Goal: Task Accomplishment & Management: Use online tool/utility

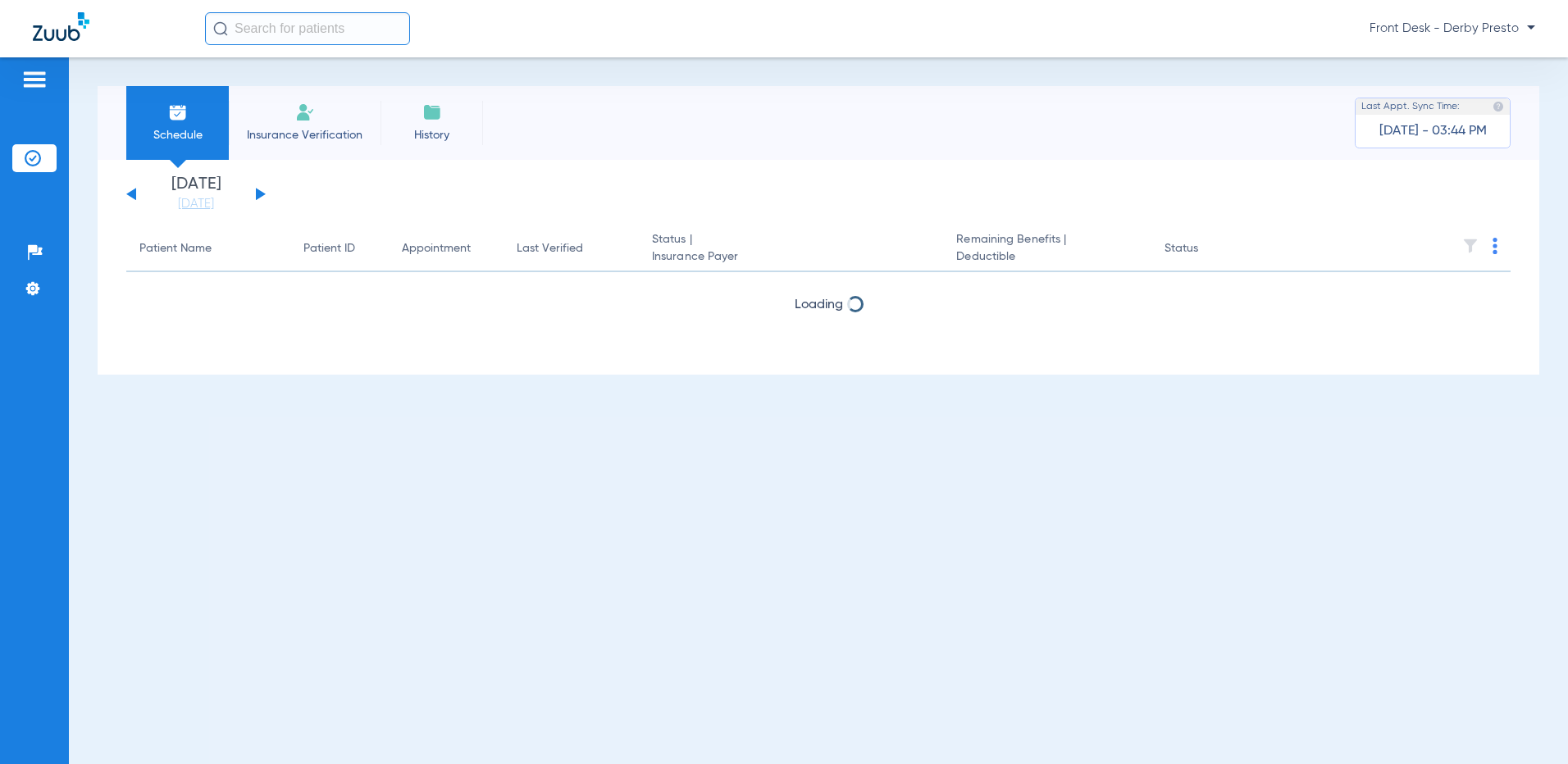
click at [259, 191] on button at bounding box center [261, 194] width 10 height 12
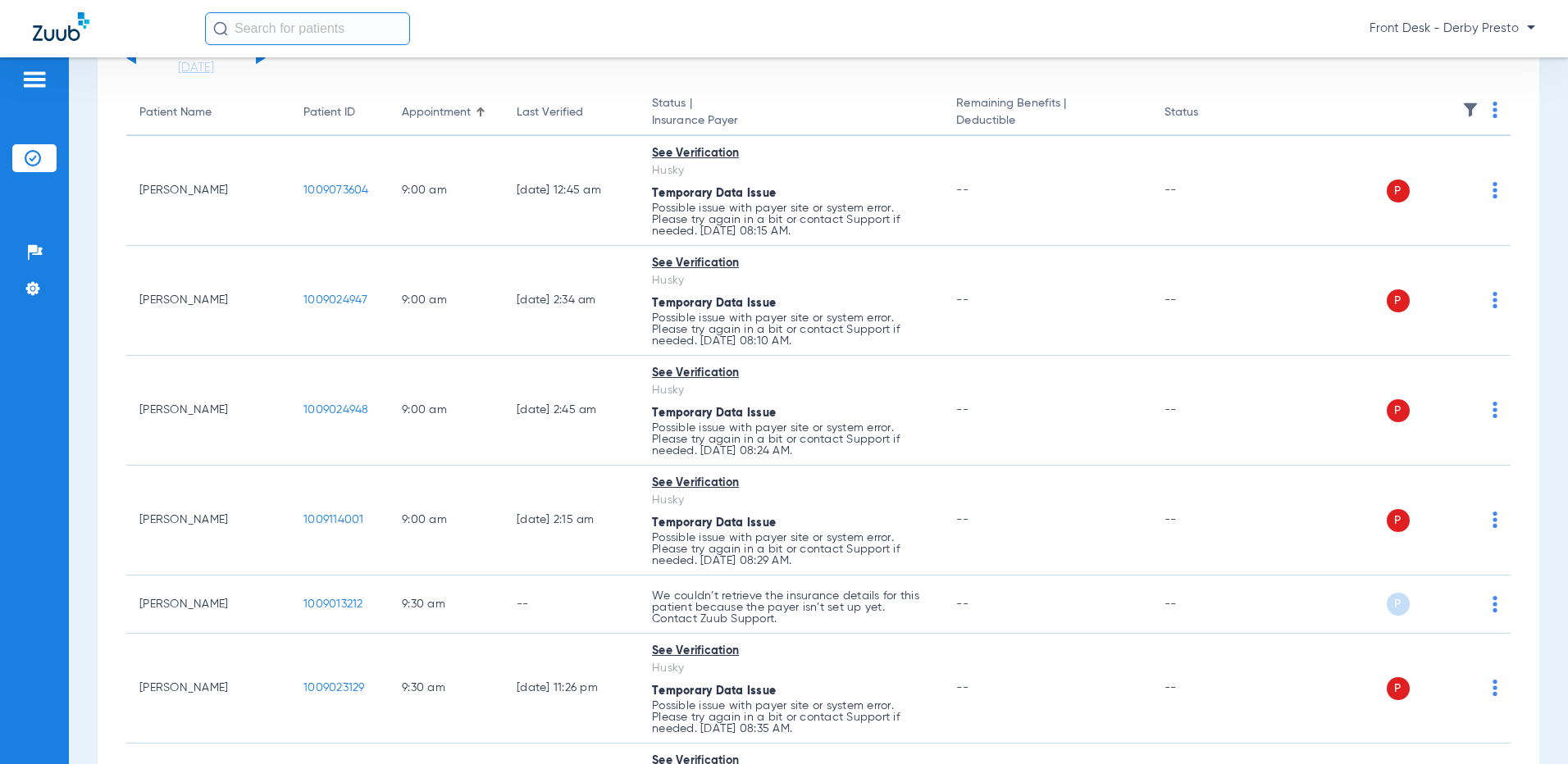
scroll to position [164, 0]
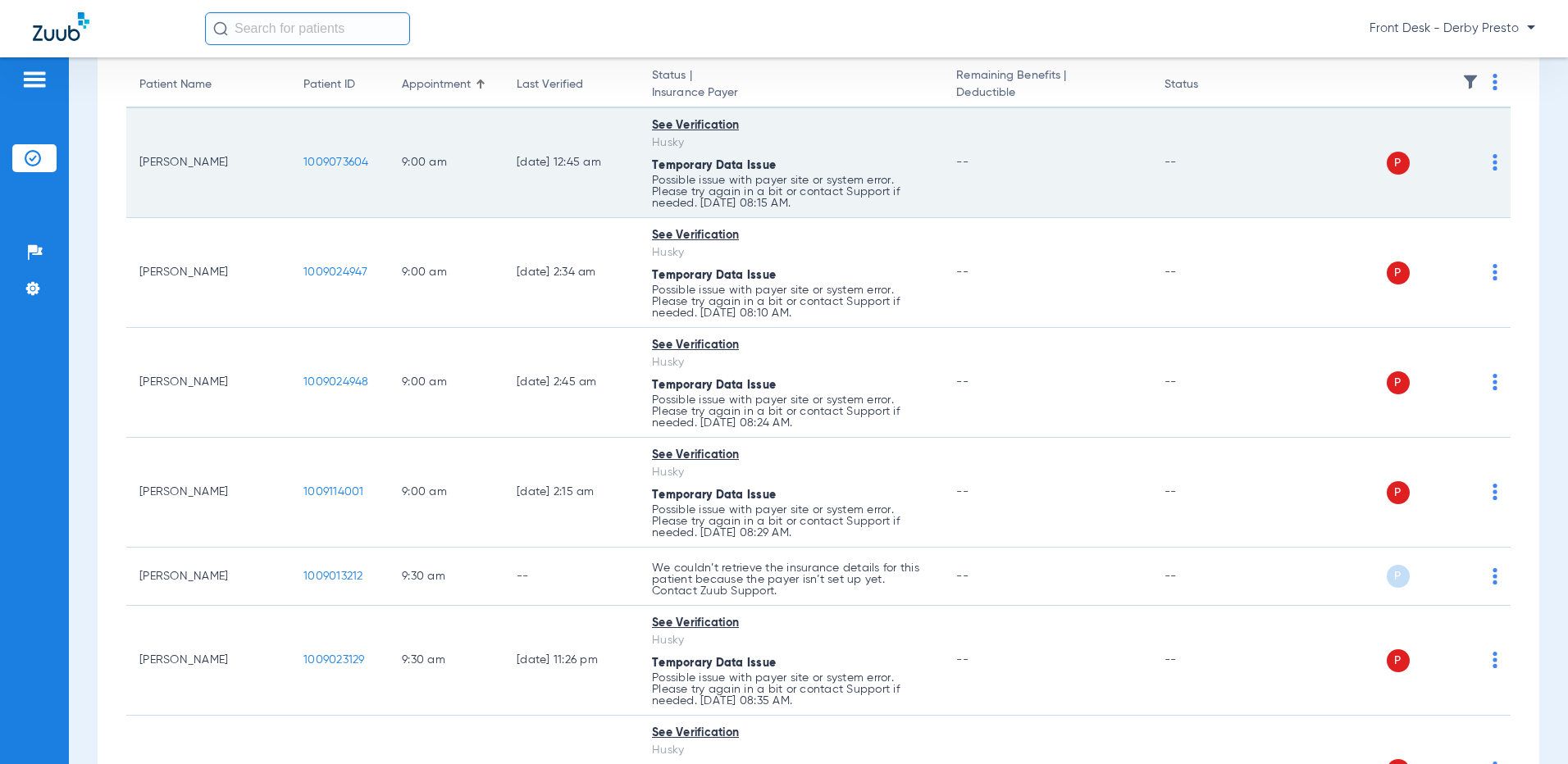
click at [1479, 166] on div "P S" at bounding box center [1379, 163] width 235 height 23
click at [1493, 165] on img at bounding box center [1495, 163] width 5 height 17
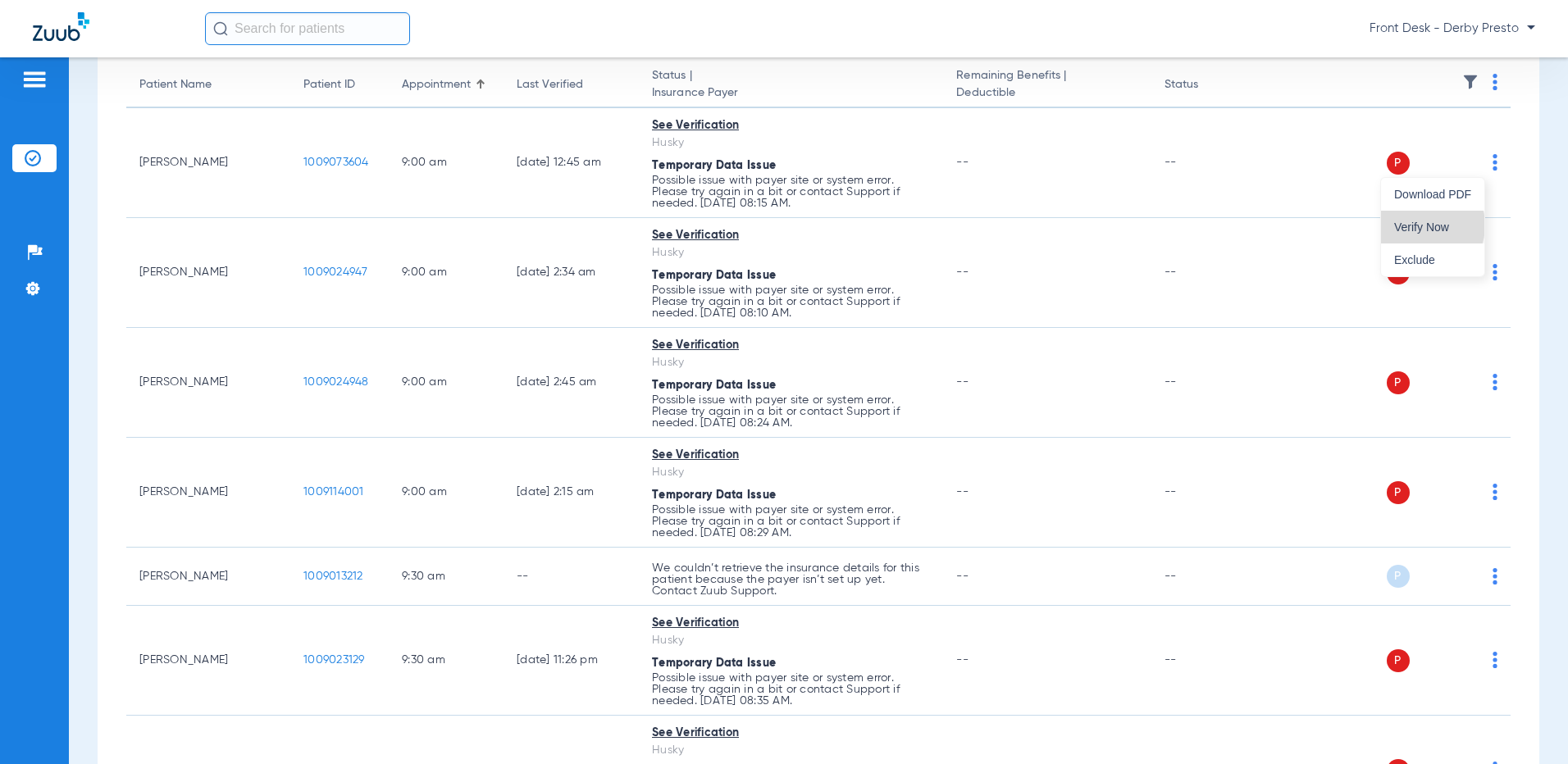
click at [1423, 225] on span "Verify Now" at bounding box center [1432, 227] width 77 height 12
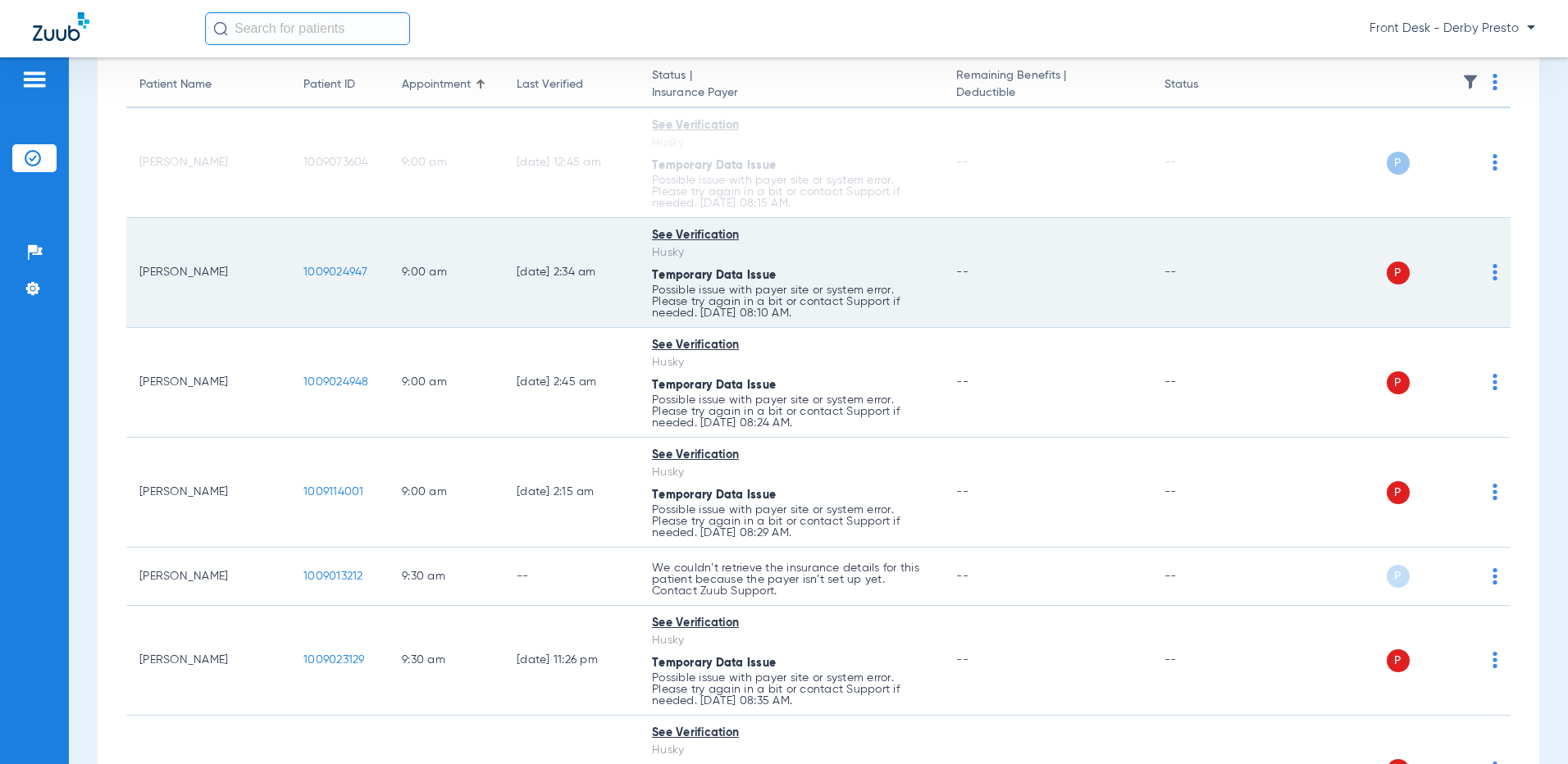
click at [1493, 272] on img at bounding box center [1495, 272] width 5 height 17
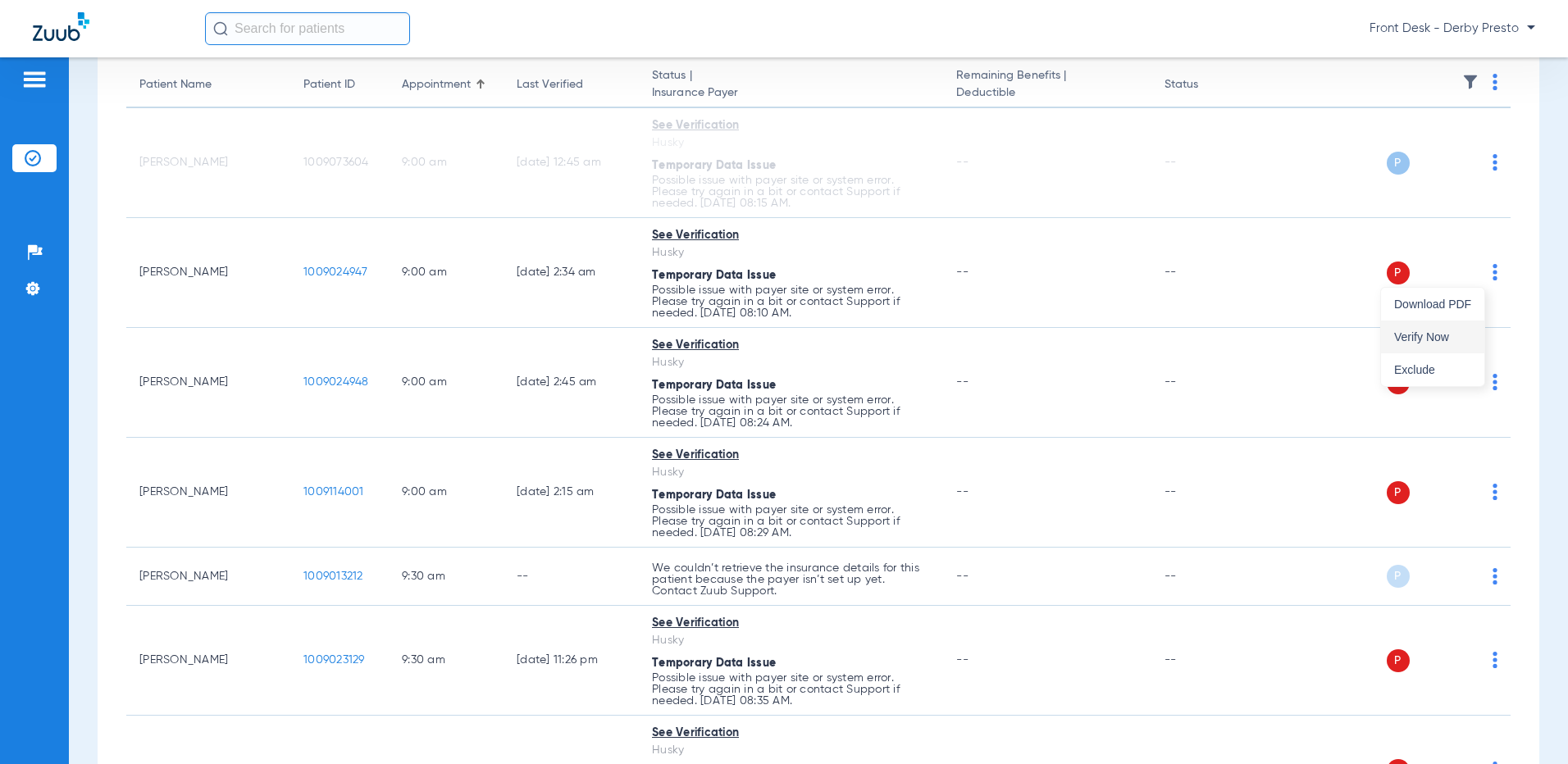
click at [1438, 331] on span "Verify Now" at bounding box center [1432, 337] width 77 height 12
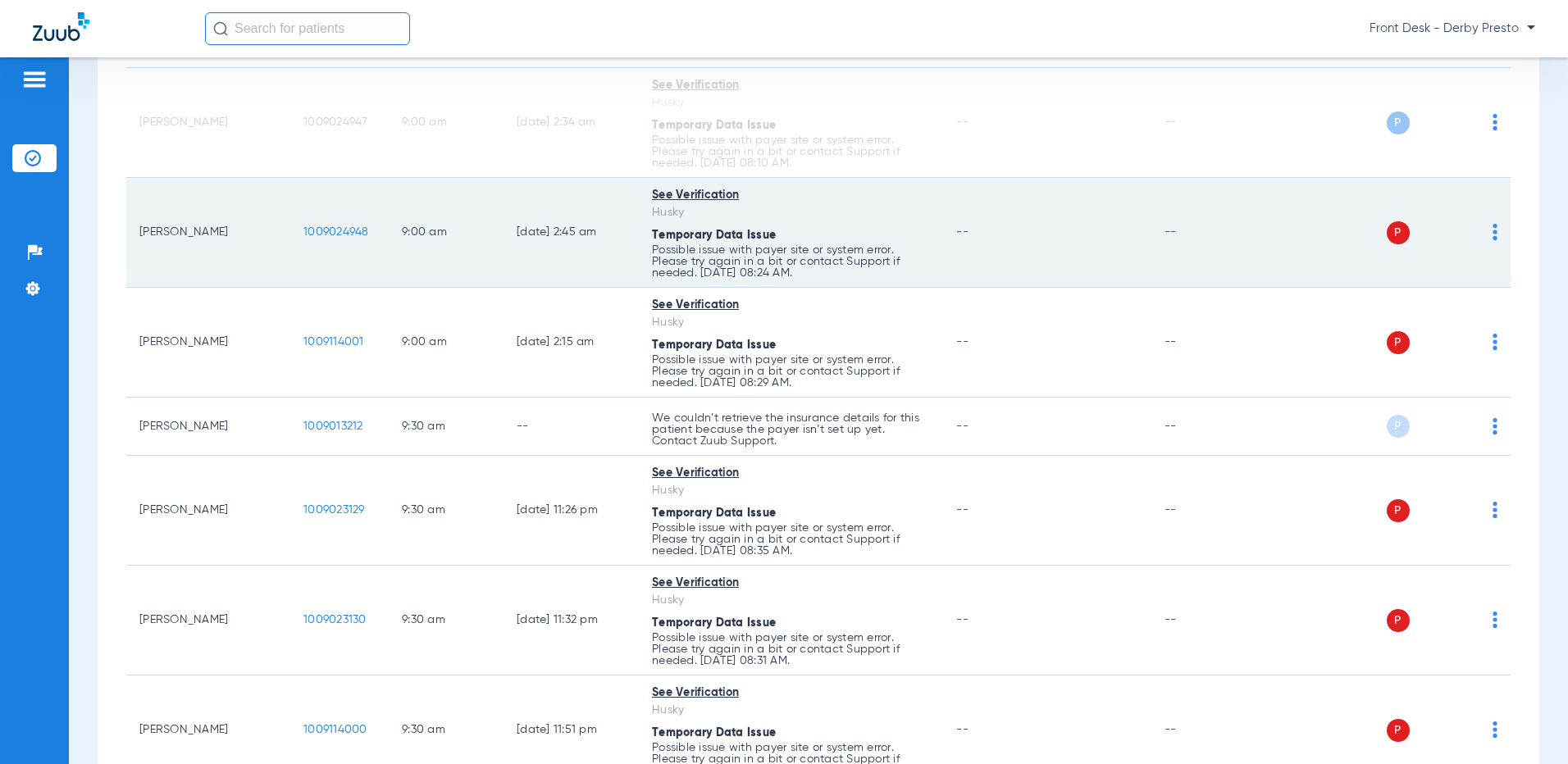
scroll to position [328, 0]
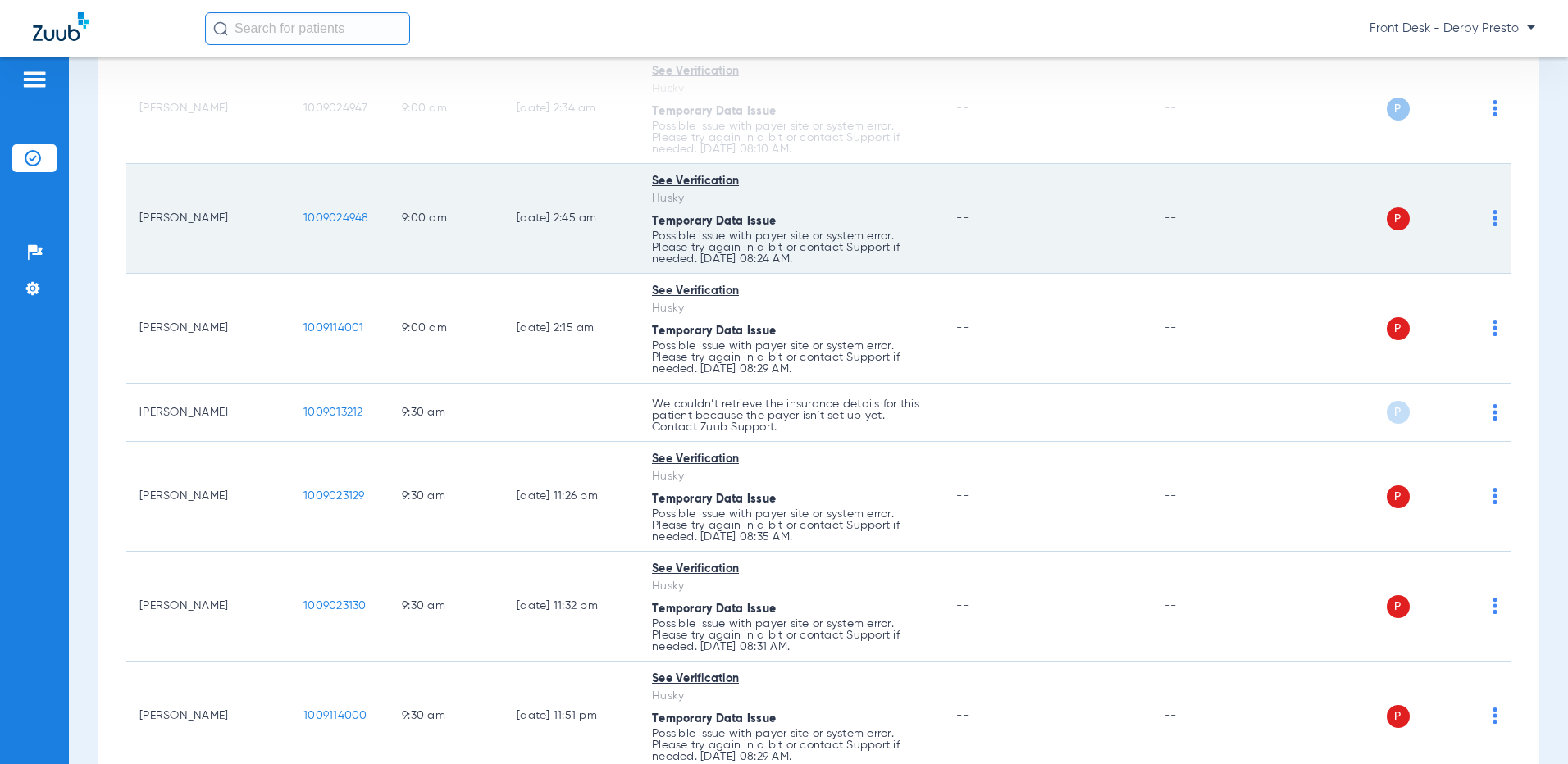
click at [1493, 219] on img at bounding box center [1495, 218] width 5 height 17
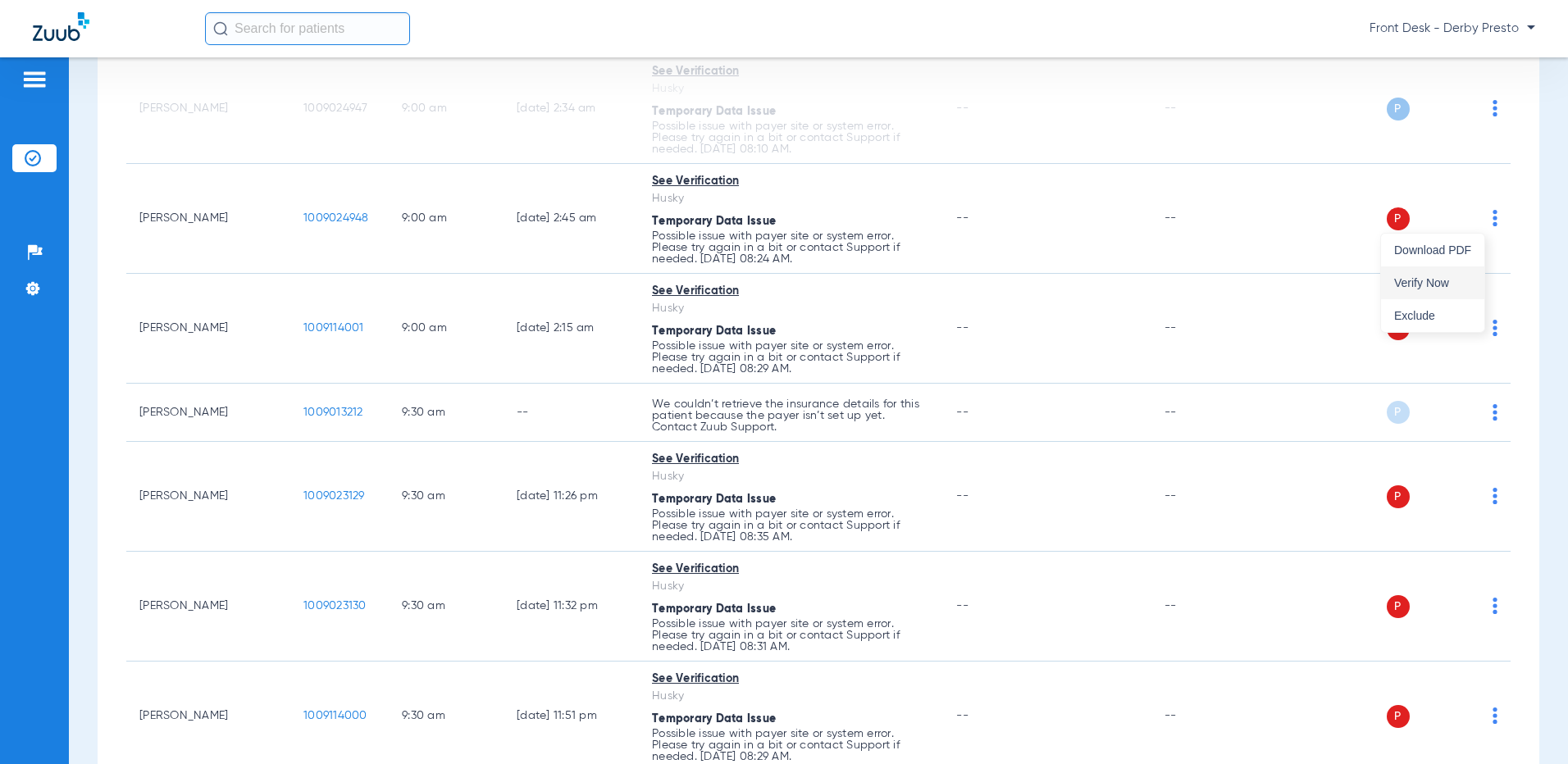
click at [1471, 286] on button "Verify Now" at bounding box center [1432, 283] width 103 height 33
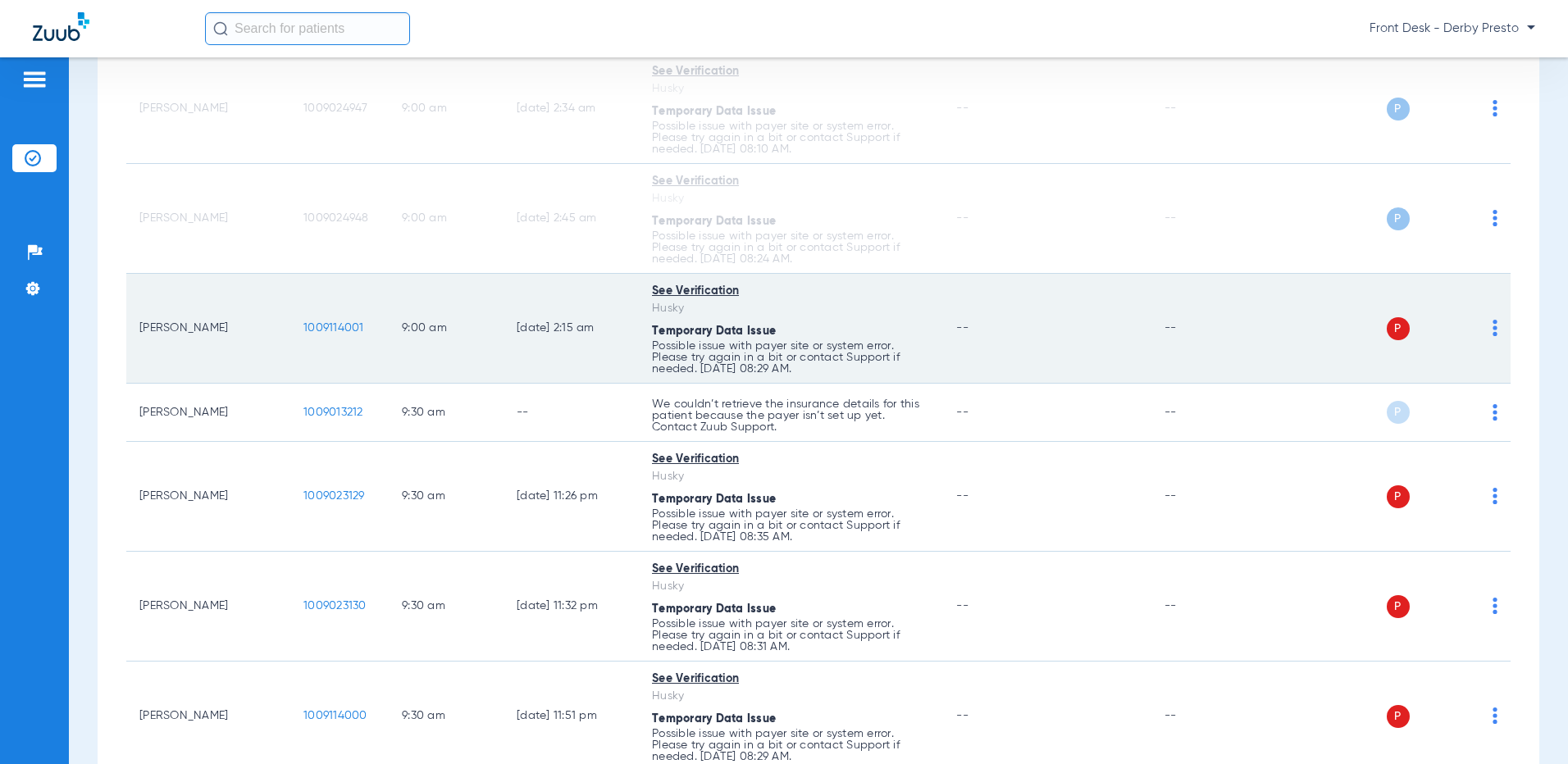
scroll to position [492, 0]
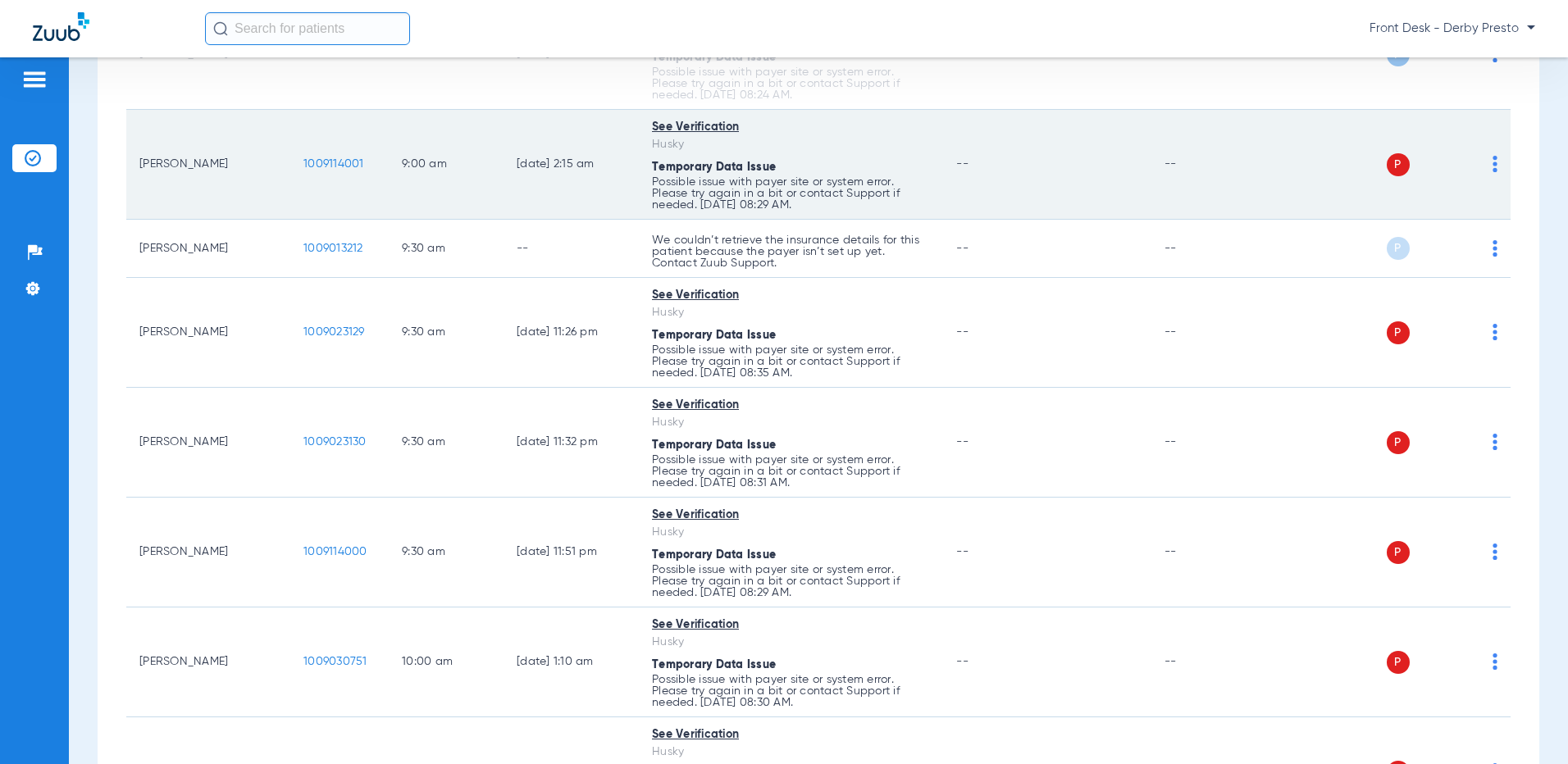
click at [1485, 153] on td "P S" at bounding box center [1386, 164] width 248 height 110
click at [1479, 169] on div "P S" at bounding box center [1379, 165] width 235 height 23
click at [1493, 165] on img at bounding box center [1495, 164] width 5 height 17
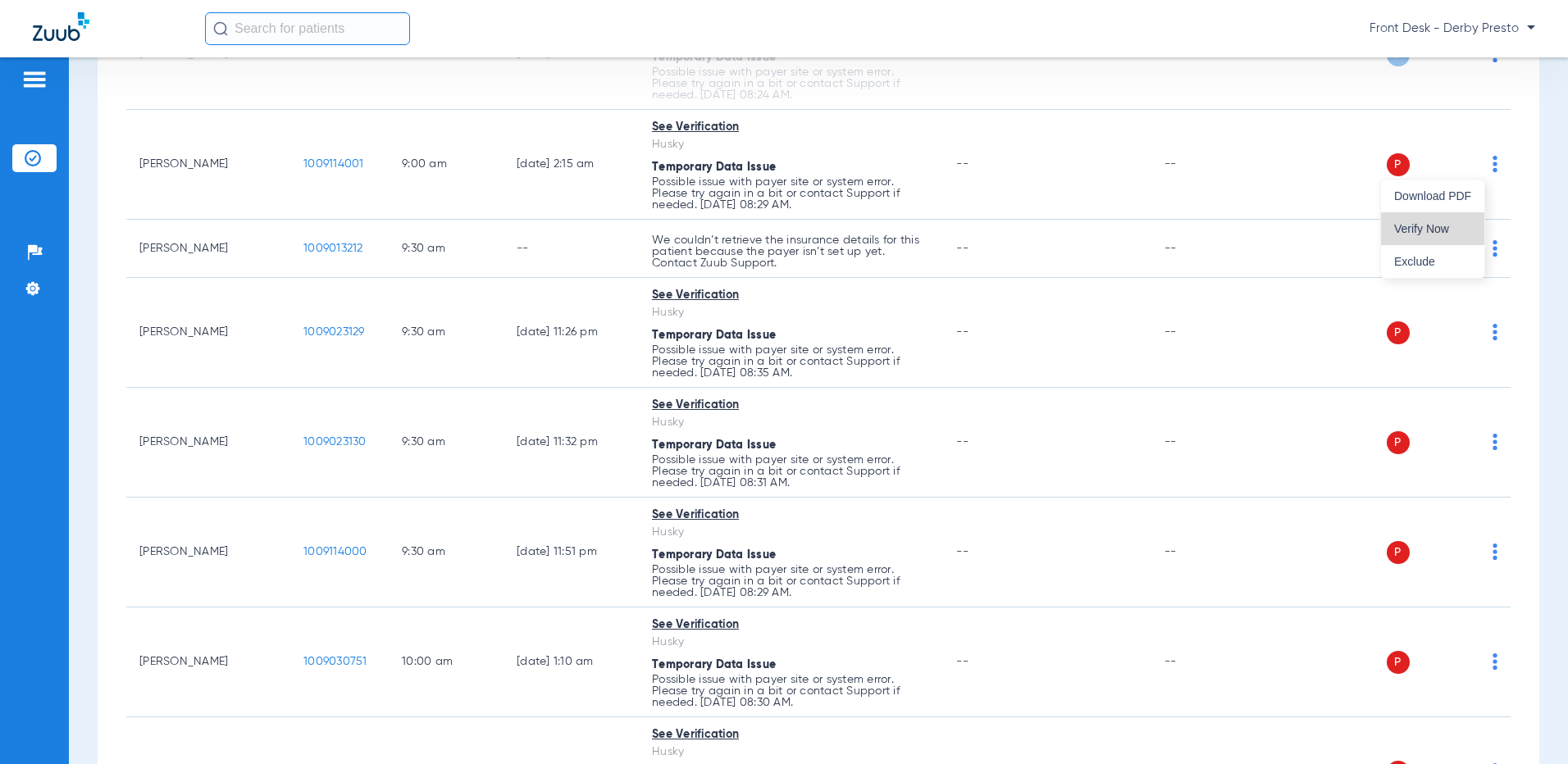
click at [1452, 233] on span "Verify Now" at bounding box center [1432, 229] width 77 height 12
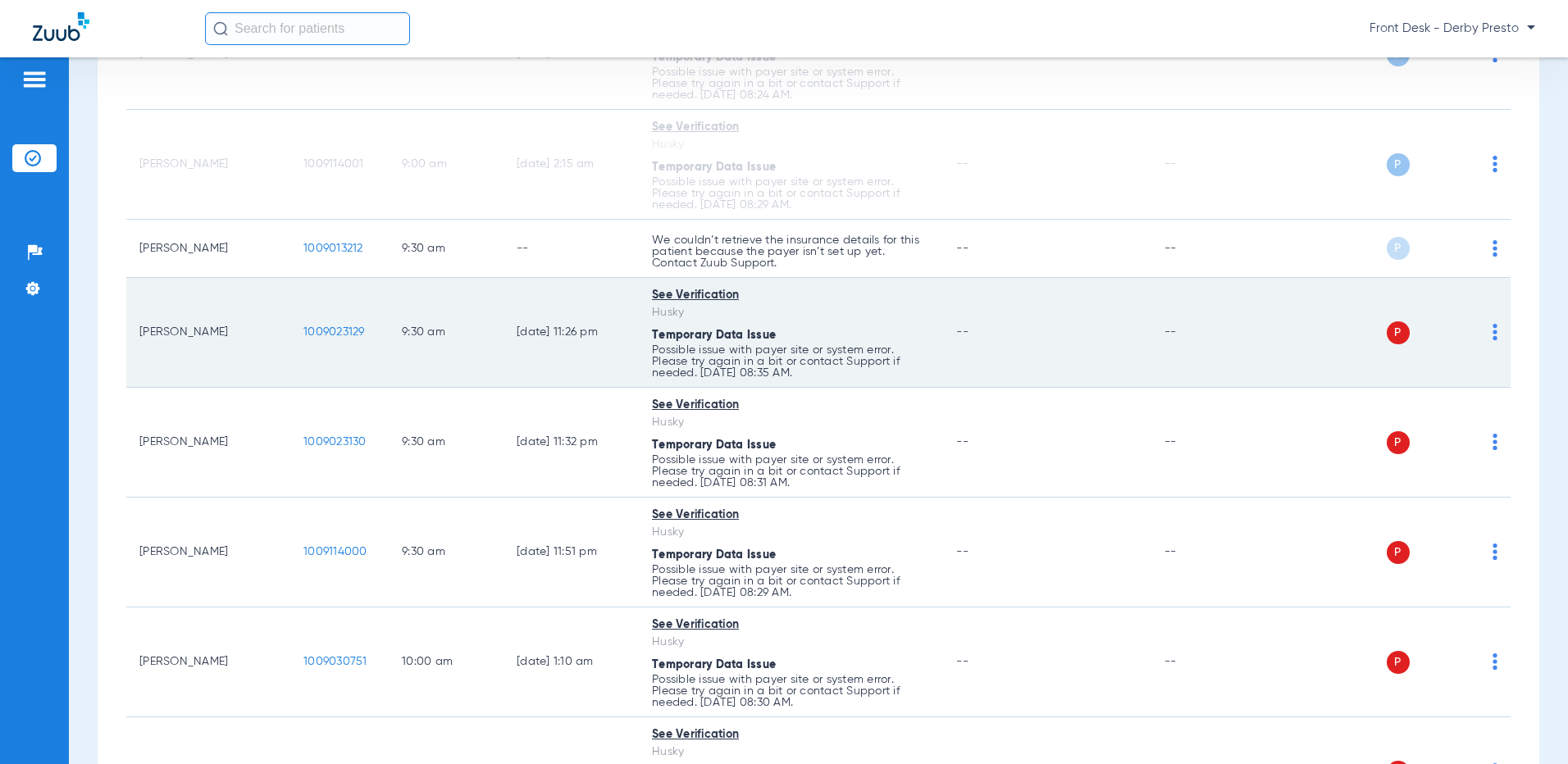
click at [1479, 336] on div "P S" at bounding box center [1379, 333] width 235 height 23
click at [1493, 336] on img at bounding box center [1495, 332] width 5 height 17
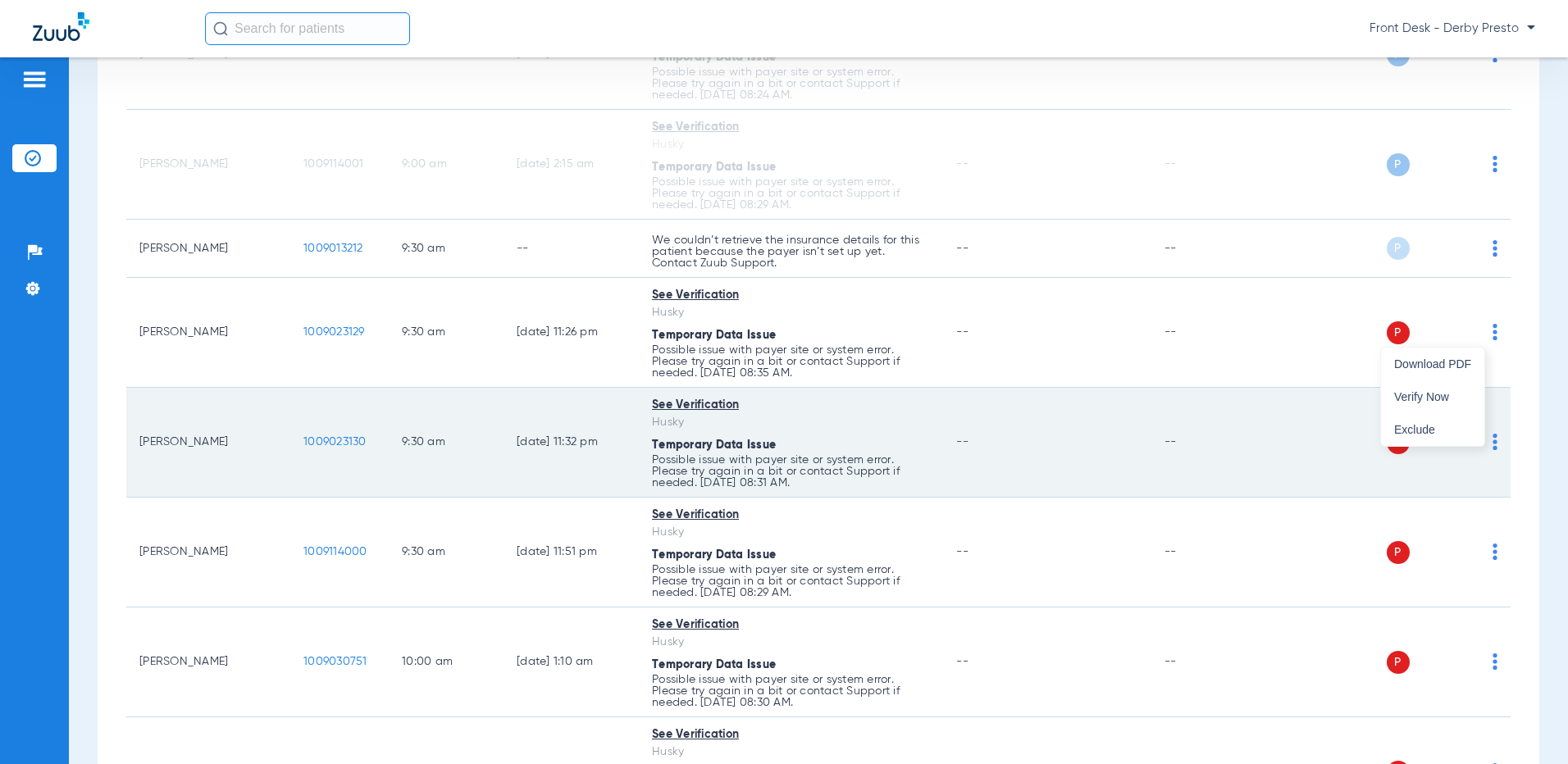
click at [1435, 394] on span "Verify Now" at bounding box center [1432, 397] width 77 height 12
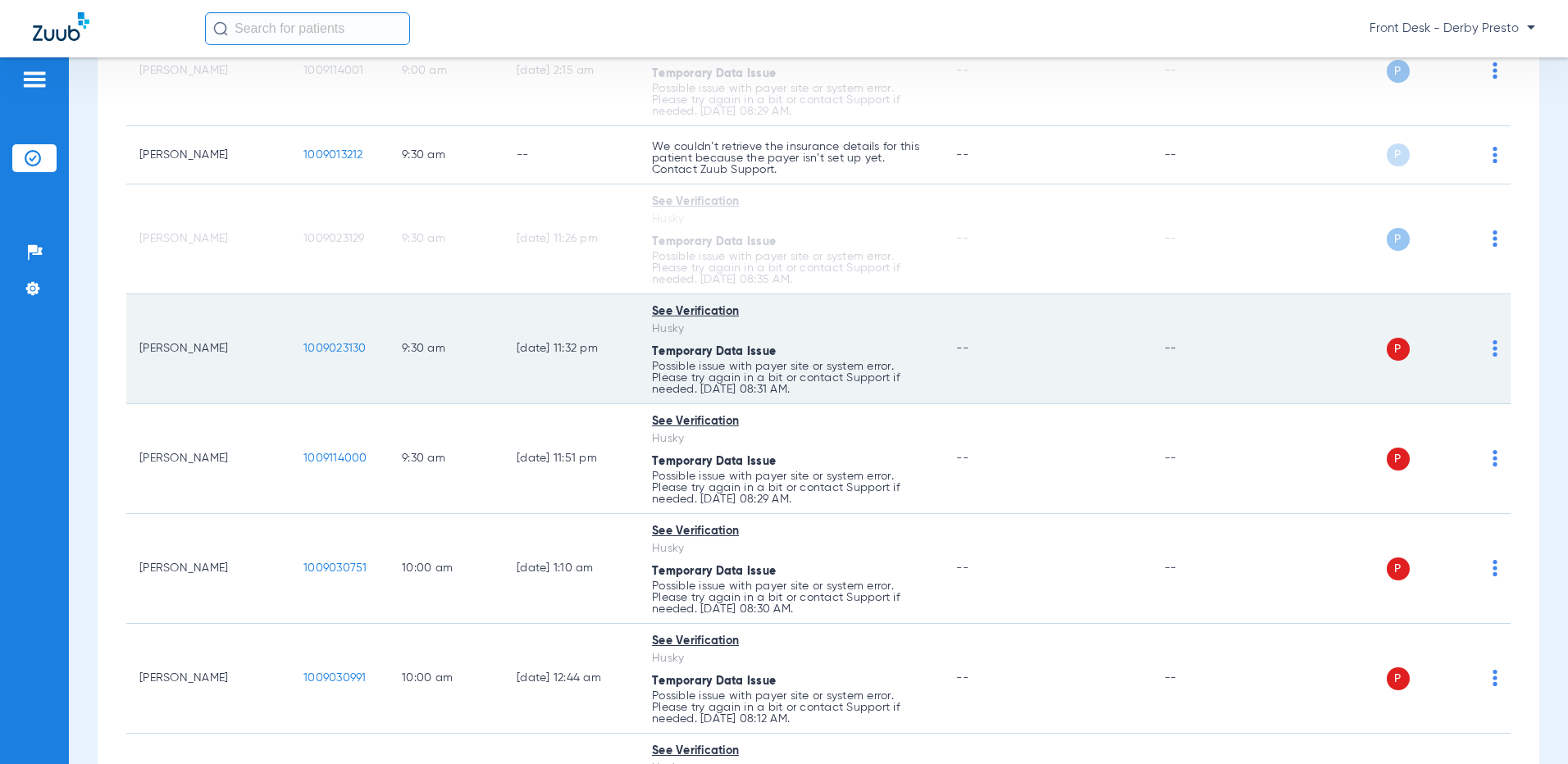
scroll to position [656, 0]
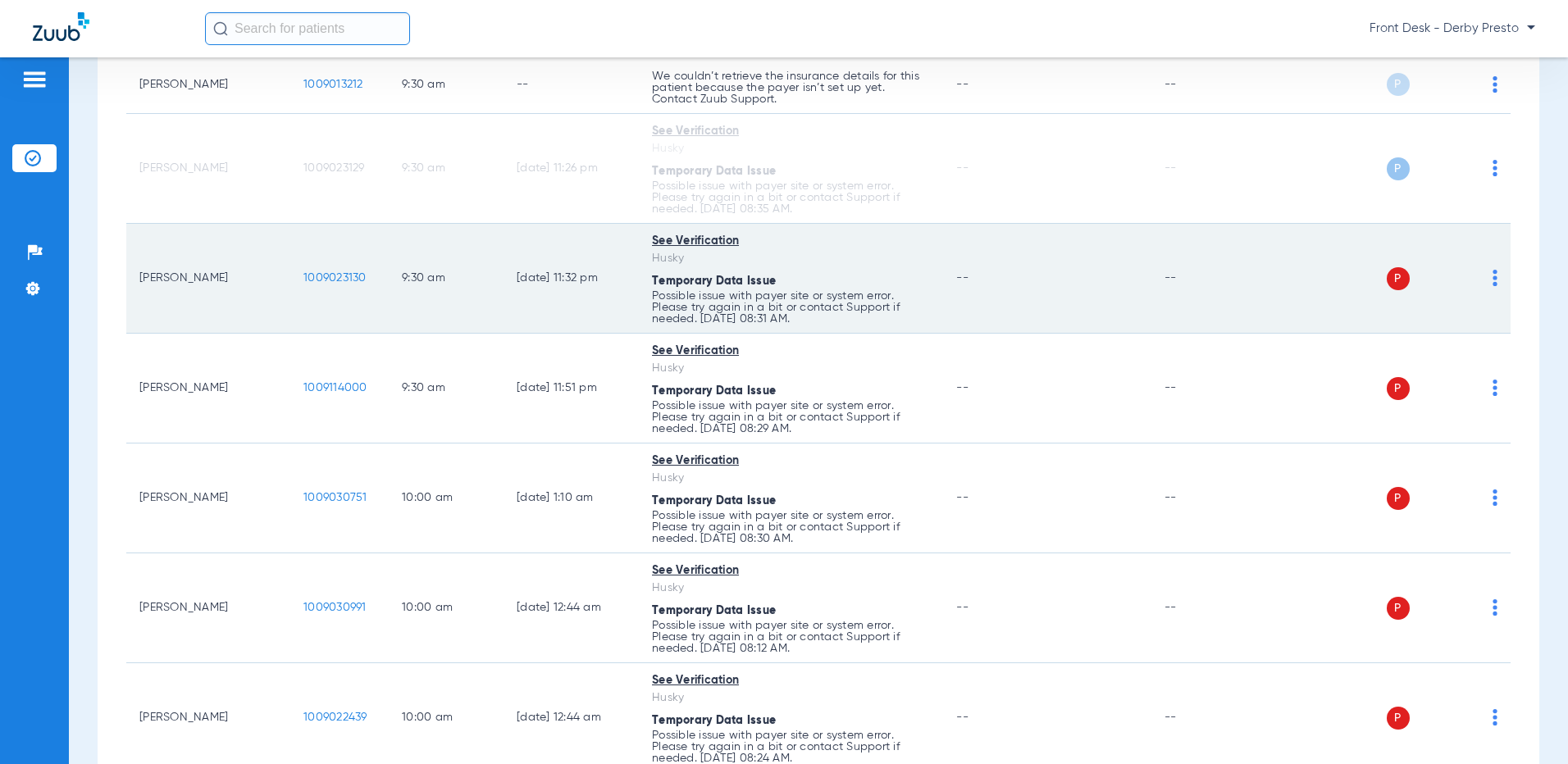
click at [1493, 280] on img at bounding box center [1495, 278] width 5 height 17
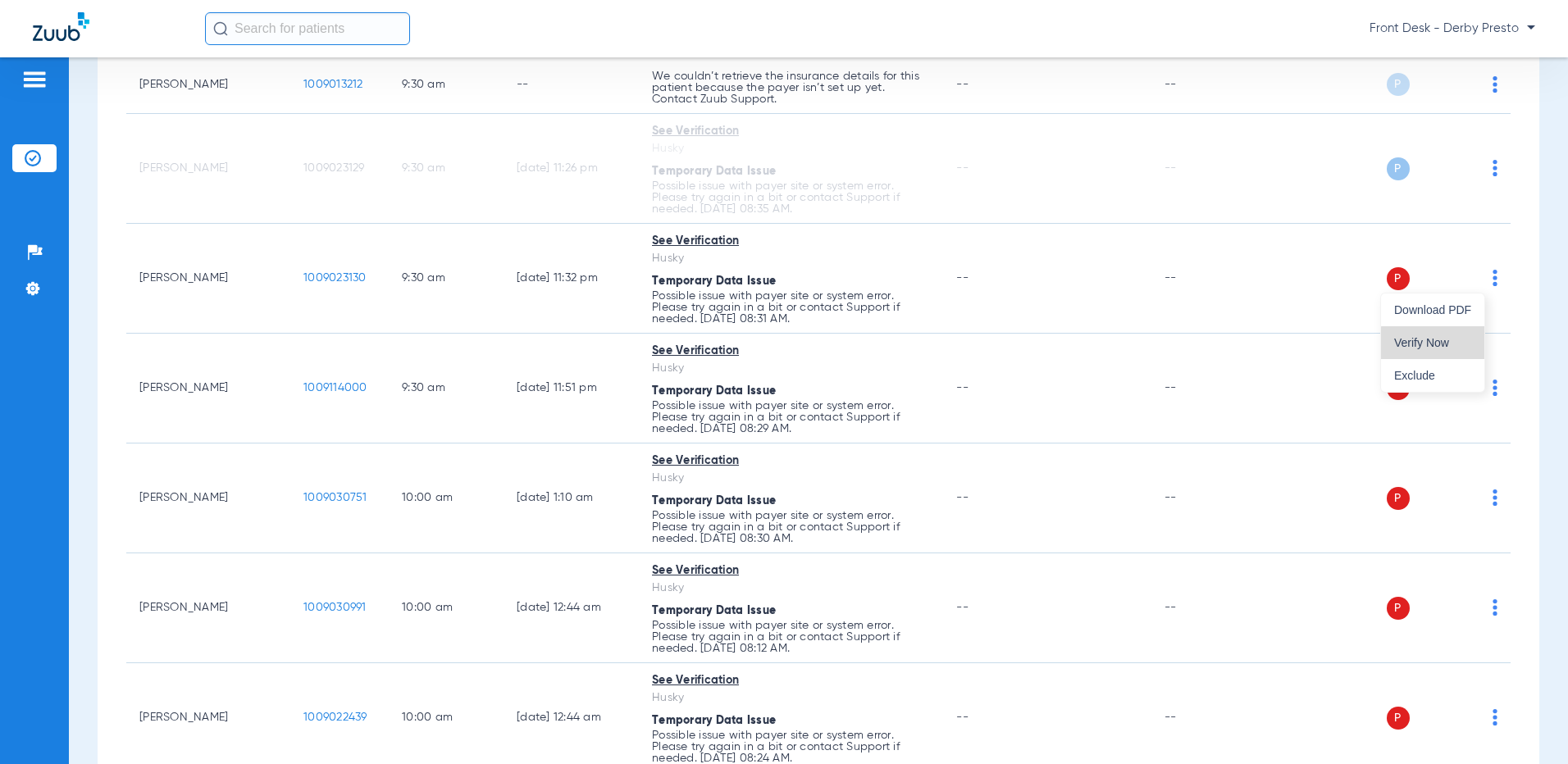
click at [1460, 347] on span "Verify Now" at bounding box center [1432, 342] width 77 height 12
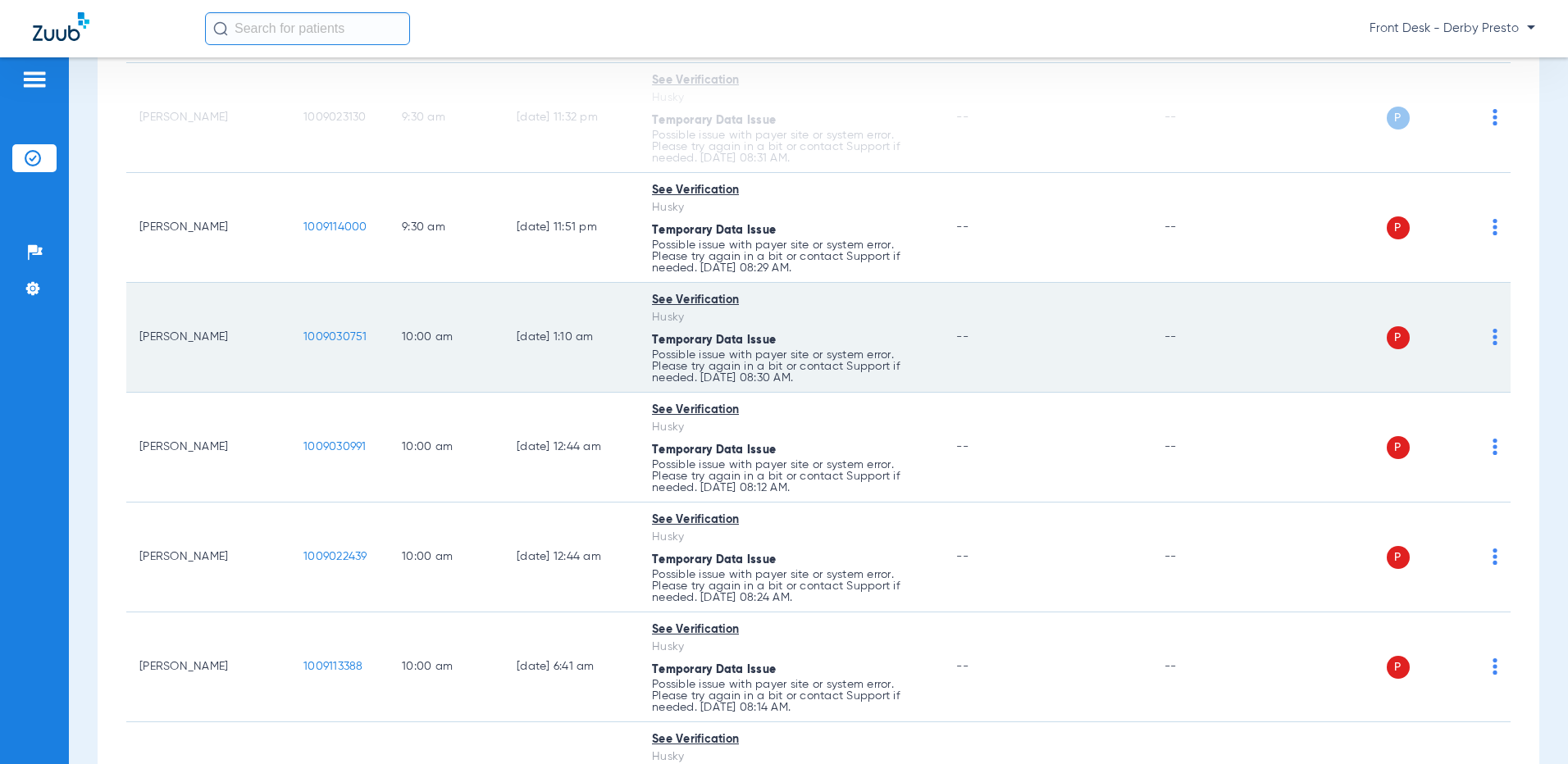
scroll to position [820, 0]
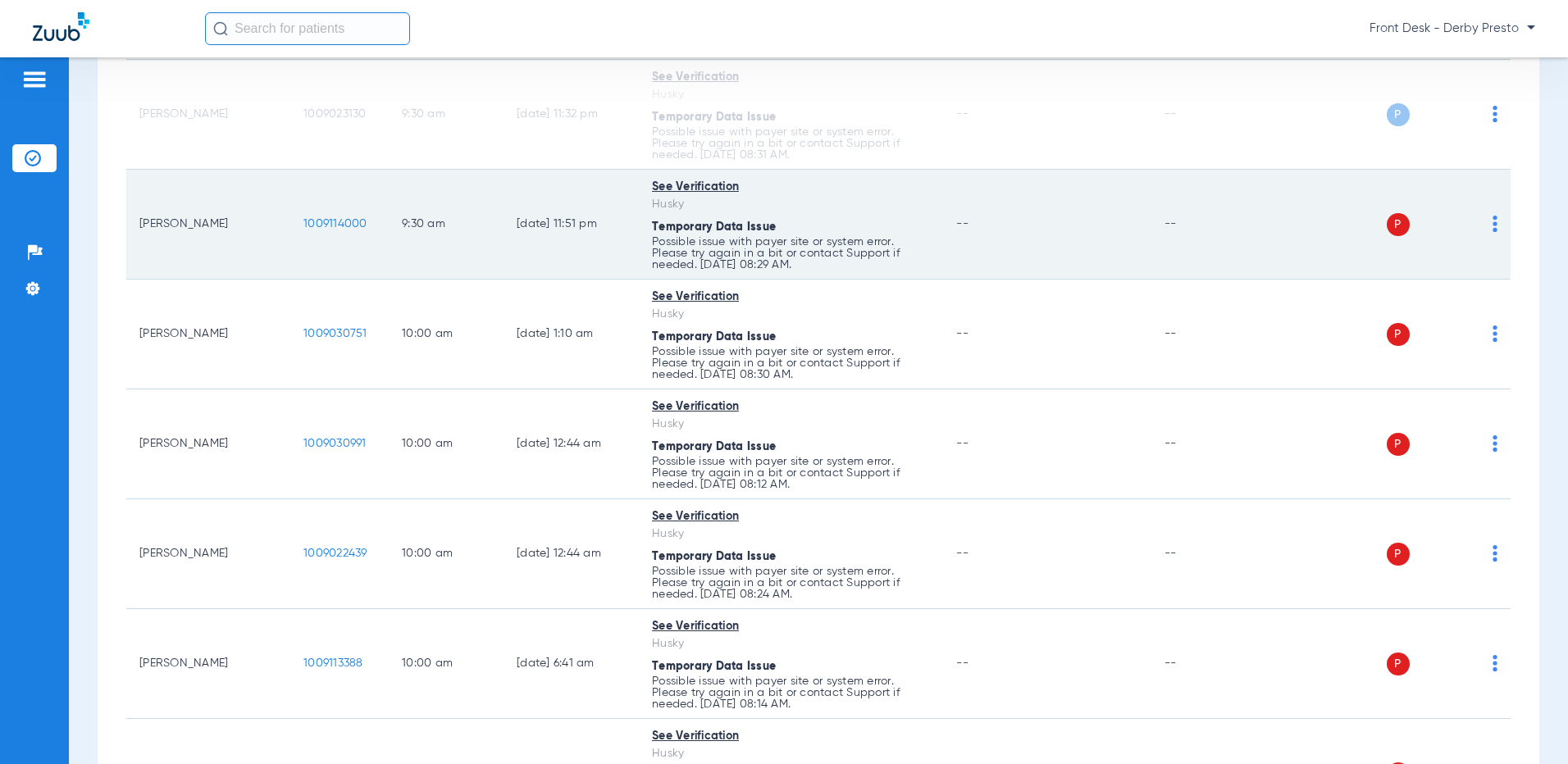
click at [1493, 226] on img at bounding box center [1495, 224] width 5 height 17
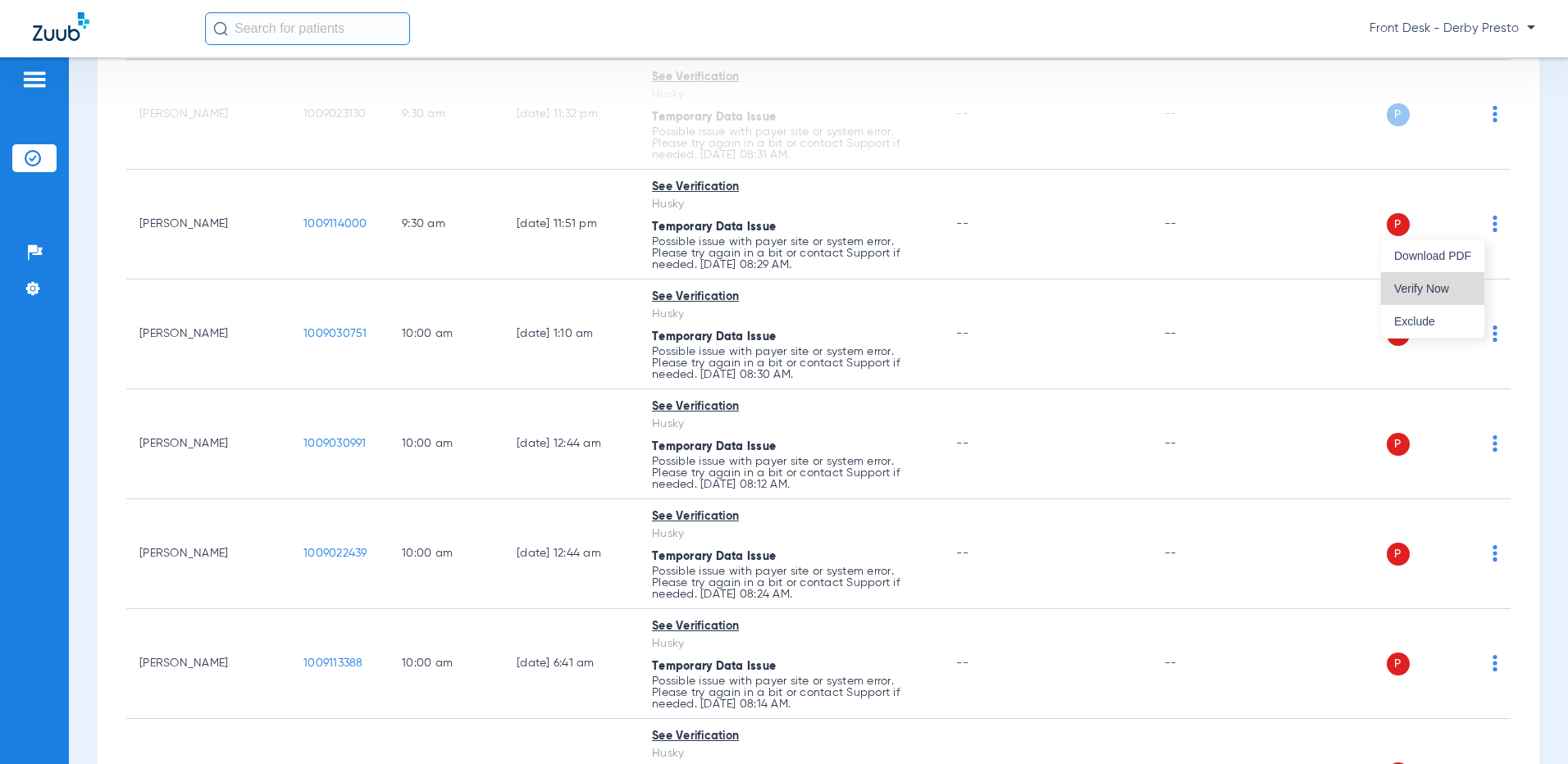
click at [1463, 295] on button "Verify Now" at bounding box center [1432, 289] width 103 height 33
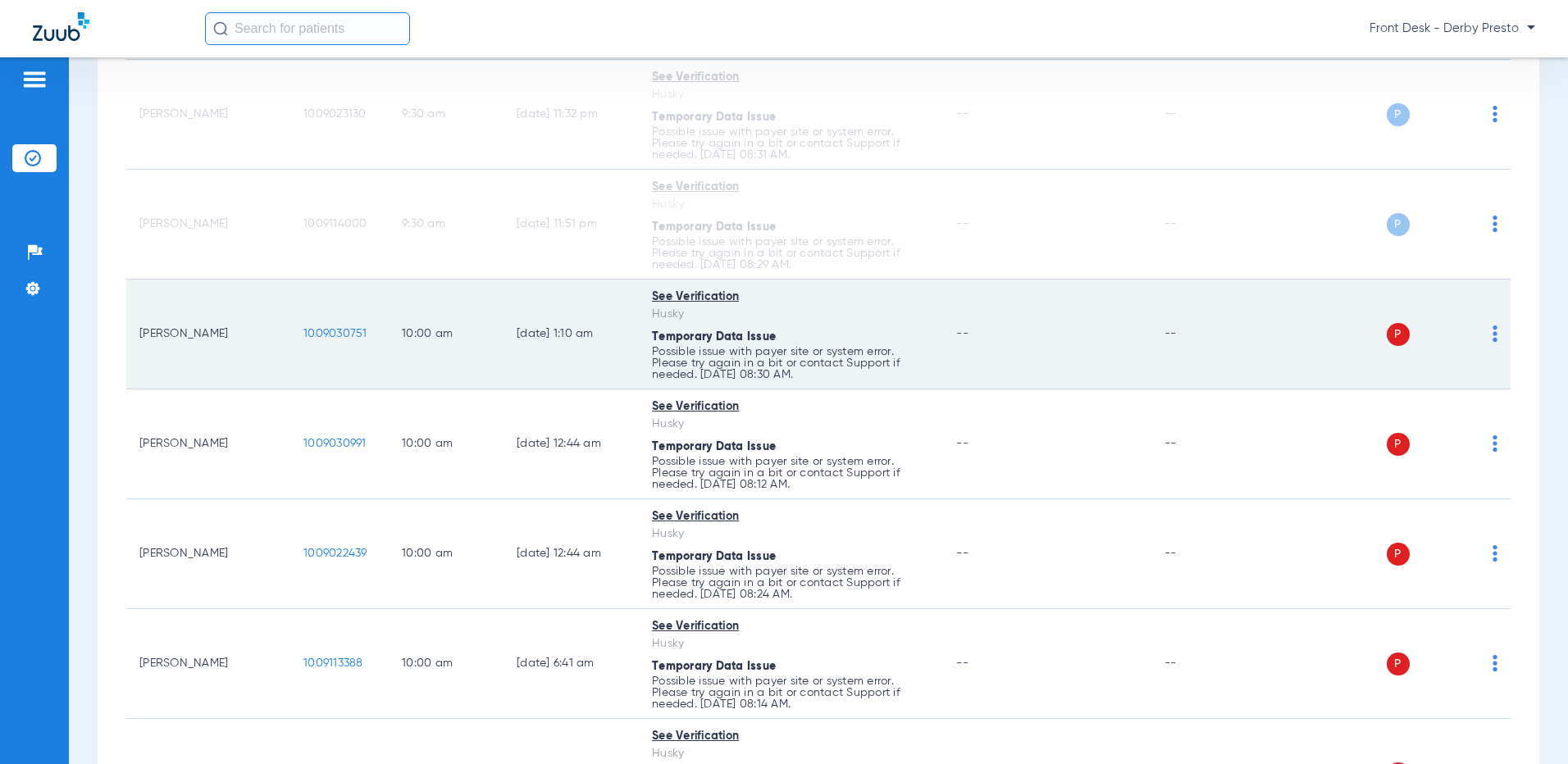
click at [1493, 334] on img at bounding box center [1495, 334] width 5 height 17
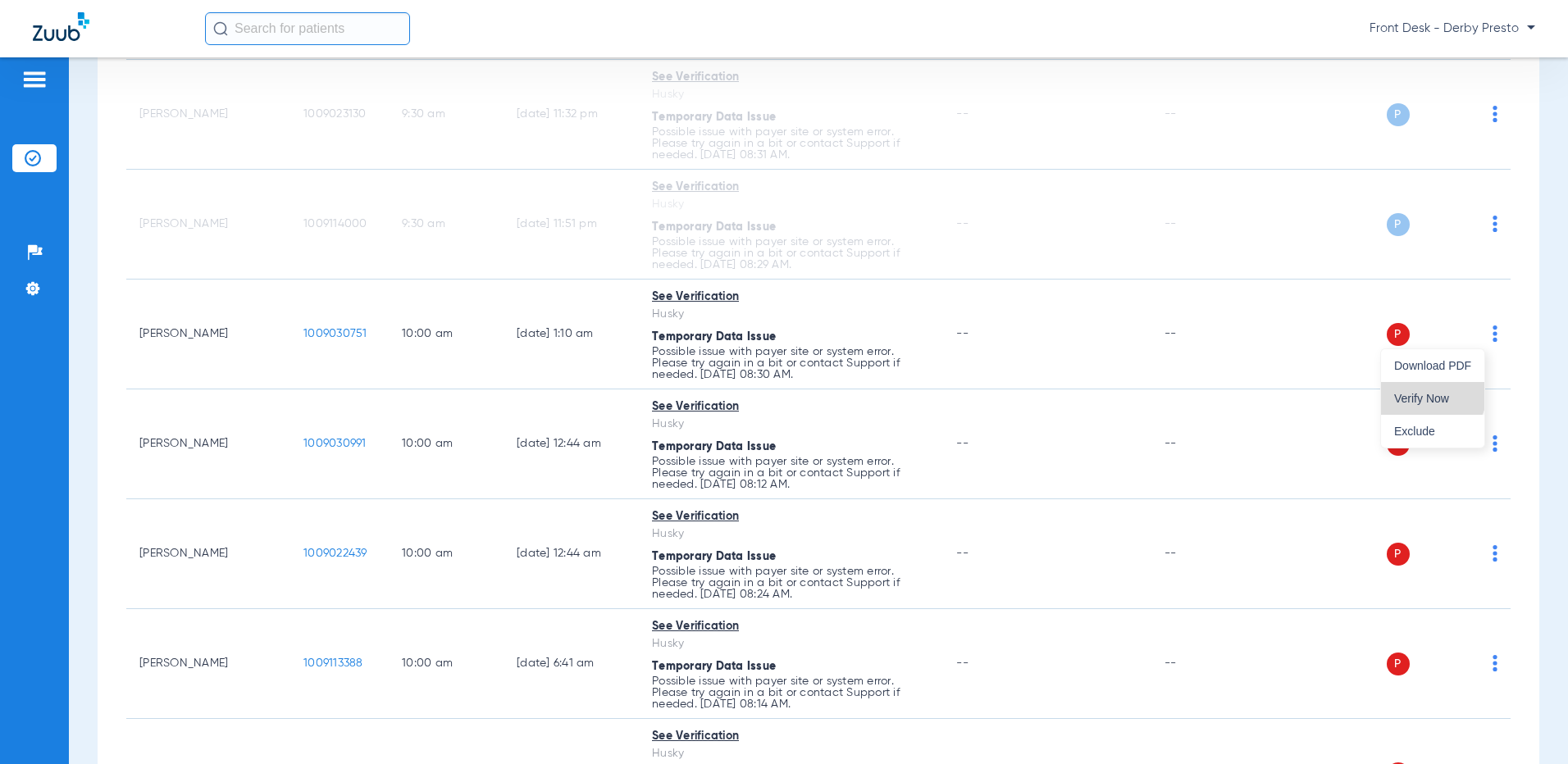
click at [1433, 393] on span "Verify Now" at bounding box center [1432, 399] width 77 height 12
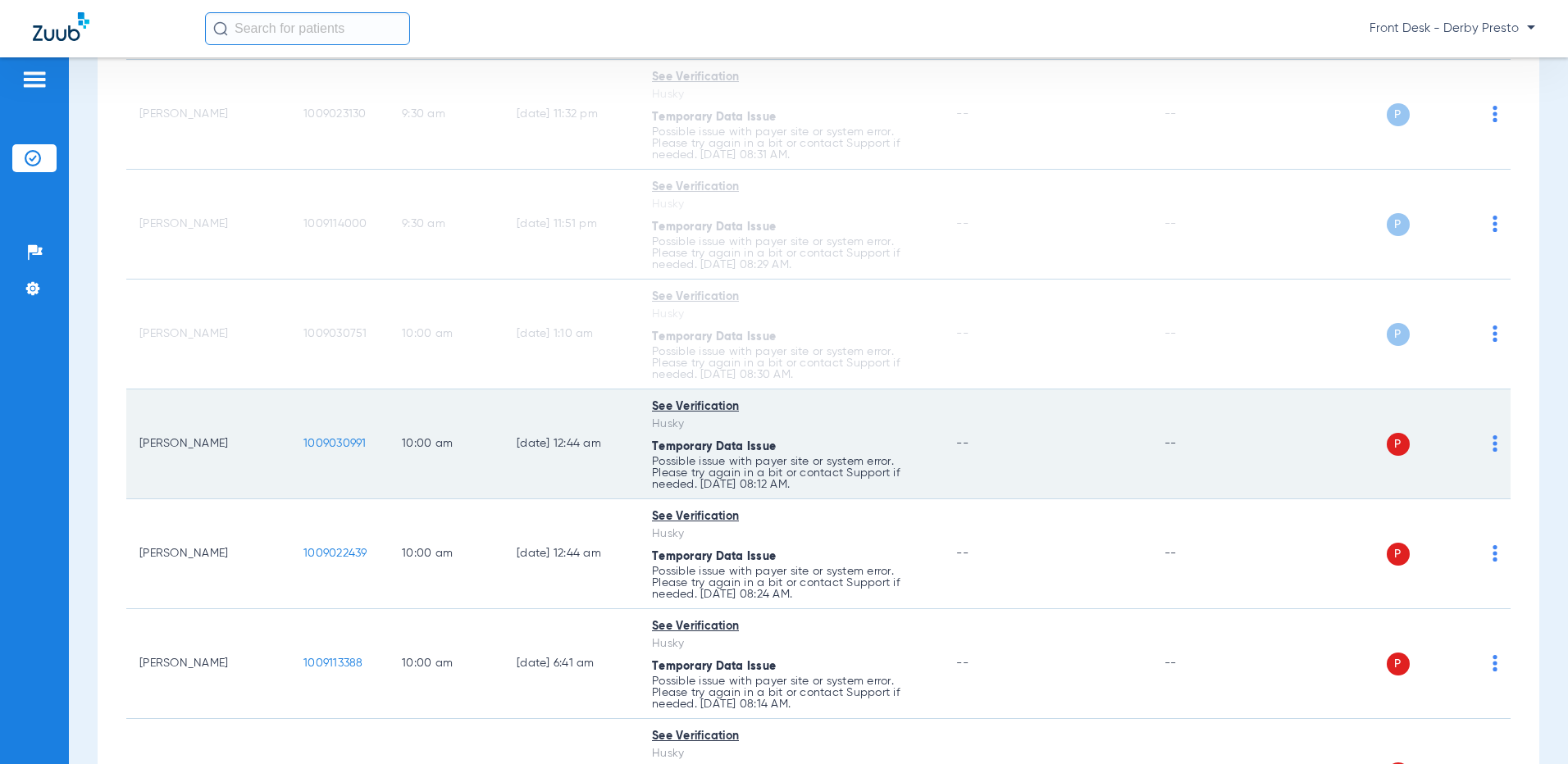
click at [1493, 439] on img at bounding box center [1495, 444] width 5 height 17
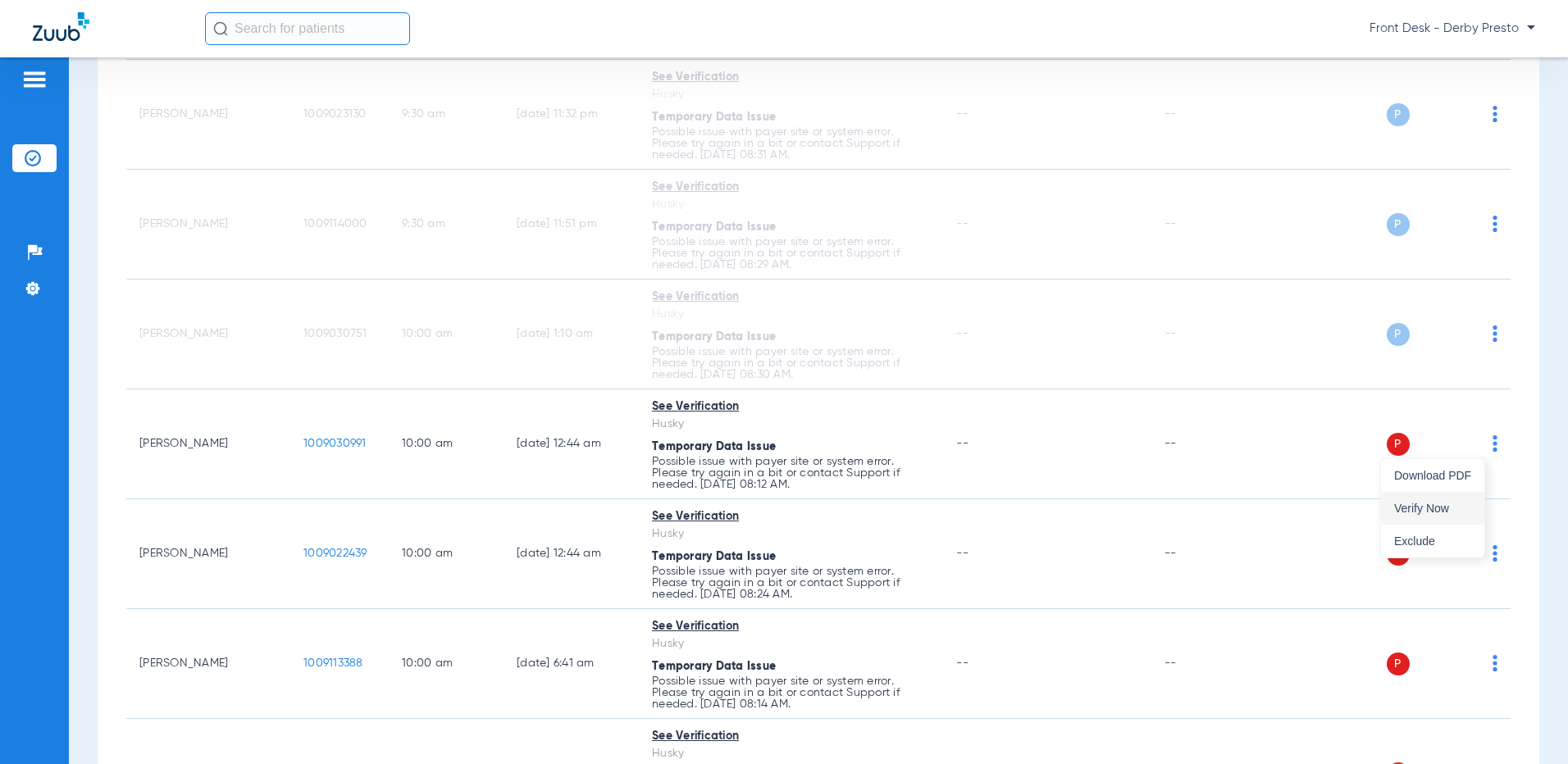
click at [1435, 503] on span "Verify Now" at bounding box center [1432, 508] width 77 height 12
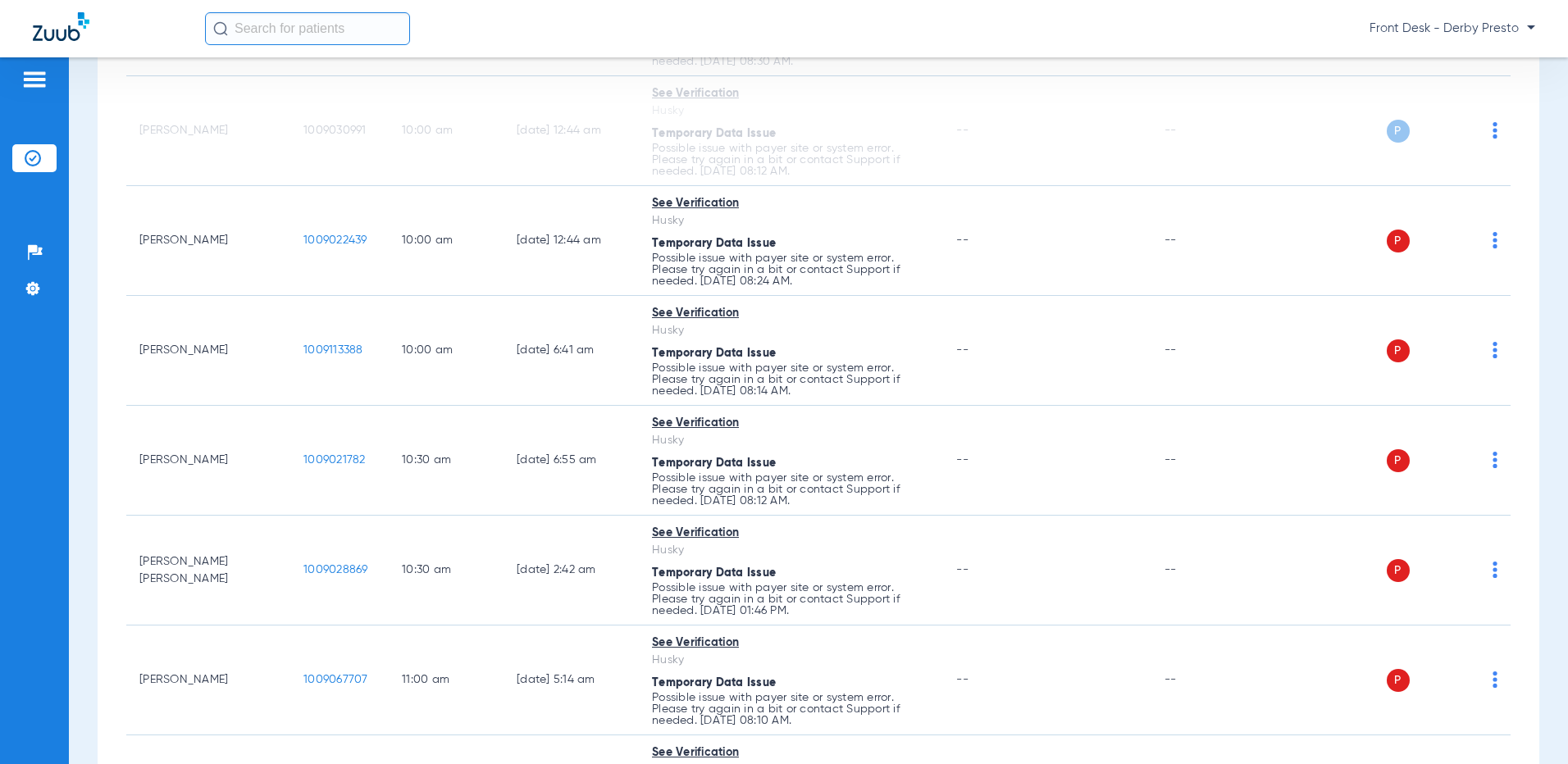
scroll to position [1148, 0]
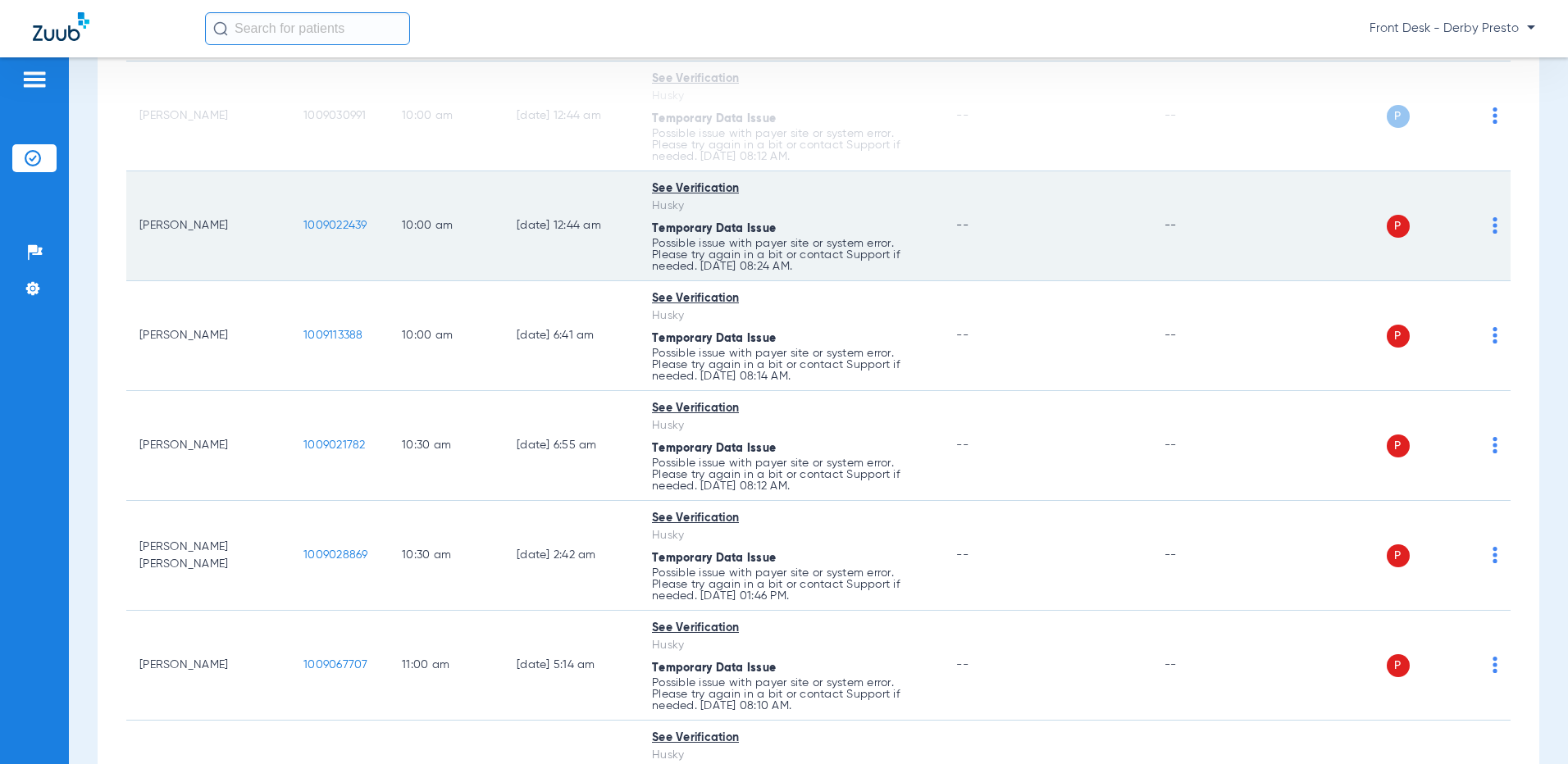
click at [1477, 221] on div "P S" at bounding box center [1379, 226] width 235 height 23
click at [1479, 221] on div "P S" at bounding box center [1379, 226] width 235 height 23
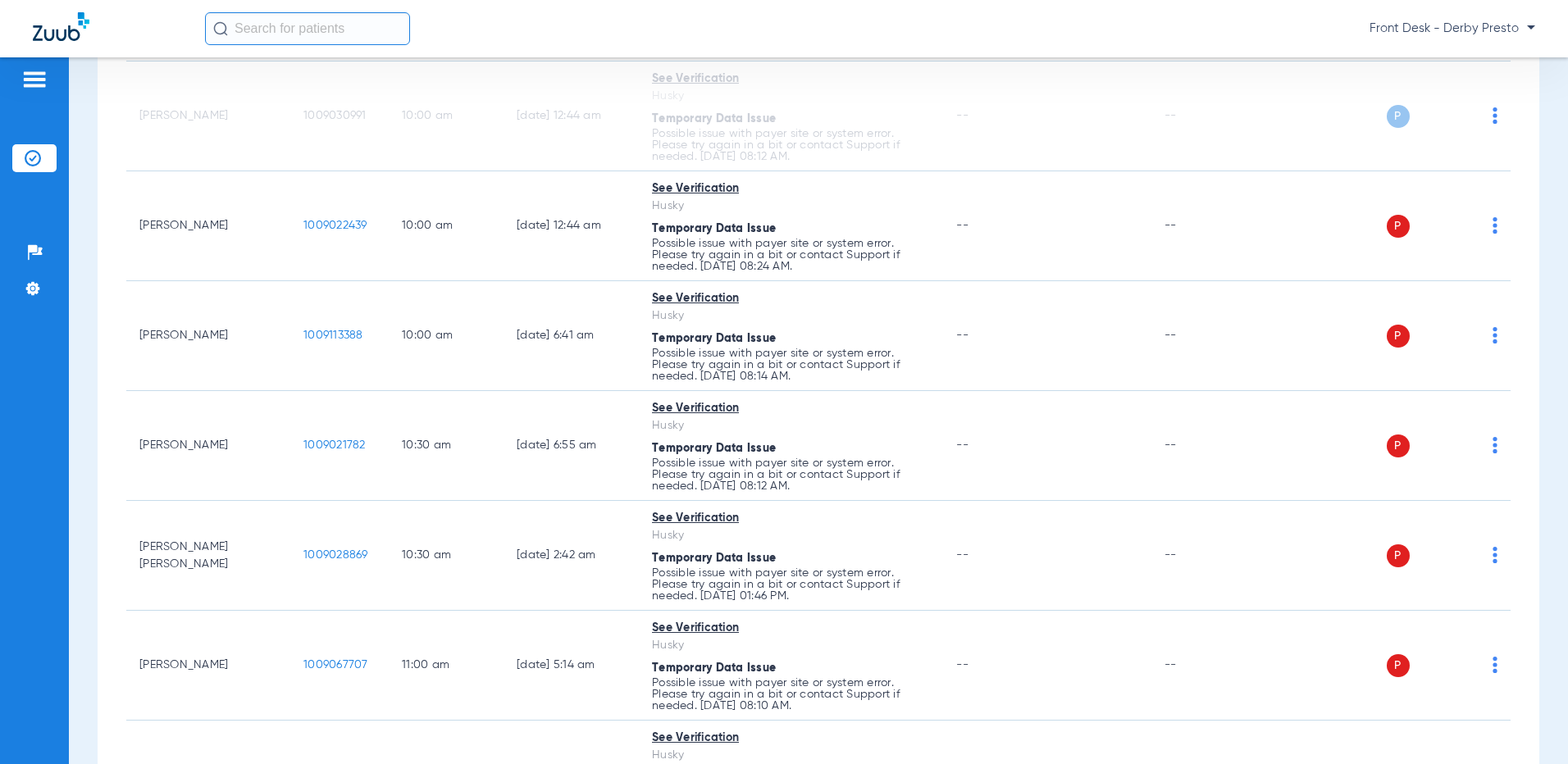
drag, startPoint x: 1479, startPoint y: 221, endPoint x: 1532, endPoint y: 245, distance: 58.2
click at [1532, 245] on div "Schedule Insurance Verification History Last Appt. Sync Time: [DATE] - 03:44 PM…" at bounding box center [818, 411] width 1500 height 707
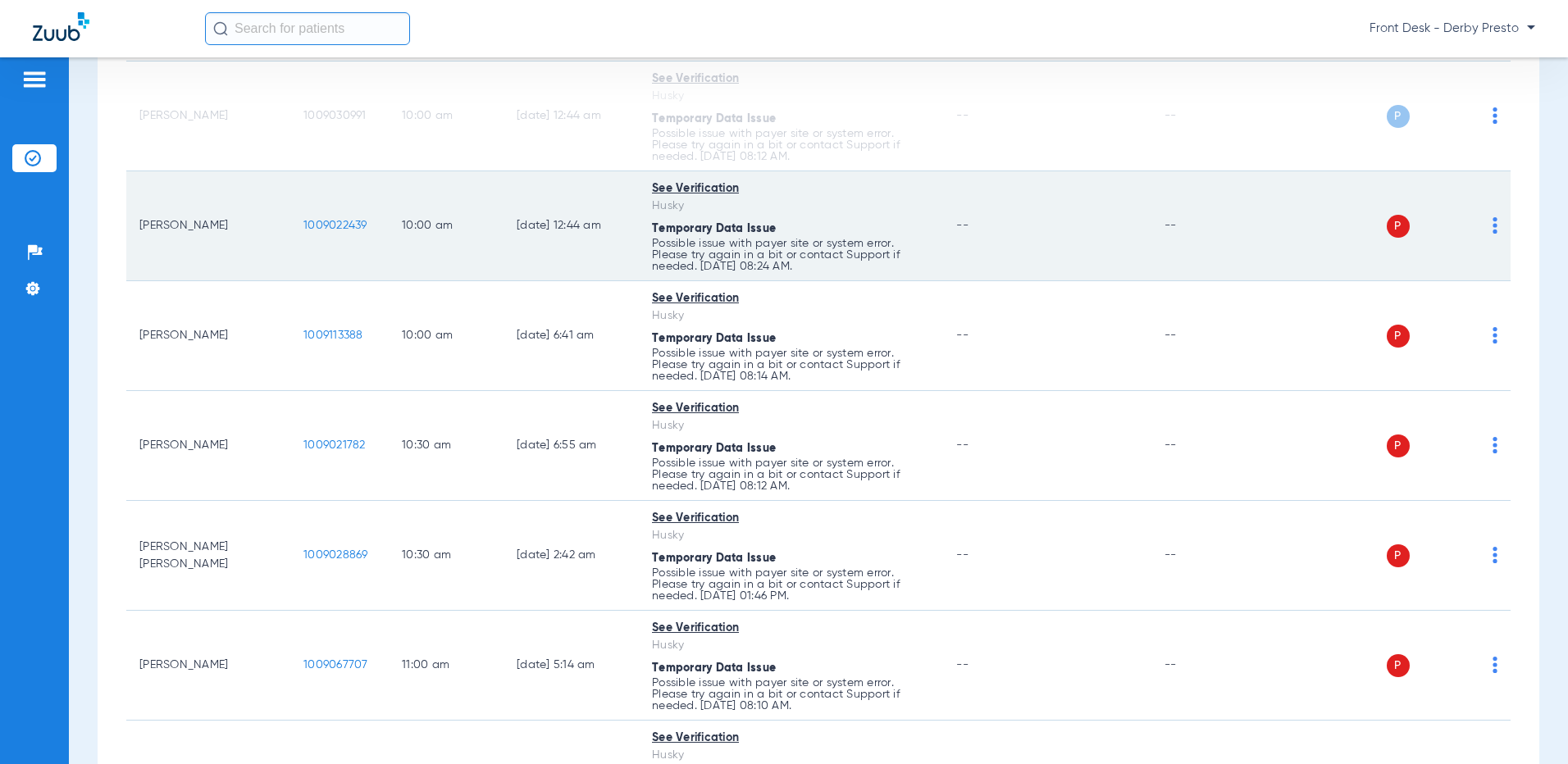
click at [1493, 226] on img at bounding box center [1495, 225] width 5 height 17
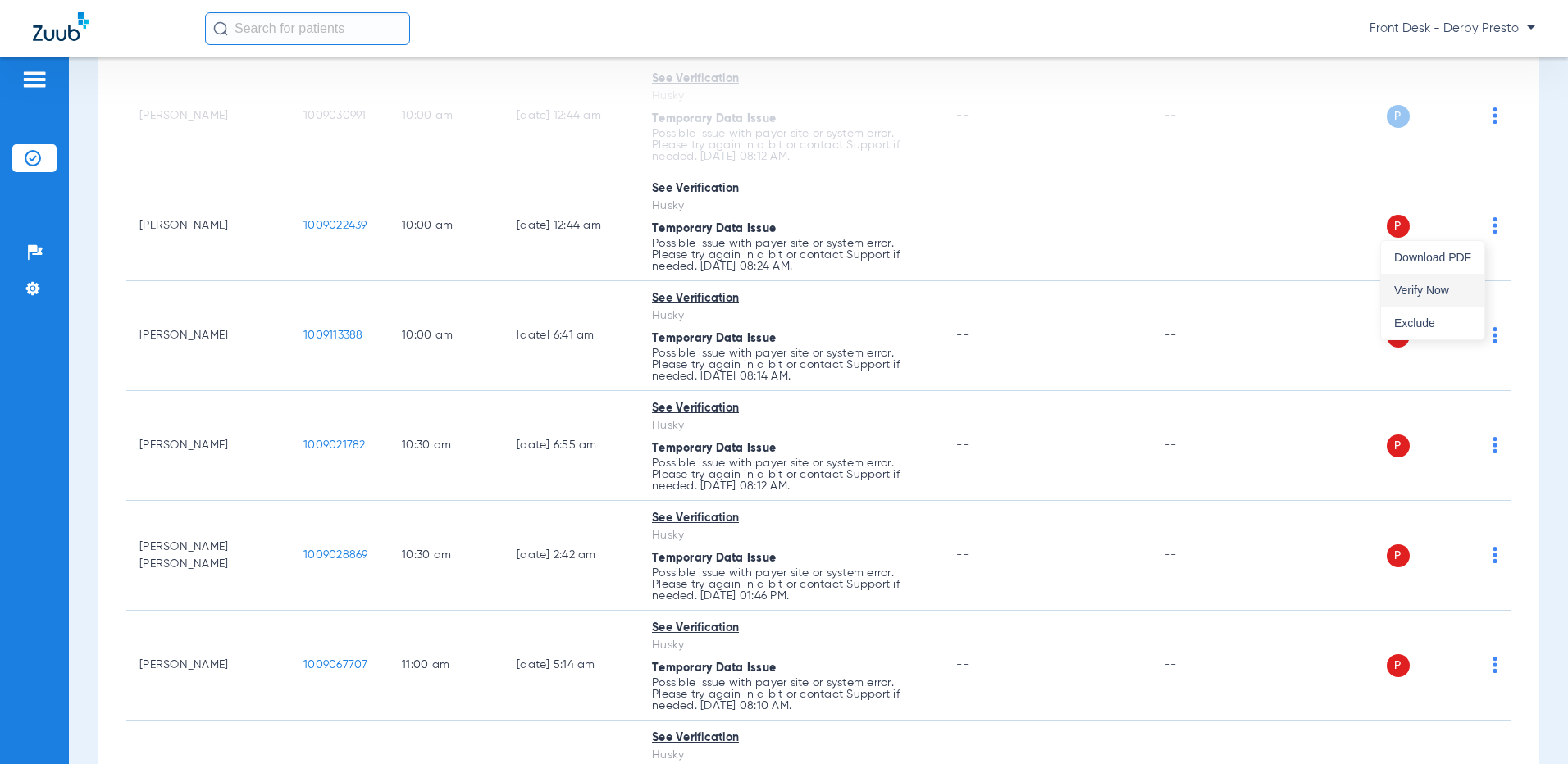
click at [1455, 295] on span "Verify Now" at bounding box center [1432, 290] width 77 height 12
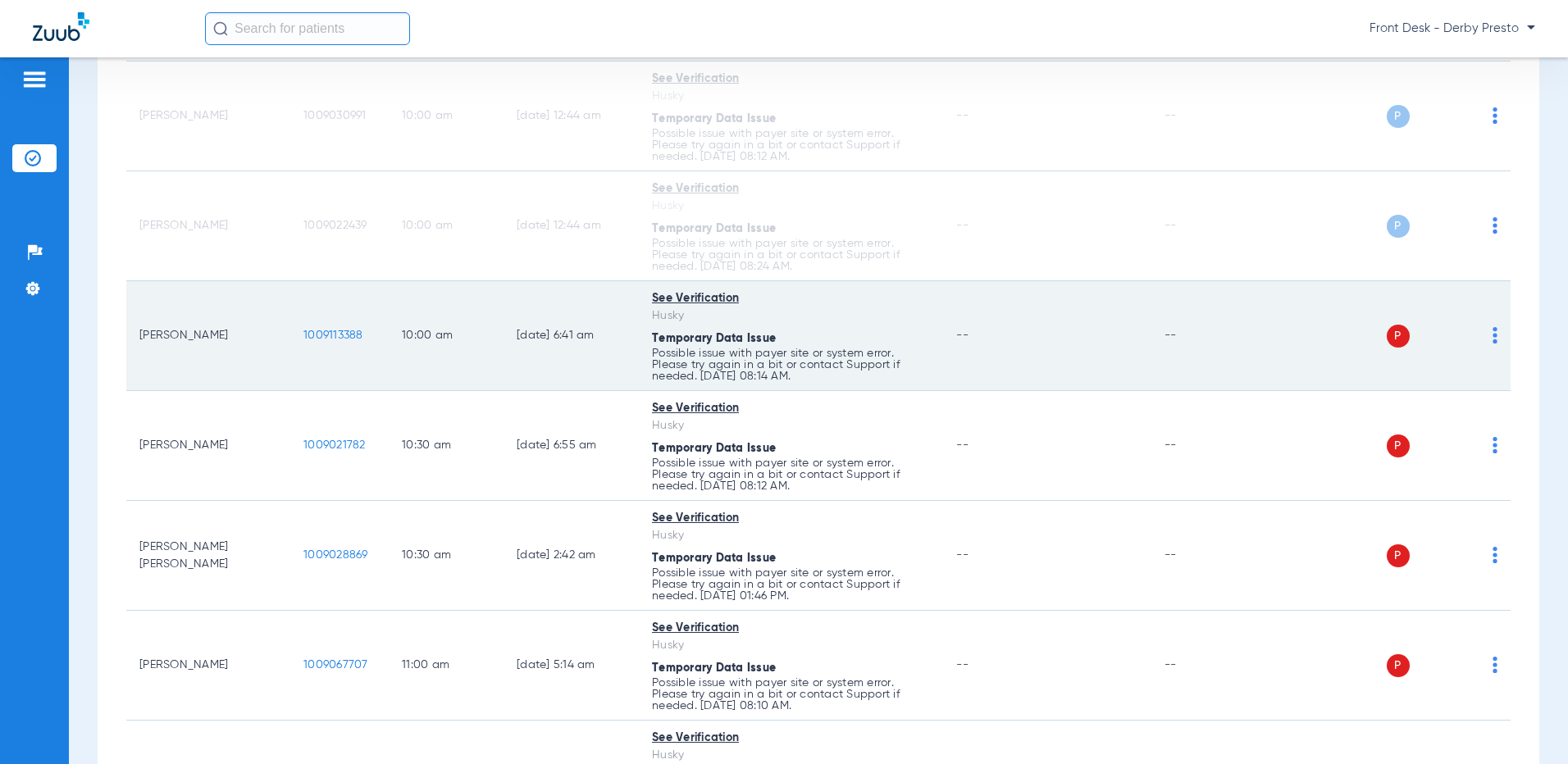
click at [1477, 332] on div "P S" at bounding box center [1379, 337] width 235 height 23
click at [1487, 335] on td "P S" at bounding box center [1386, 336] width 248 height 110
click at [1493, 332] on img at bounding box center [1495, 336] width 5 height 17
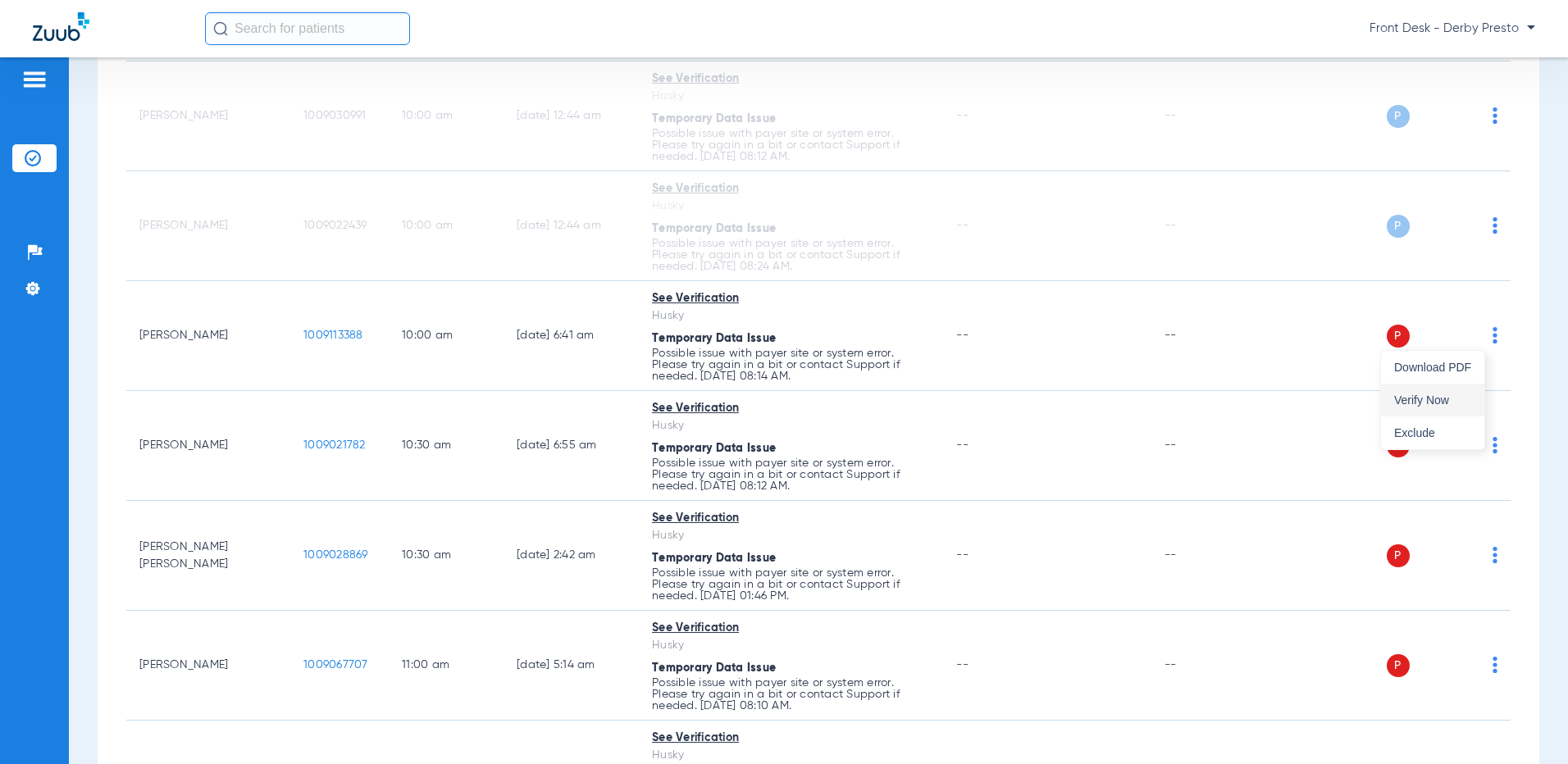
click at [1435, 406] on span "Verify Now" at bounding box center [1432, 400] width 77 height 12
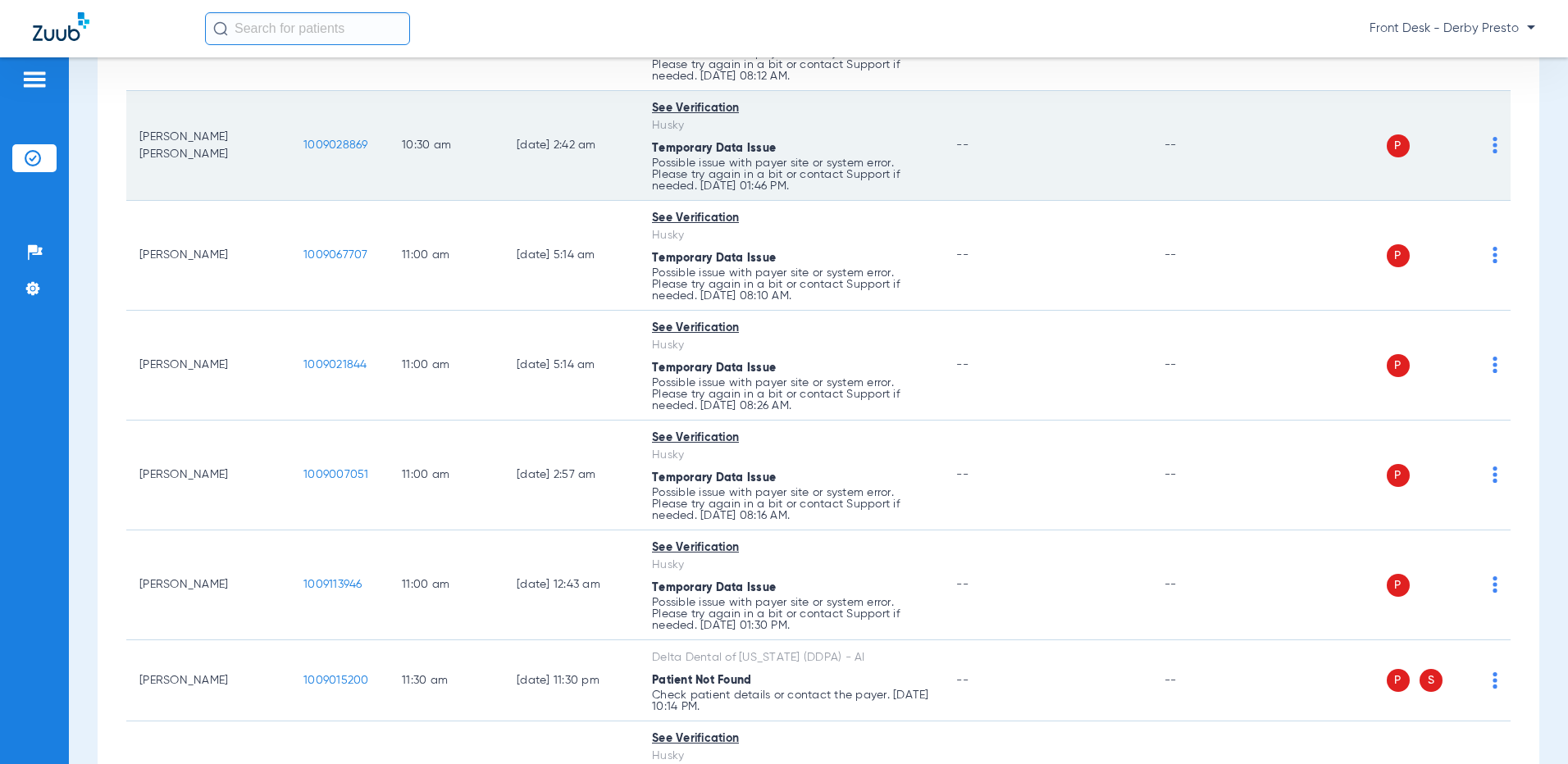
scroll to position [1394, 0]
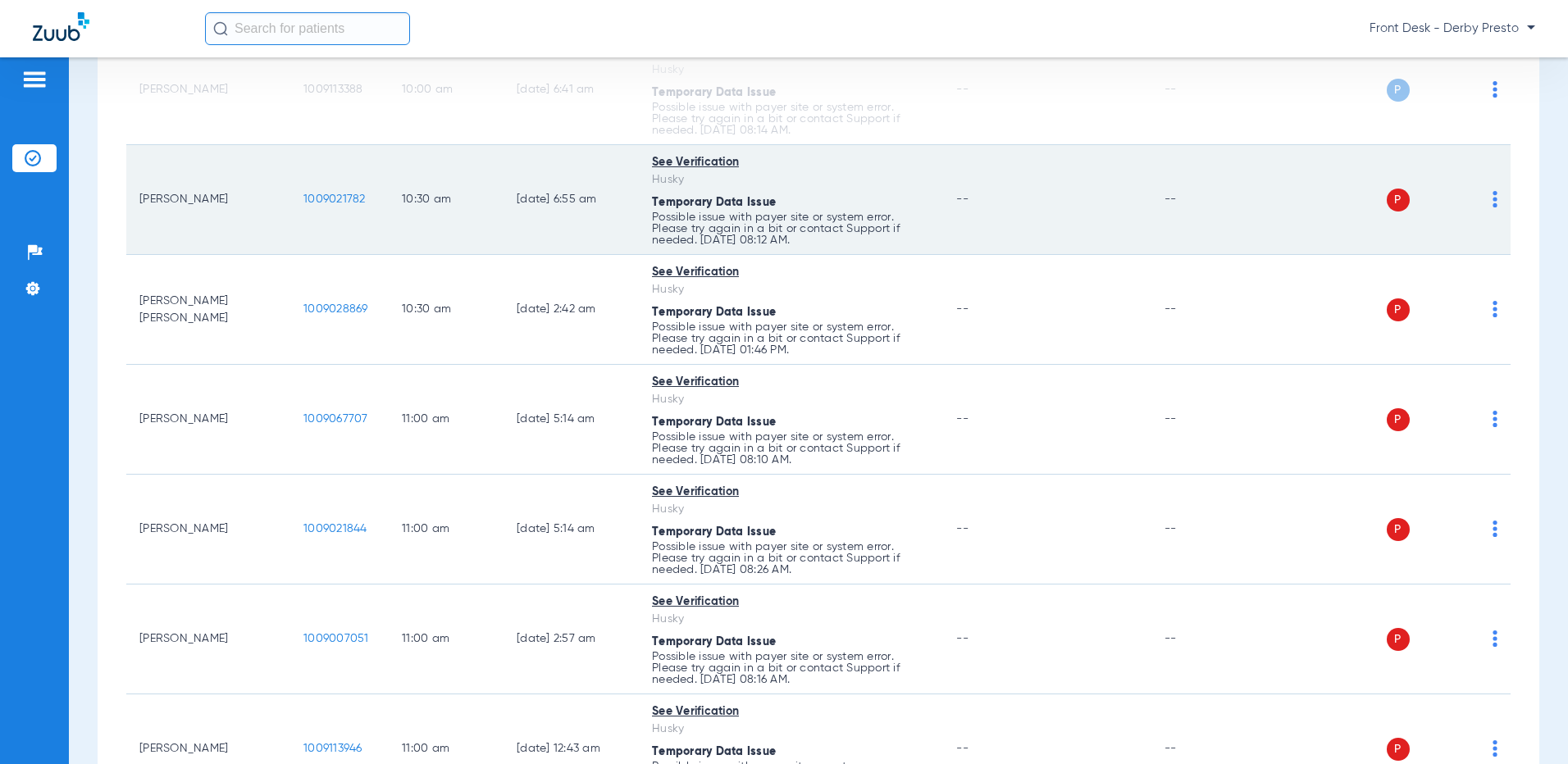
click at [1493, 196] on img at bounding box center [1495, 200] width 5 height 17
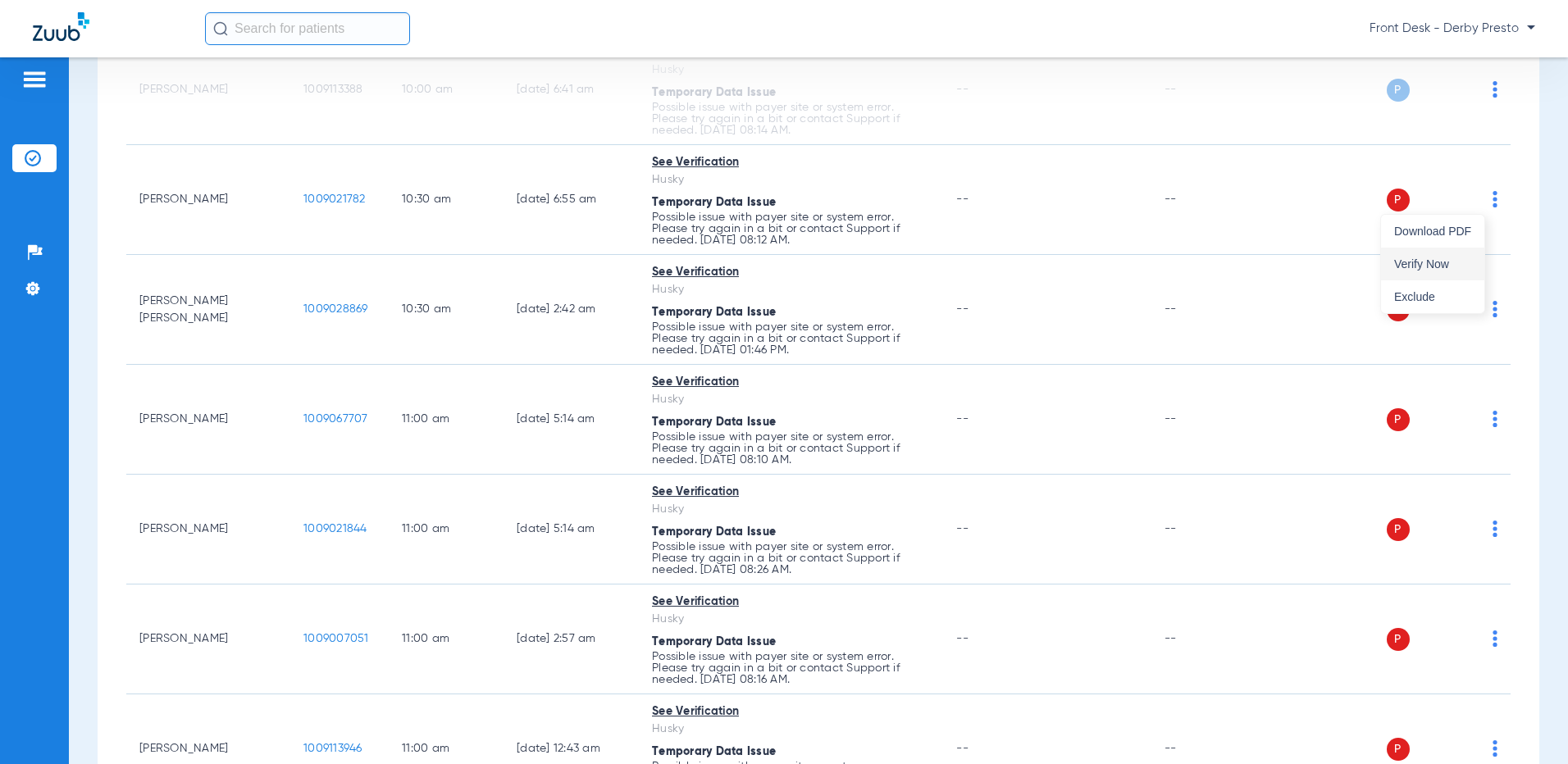
click at [1457, 261] on span "Verify Now" at bounding box center [1432, 264] width 77 height 12
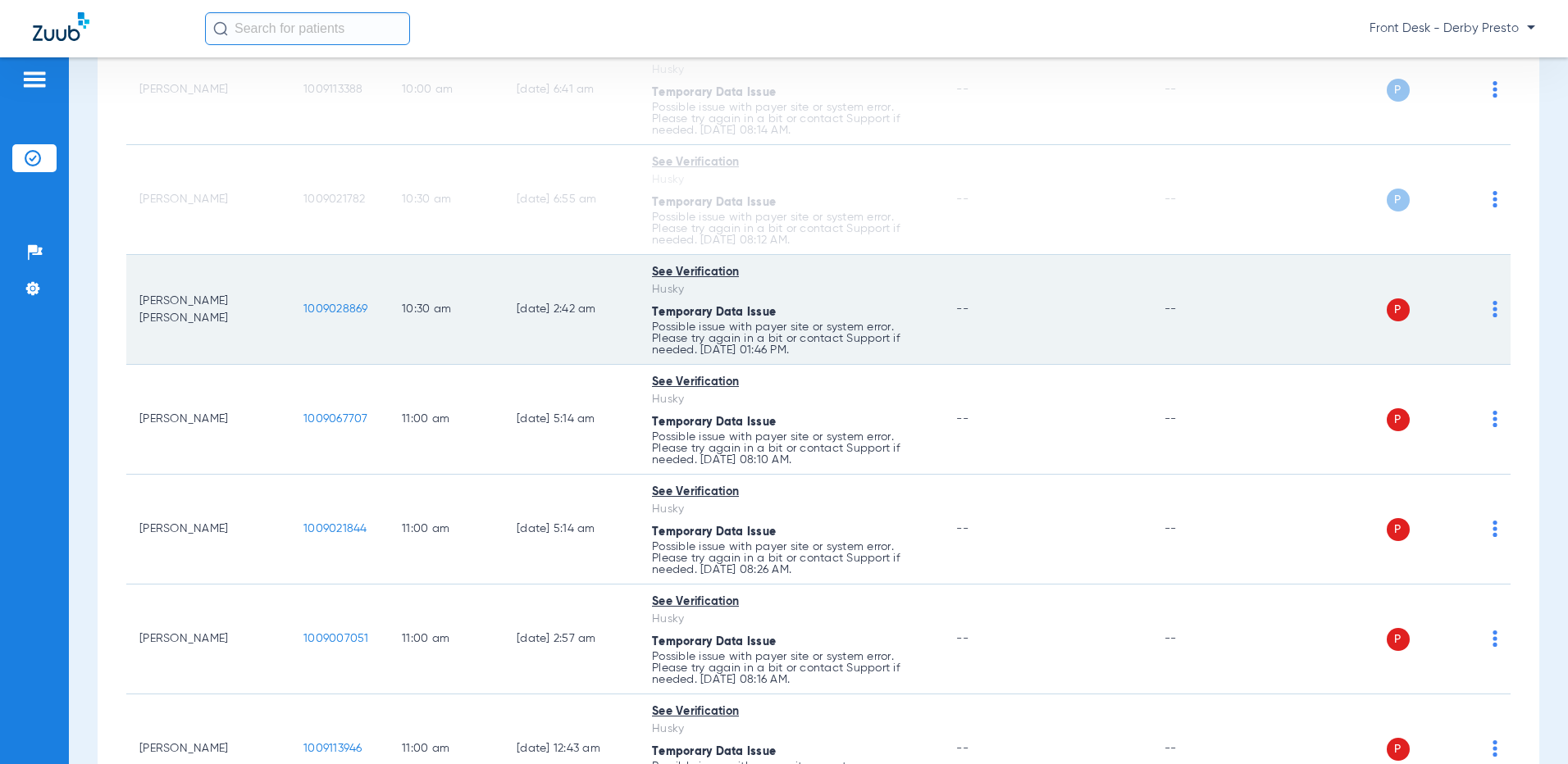
click at [1493, 303] on img at bounding box center [1495, 309] width 5 height 17
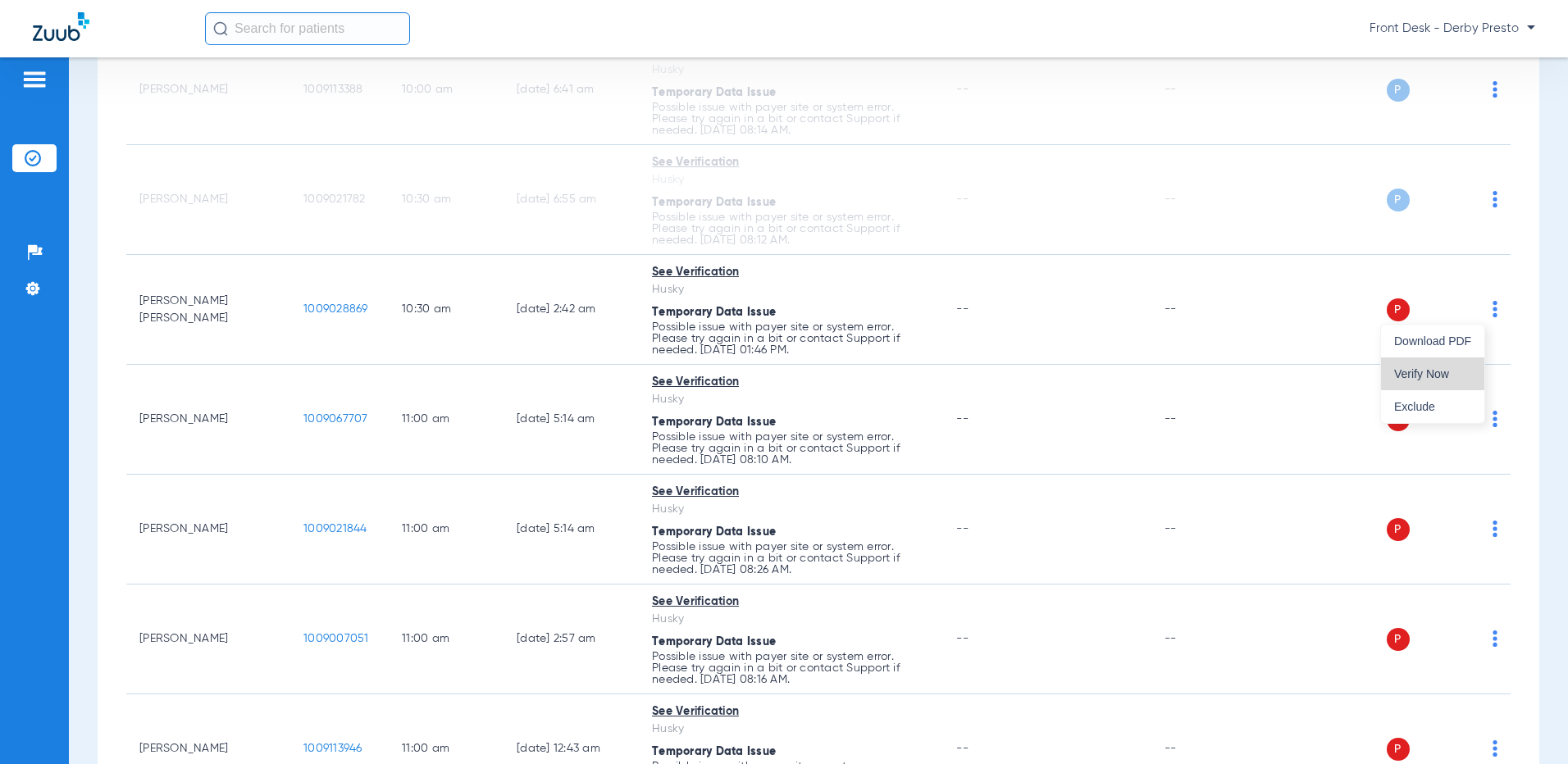
click at [1459, 366] on button "Verify Now" at bounding box center [1432, 374] width 103 height 33
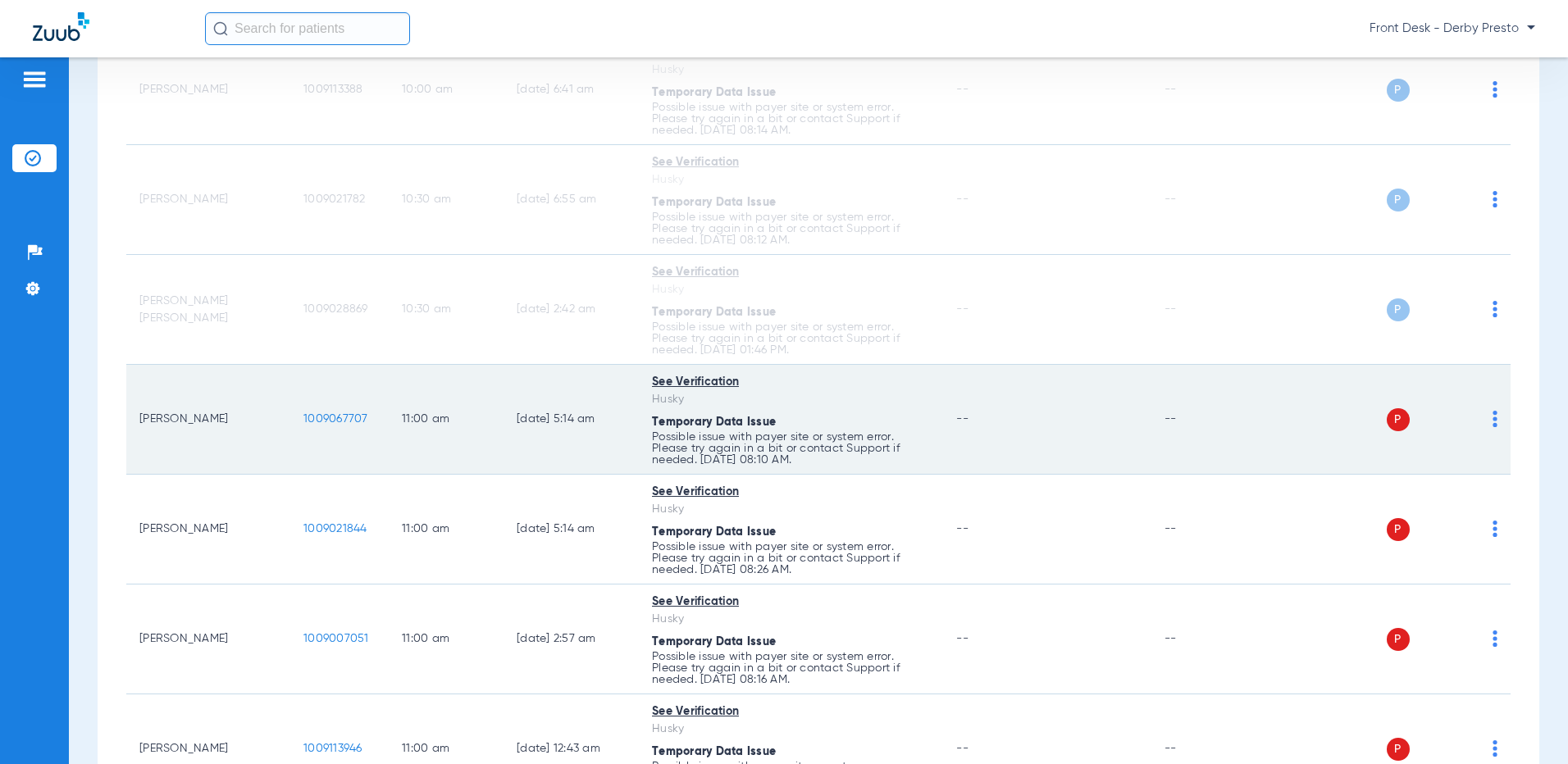
click at [1485, 425] on td "P S" at bounding box center [1386, 419] width 248 height 110
click at [1493, 422] on img at bounding box center [1495, 419] width 5 height 17
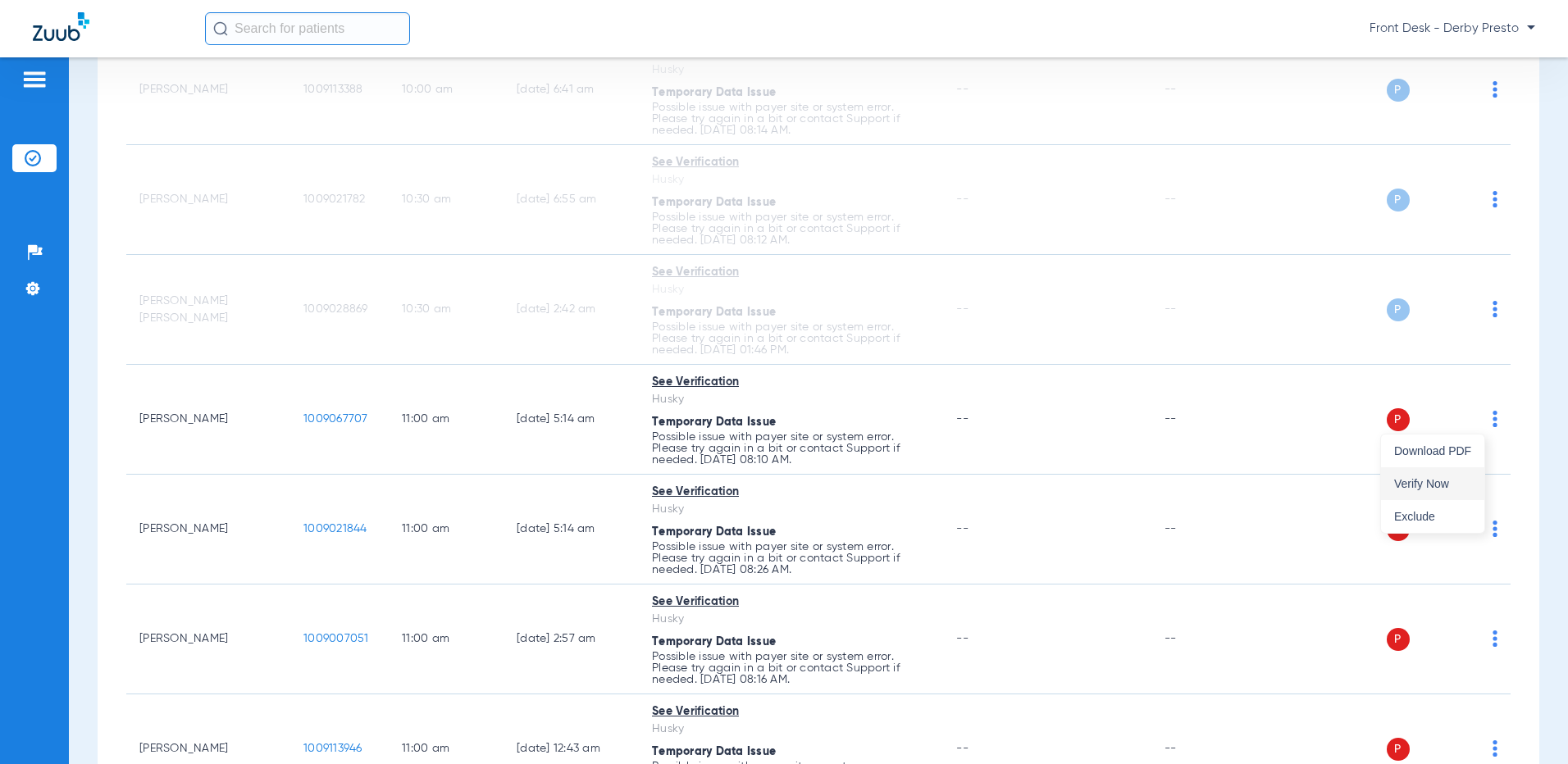
click at [1442, 474] on button "Verify Now" at bounding box center [1432, 483] width 103 height 33
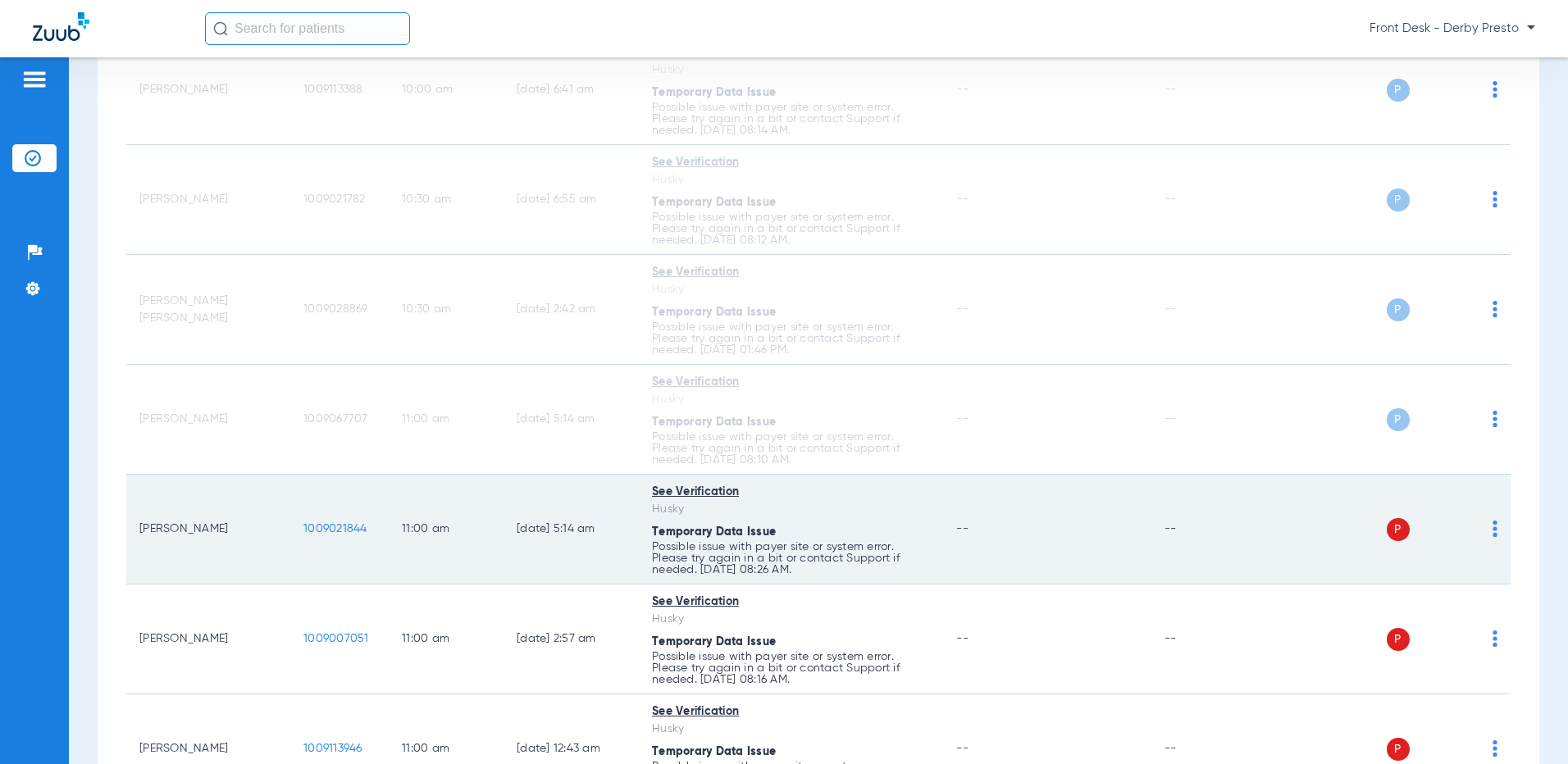
click at [1493, 531] on img at bounding box center [1495, 529] width 5 height 17
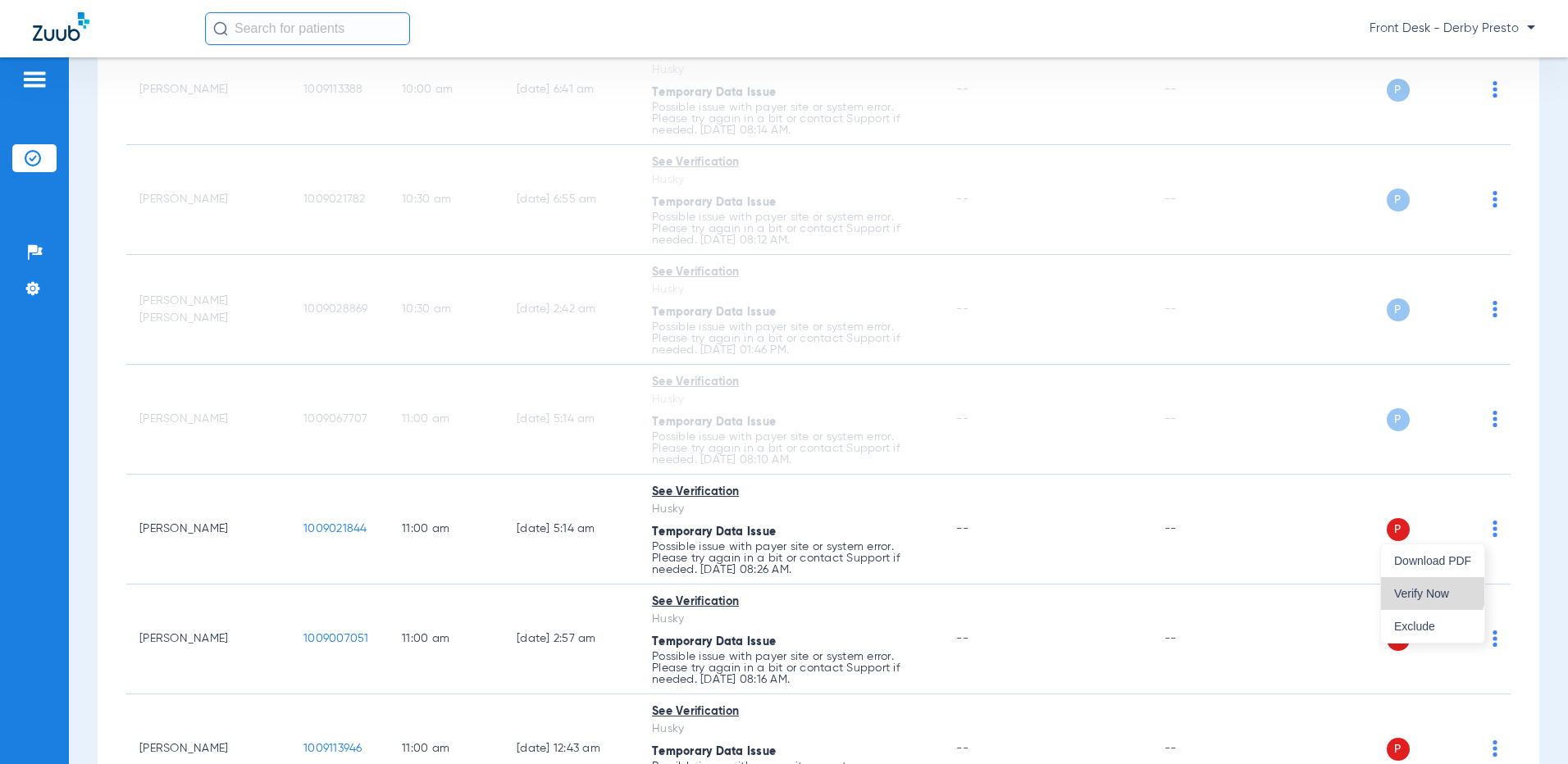
click at [1430, 586] on button "Verify Now" at bounding box center [1432, 594] width 103 height 33
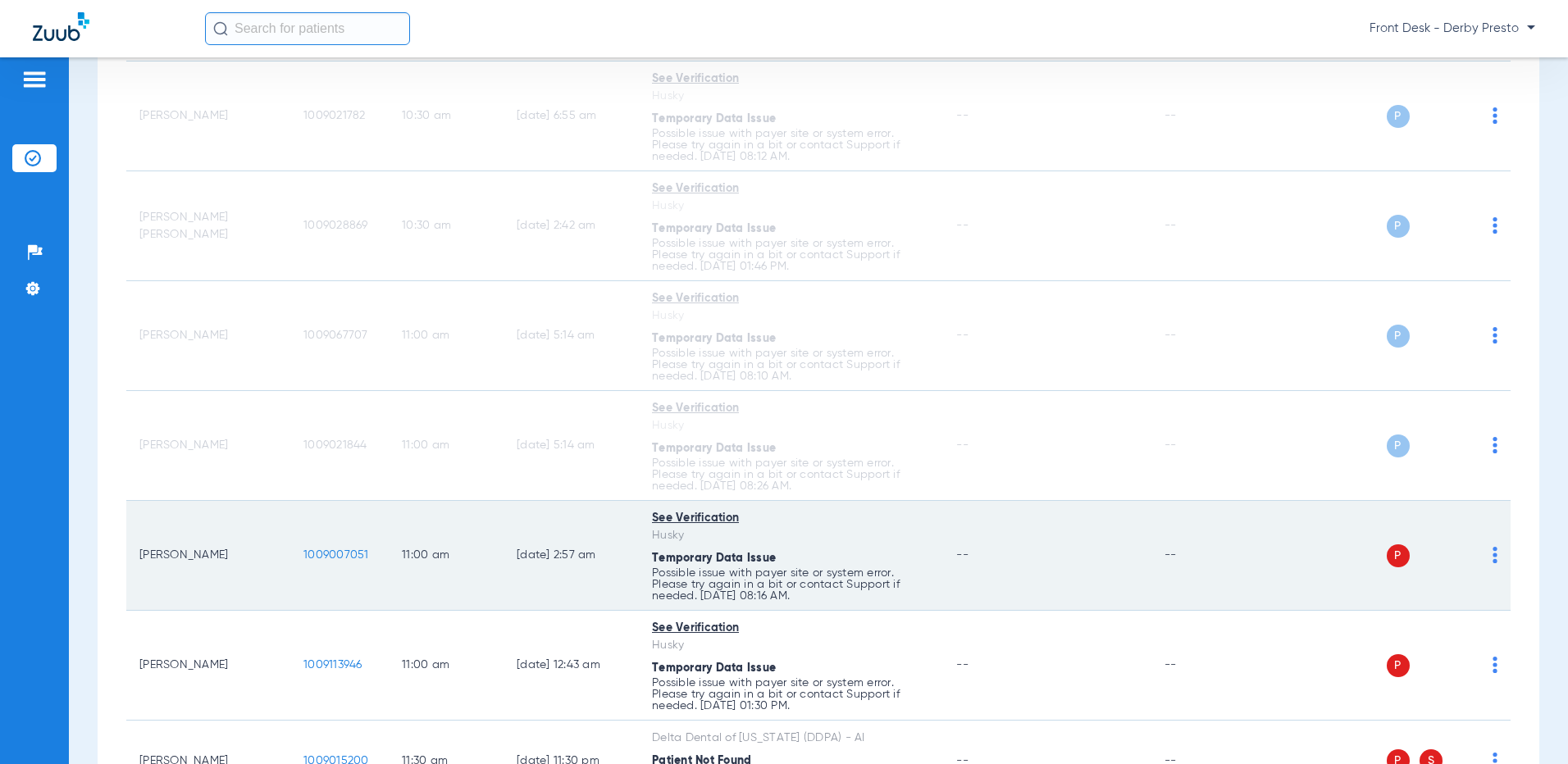
scroll to position [1558, 0]
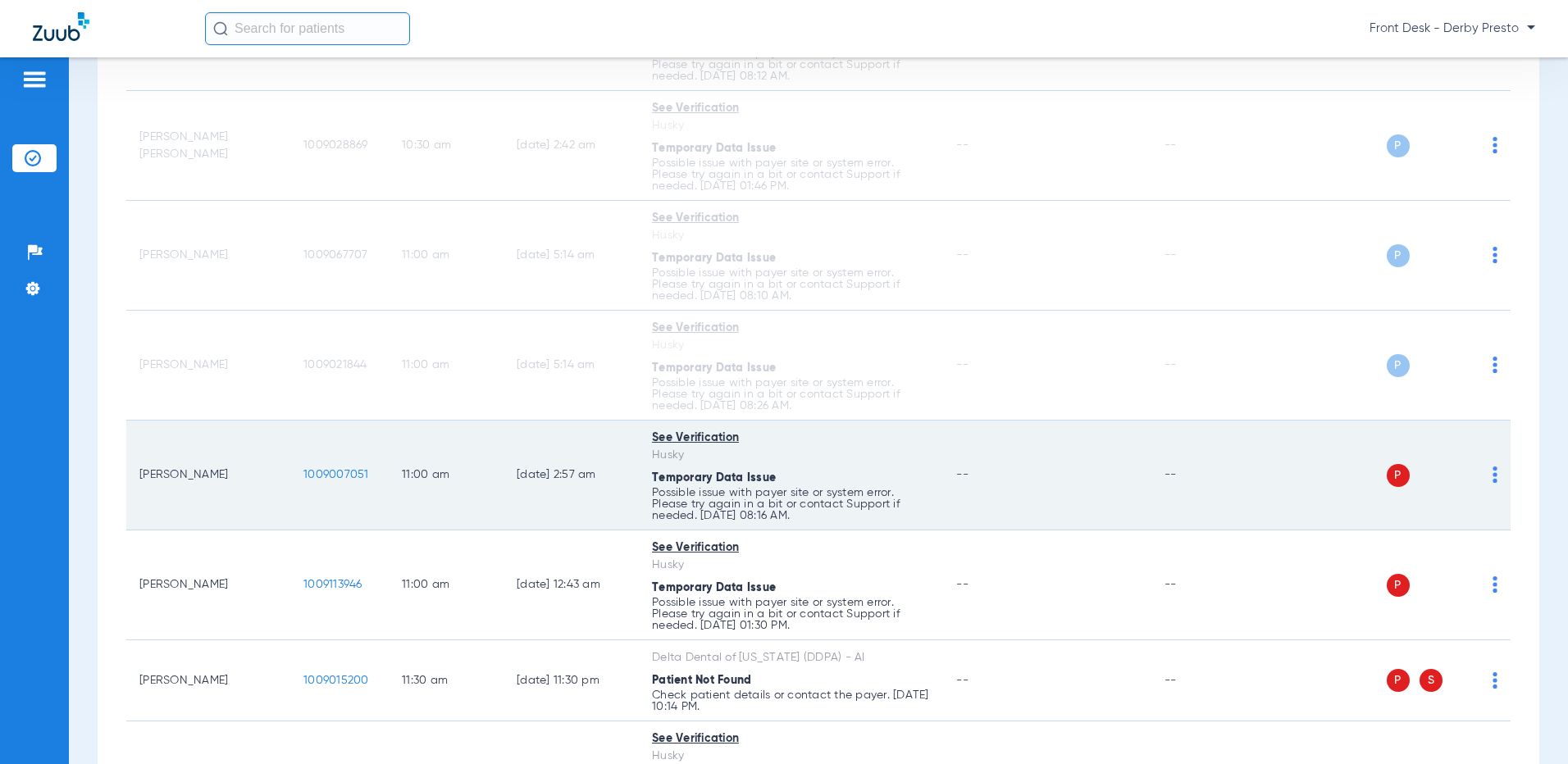
click at [1485, 475] on td "P S" at bounding box center [1386, 475] width 248 height 110
click at [1493, 475] on img at bounding box center [1495, 474] width 5 height 17
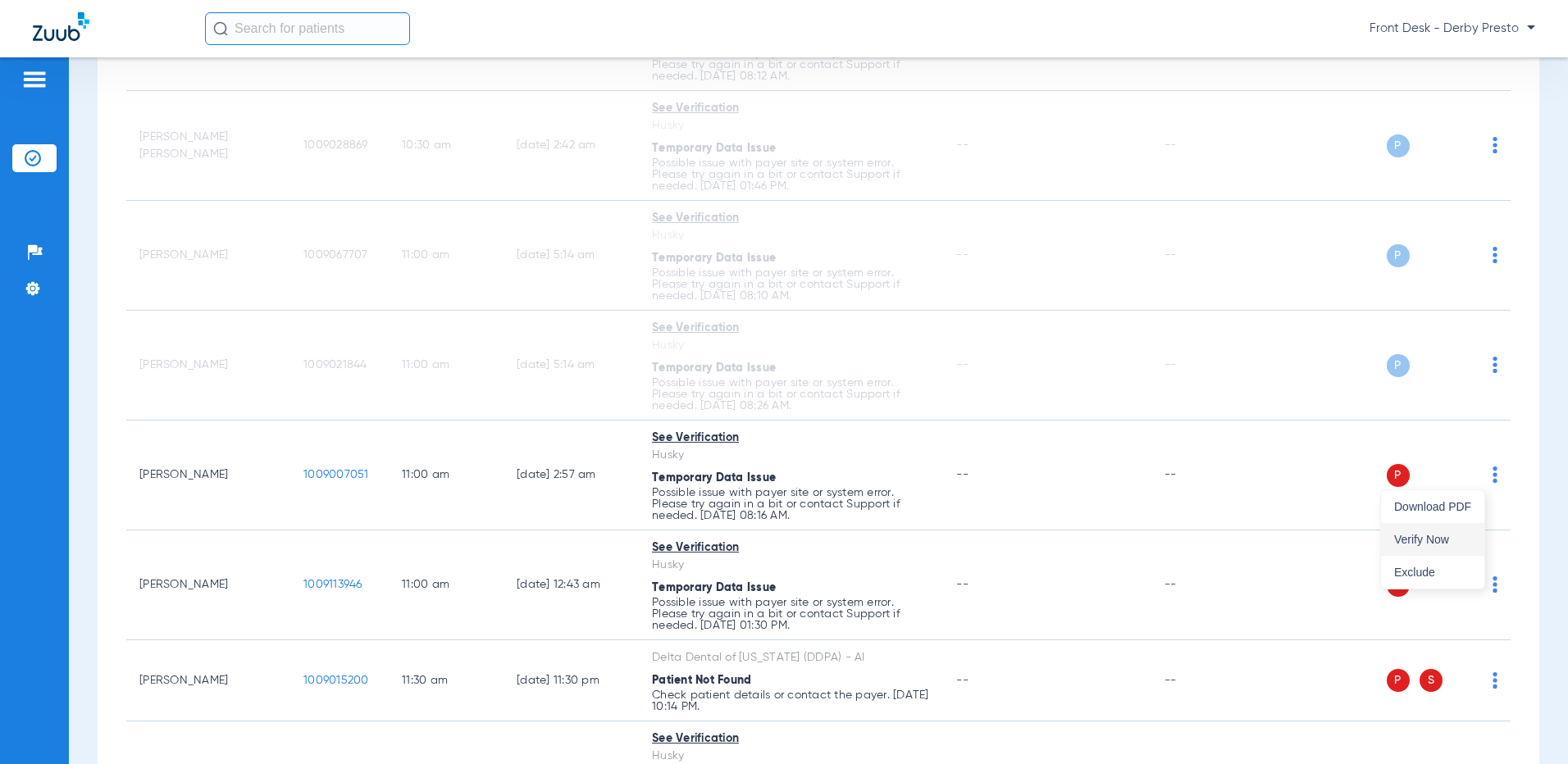
click at [1443, 539] on span "Verify Now" at bounding box center [1432, 540] width 77 height 12
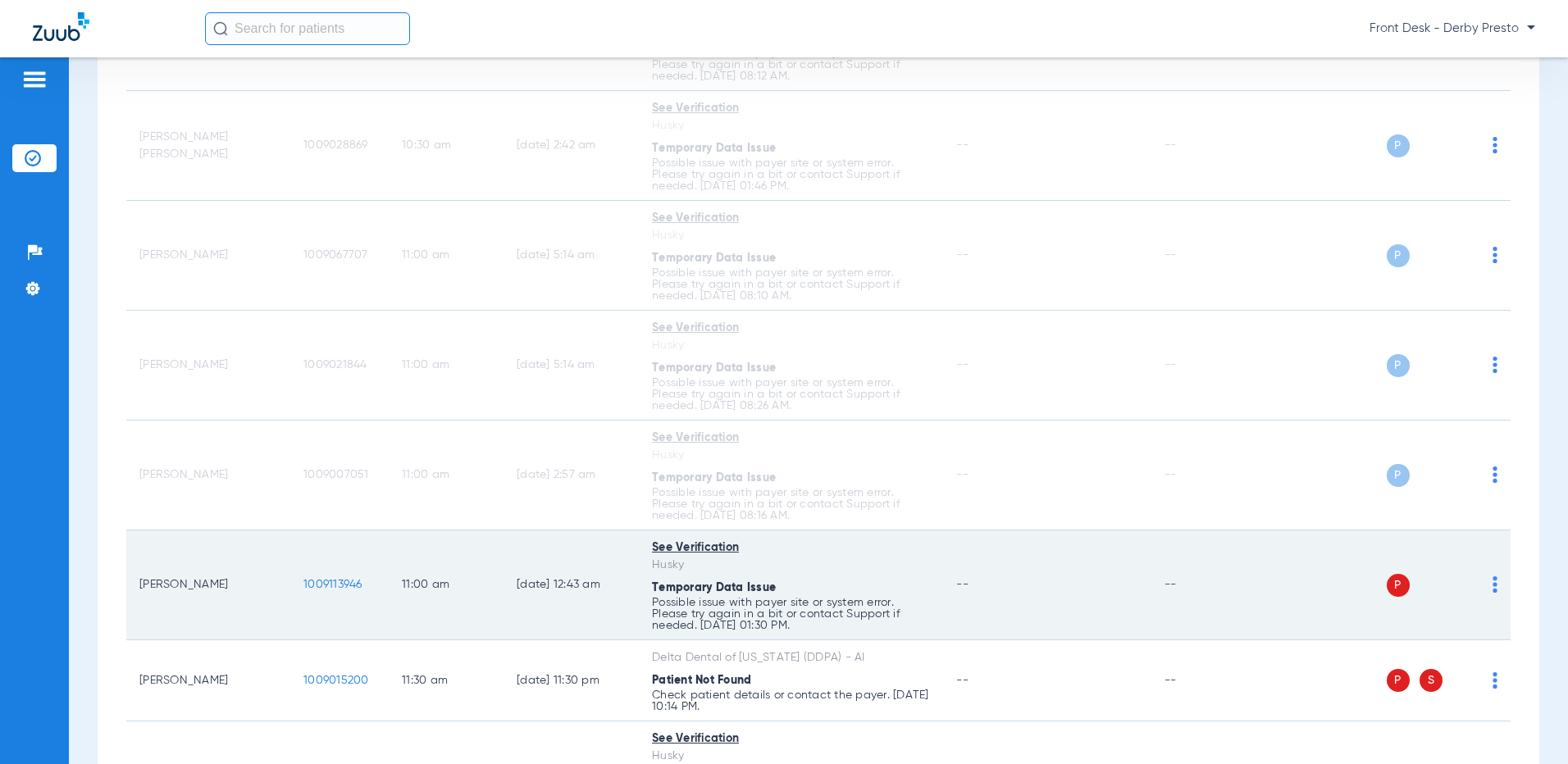
click at [1493, 588] on img at bounding box center [1495, 585] width 5 height 17
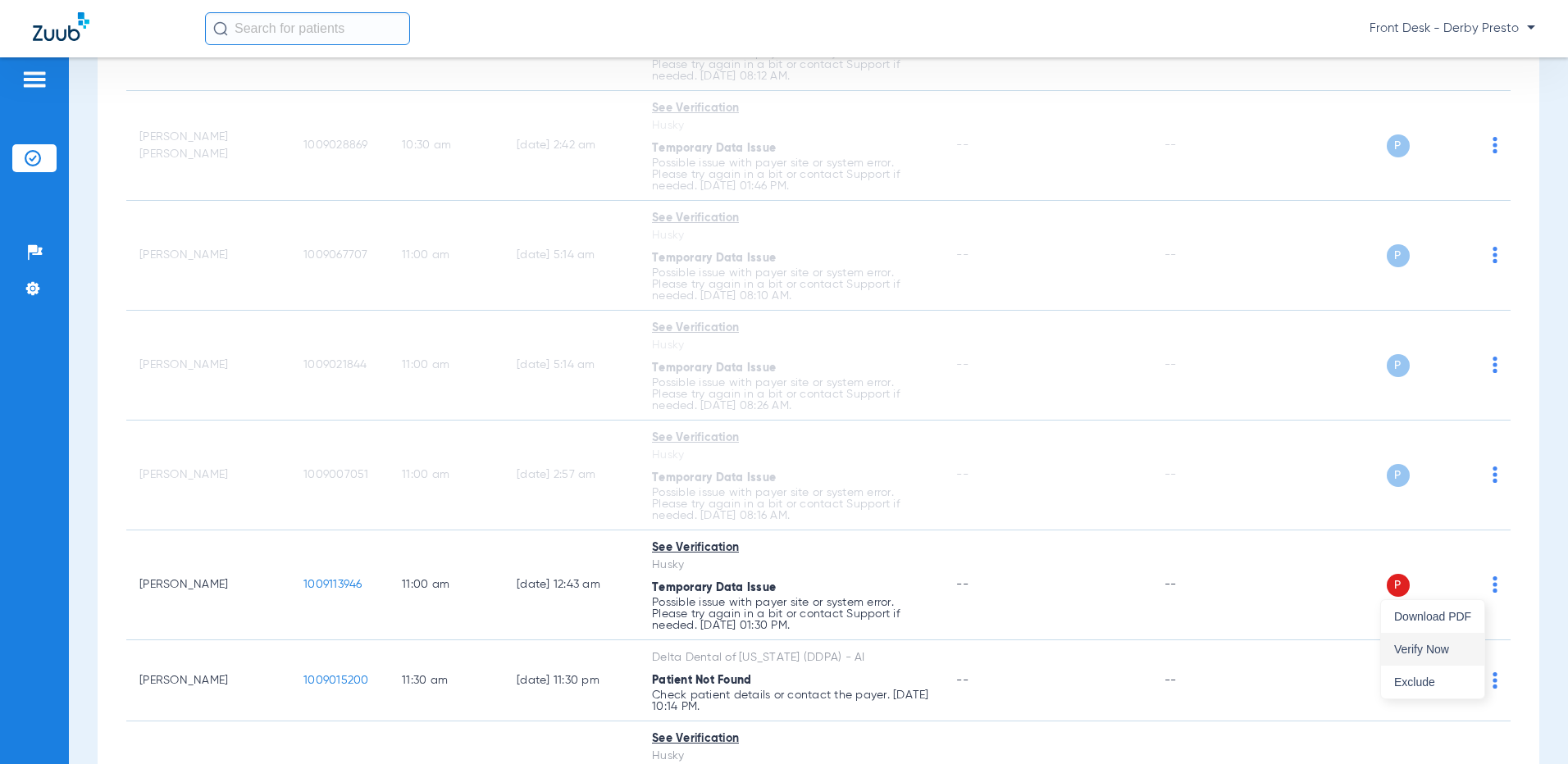
click at [1446, 644] on span "Verify Now" at bounding box center [1432, 649] width 77 height 12
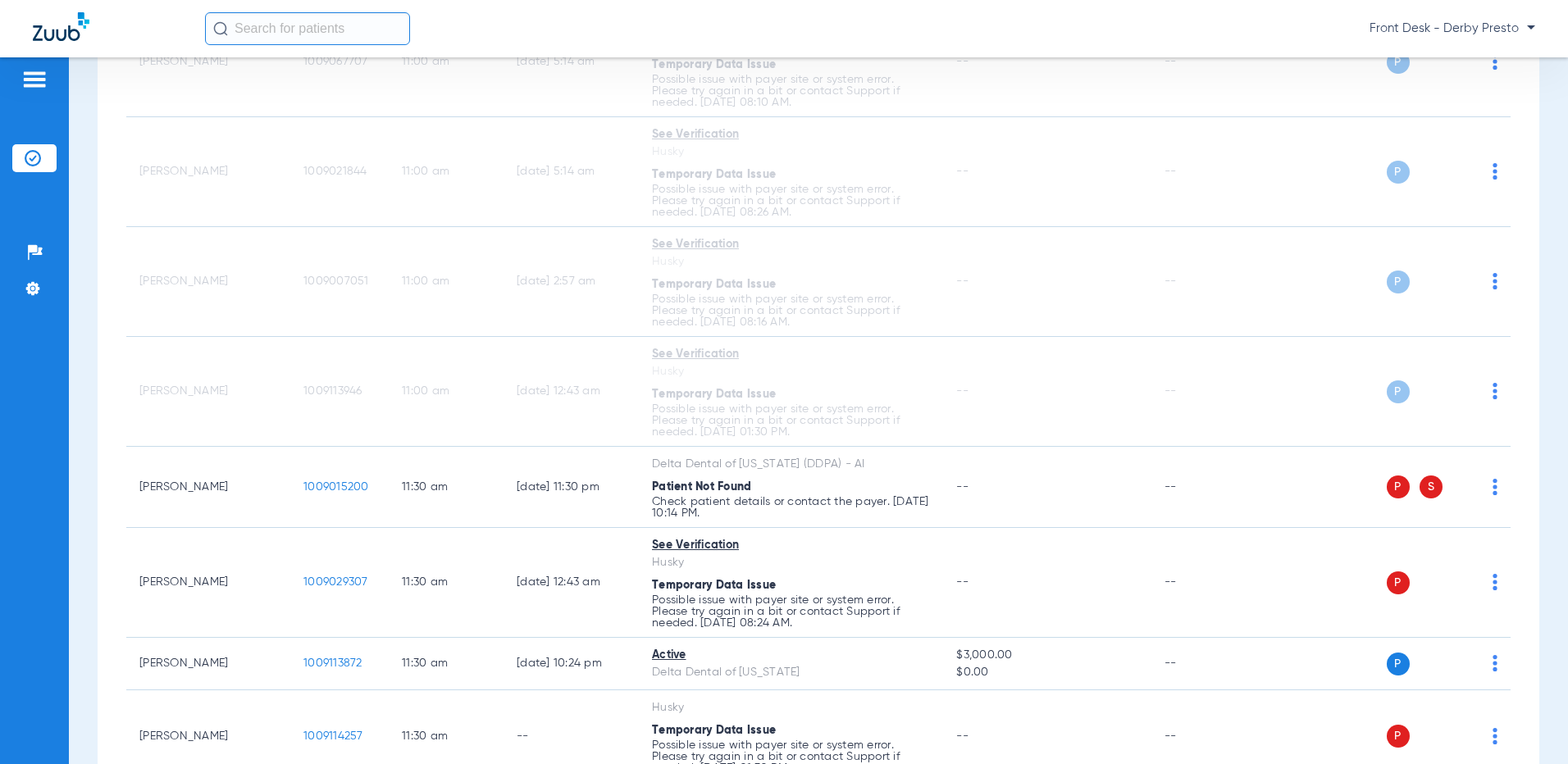
scroll to position [1804, 0]
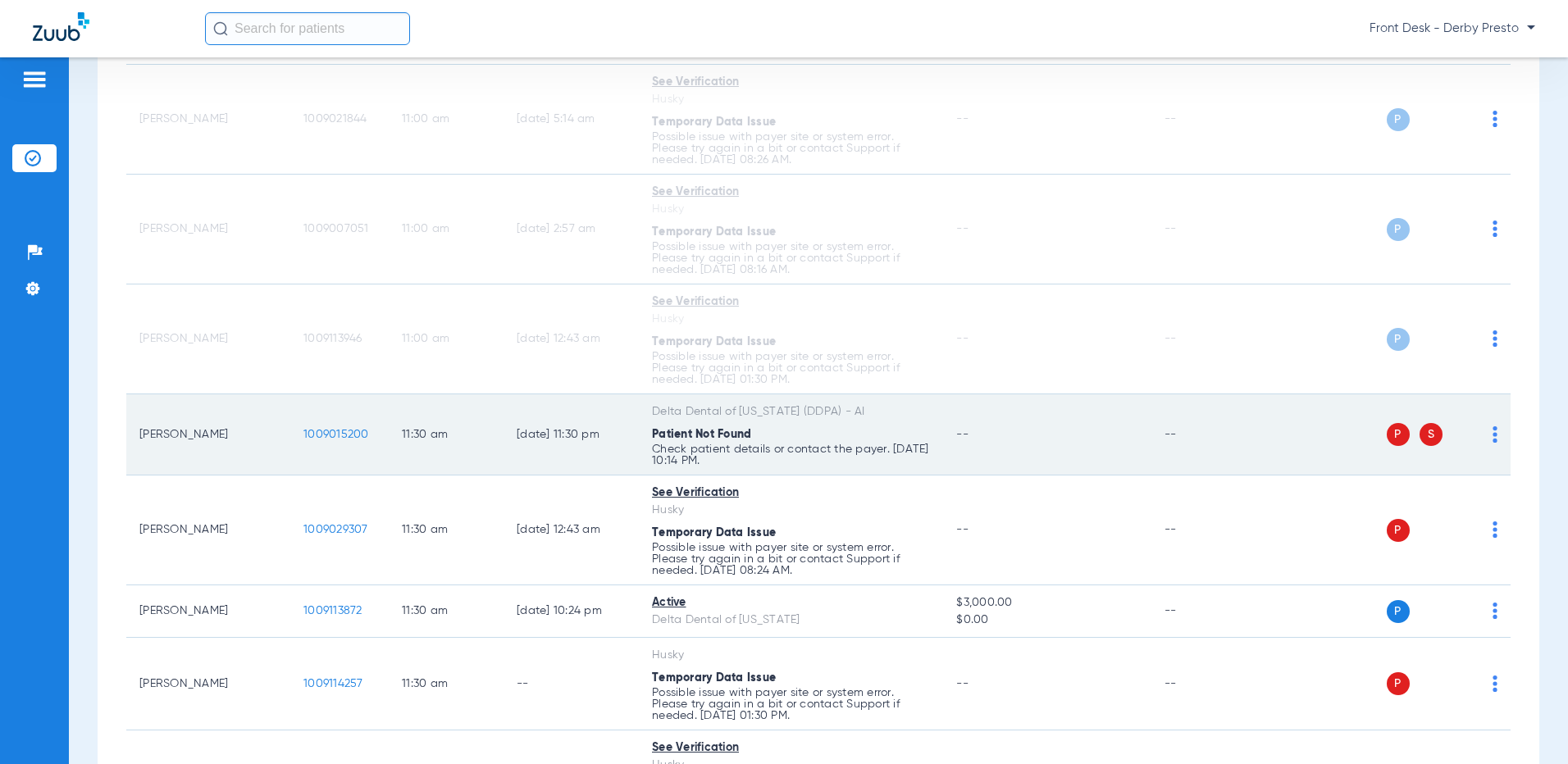
click at [1493, 433] on img at bounding box center [1495, 435] width 5 height 17
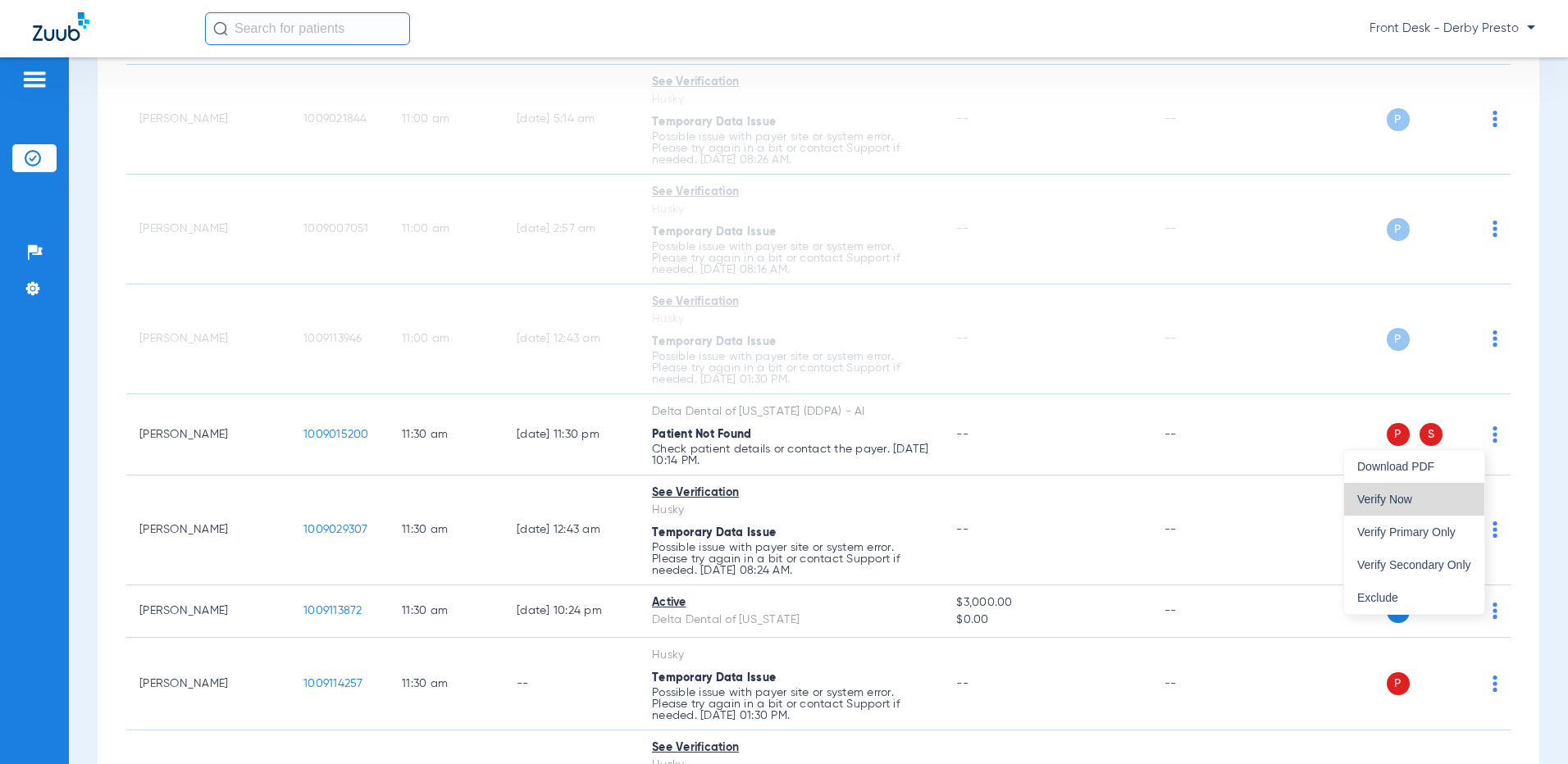
click at [1443, 502] on span "Verify Now" at bounding box center [1415, 499] width 114 height 12
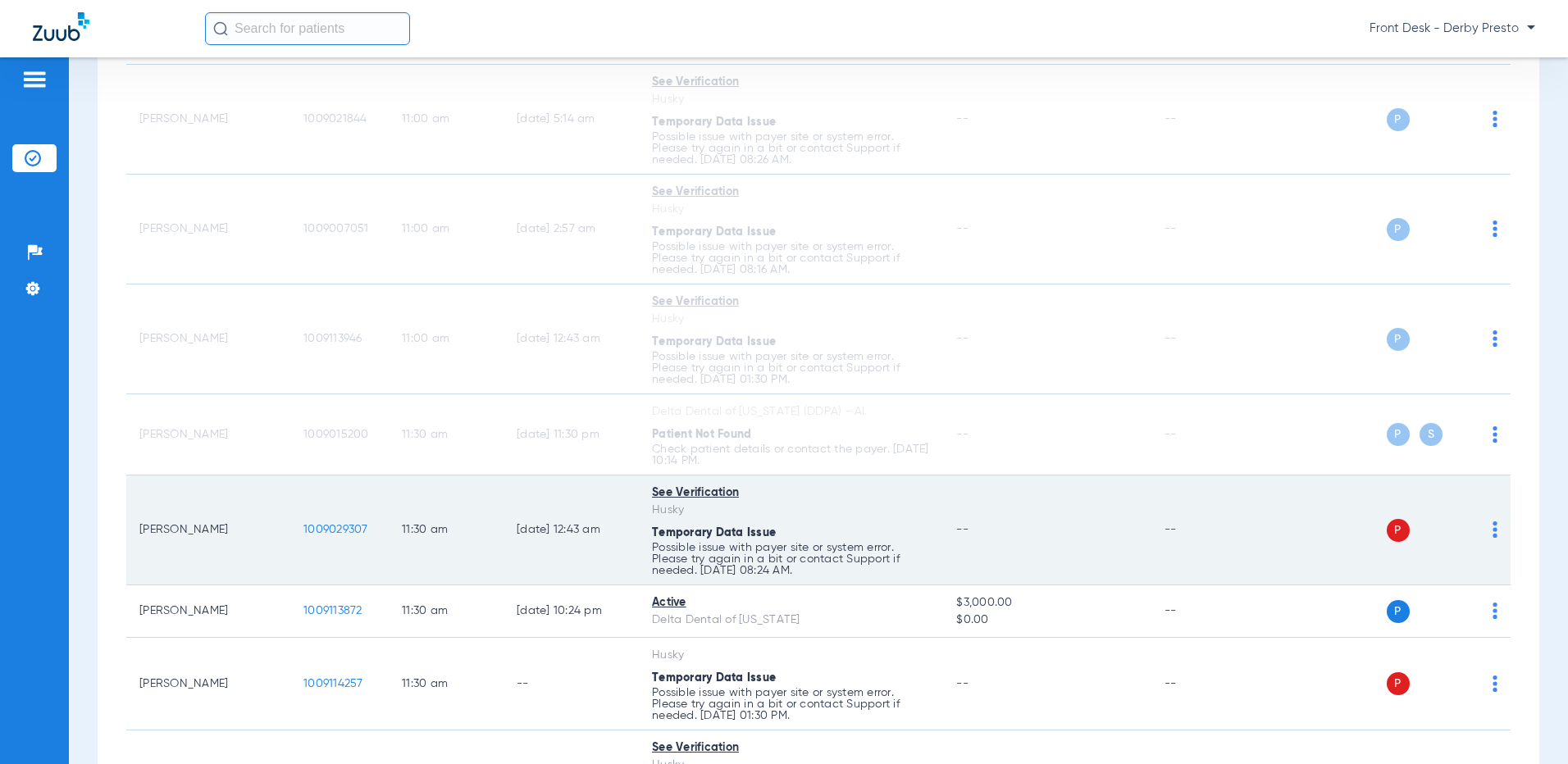
click at [1493, 533] on img at bounding box center [1495, 530] width 5 height 17
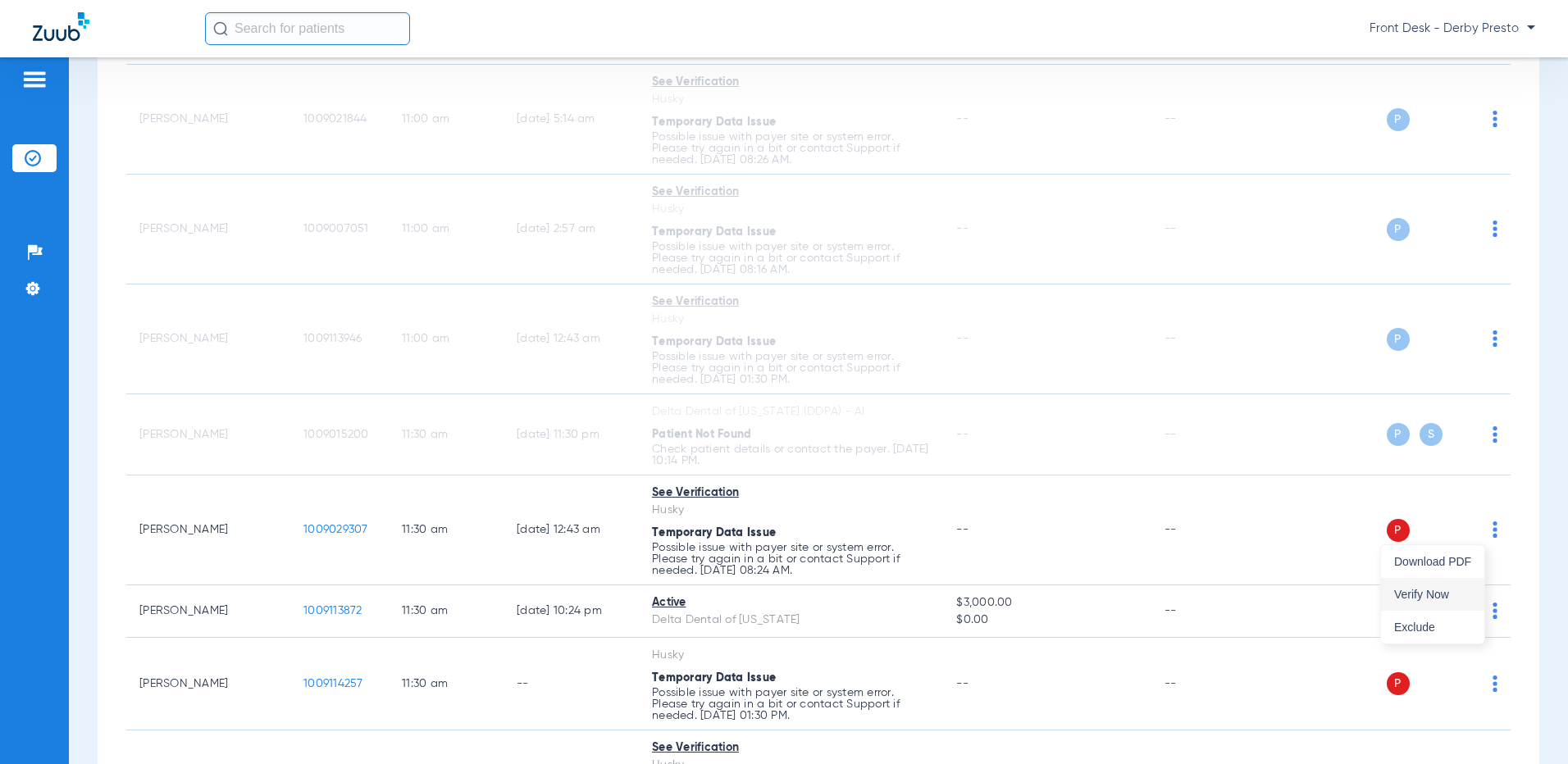
click at [1410, 586] on button "Verify Now" at bounding box center [1432, 595] width 103 height 33
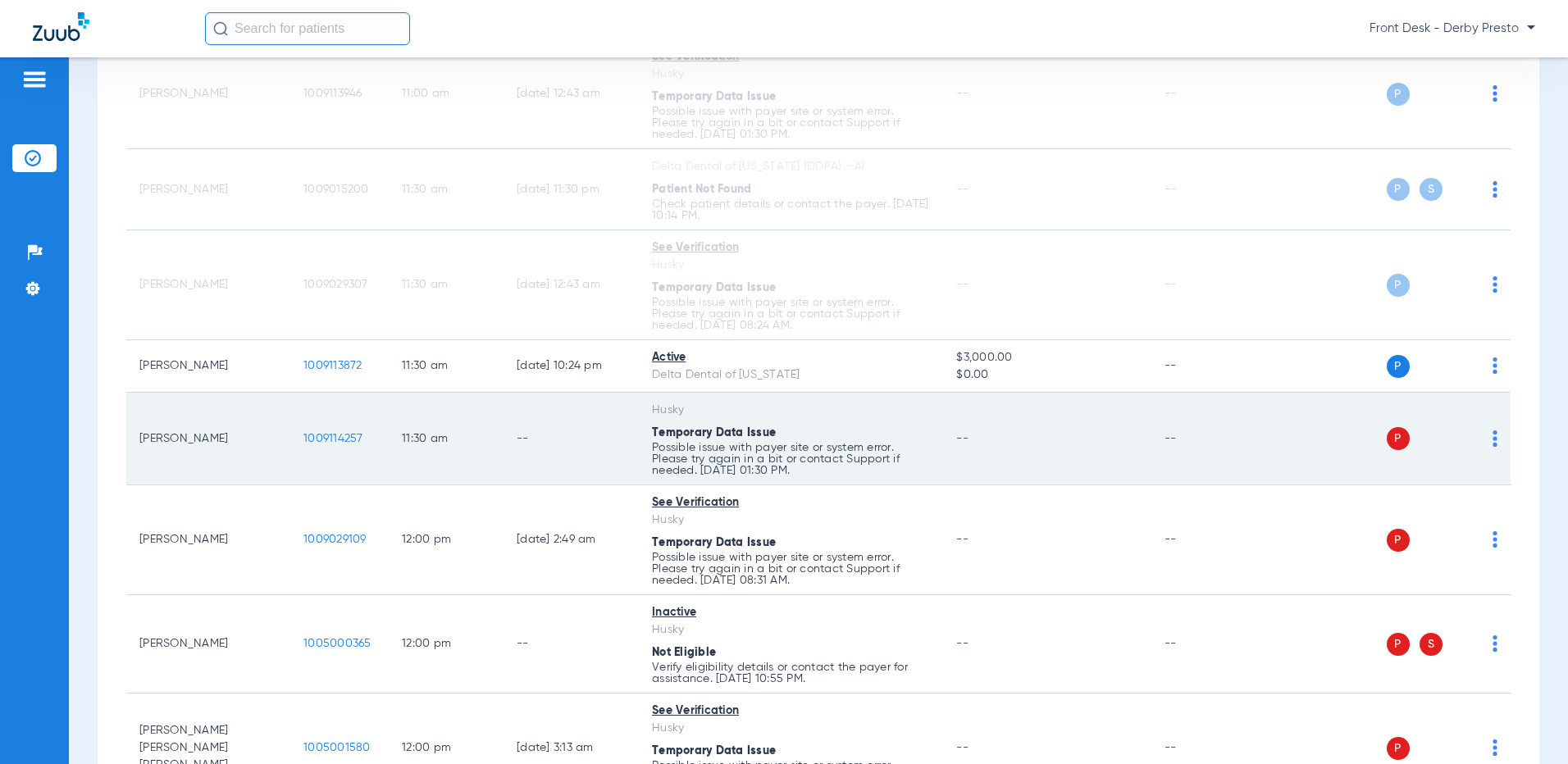
scroll to position [2049, 0]
click at [1485, 439] on td "P S" at bounding box center [1386, 438] width 248 height 92
click at [1493, 439] on img at bounding box center [1495, 438] width 5 height 17
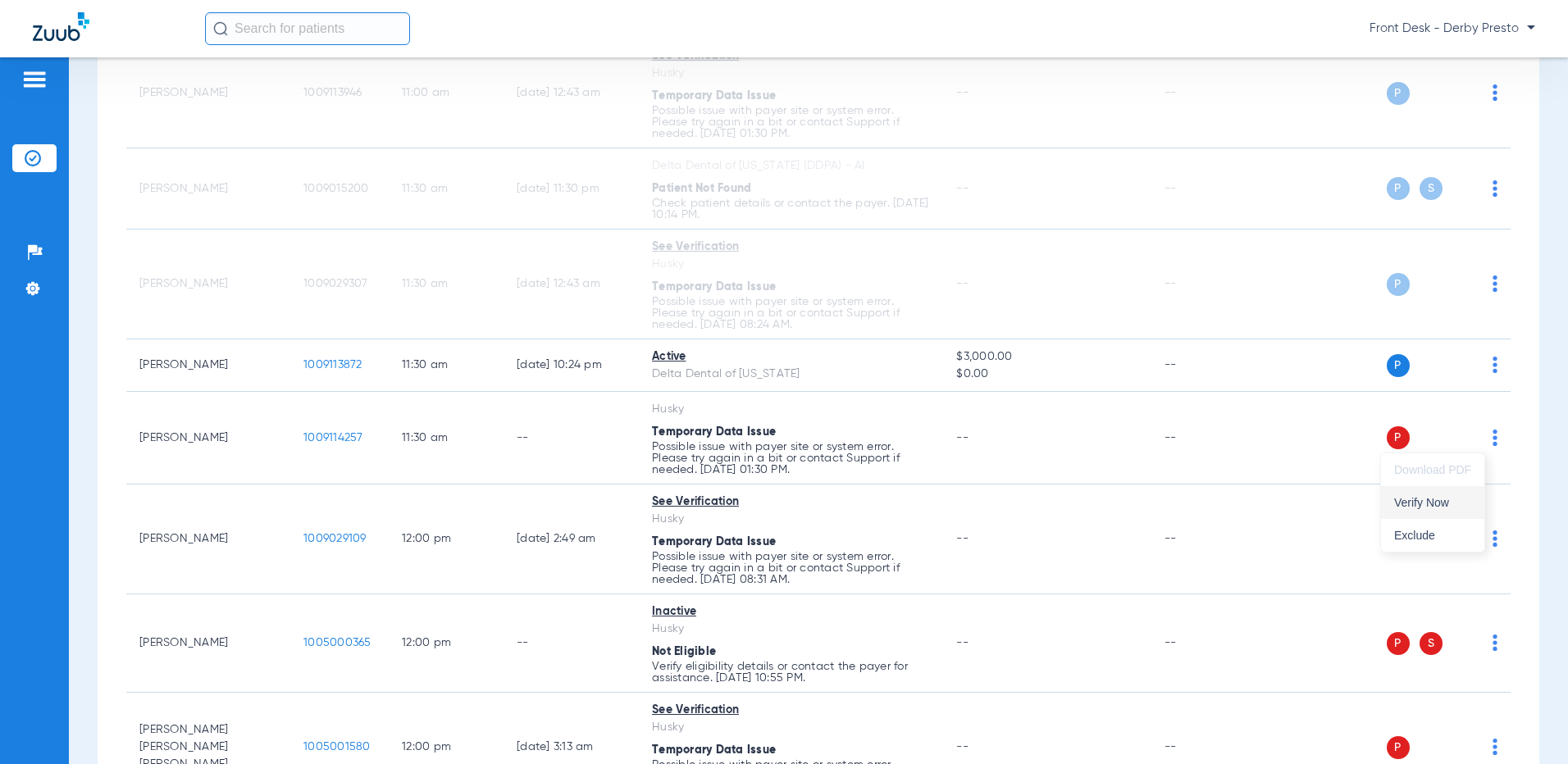
click at [1433, 497] on span "Verify Now" at bounding box center [1432, 502] width 77 height 12
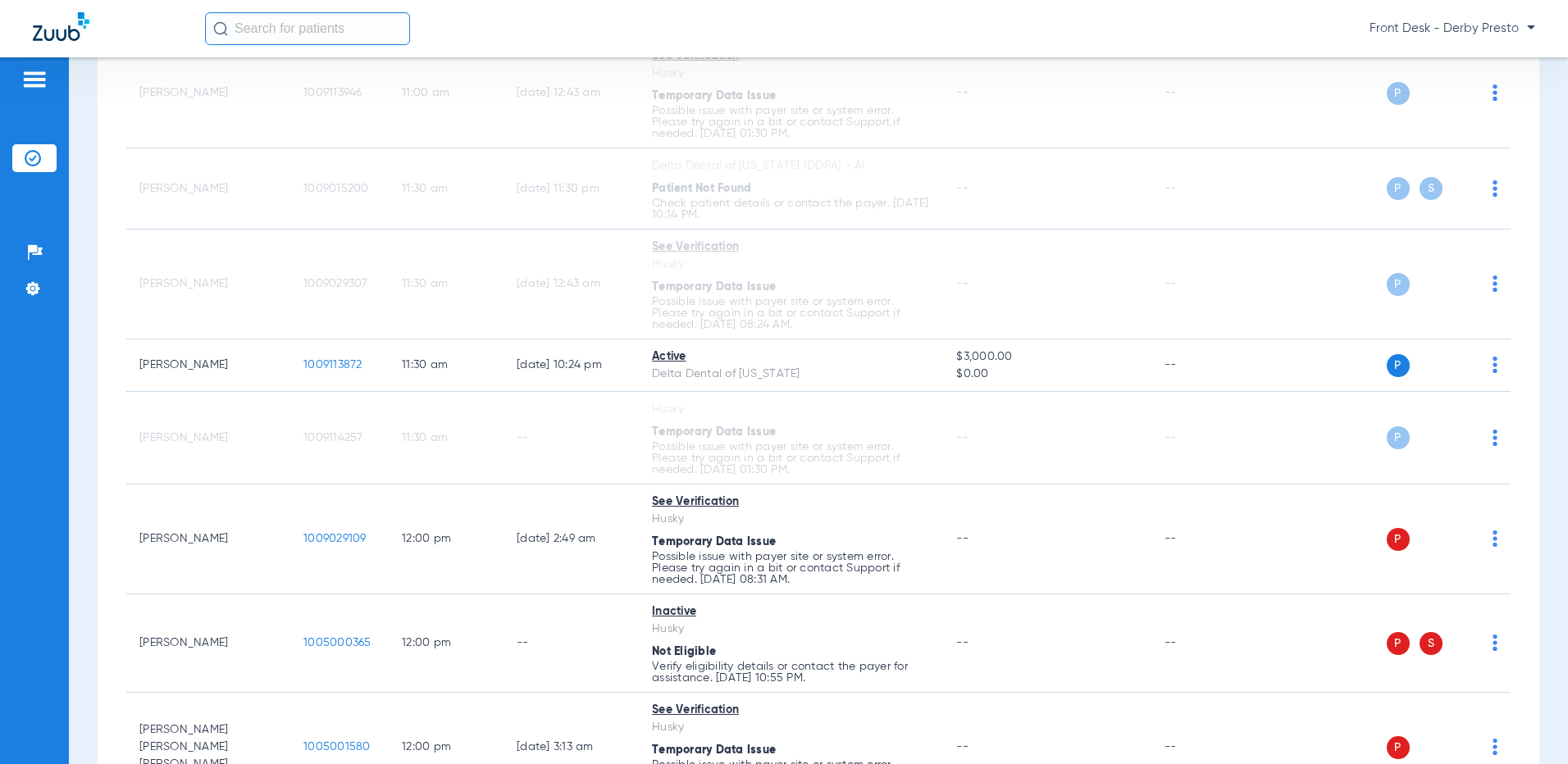
scroll to position [2214, 0]
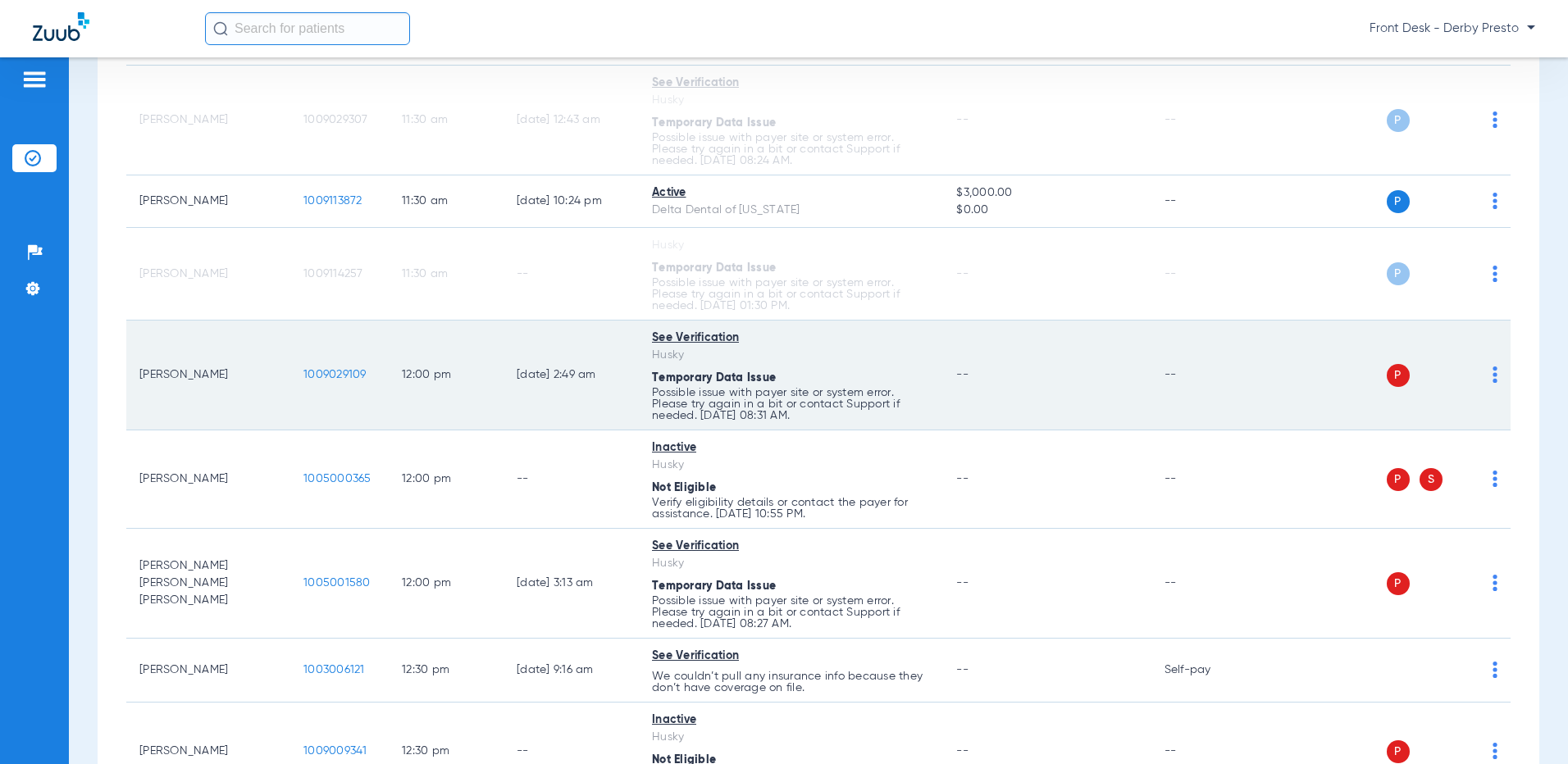
click at [1493, 380] on img at bounding box center [1495, 375] width 5 height 17
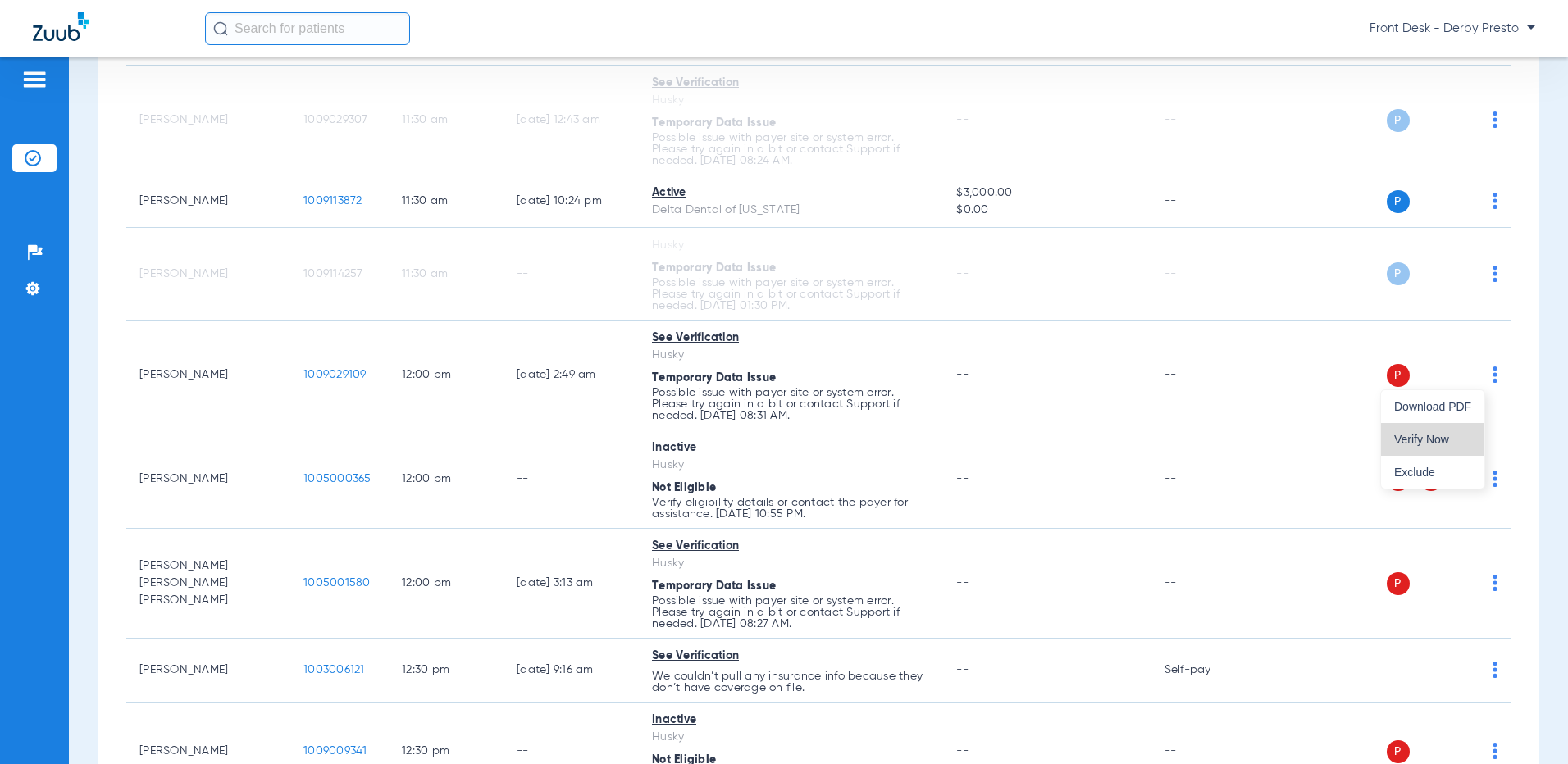
click at [1452, 446] on button "Verify Now" at bounding box center [1432, 440] width 103 height 33
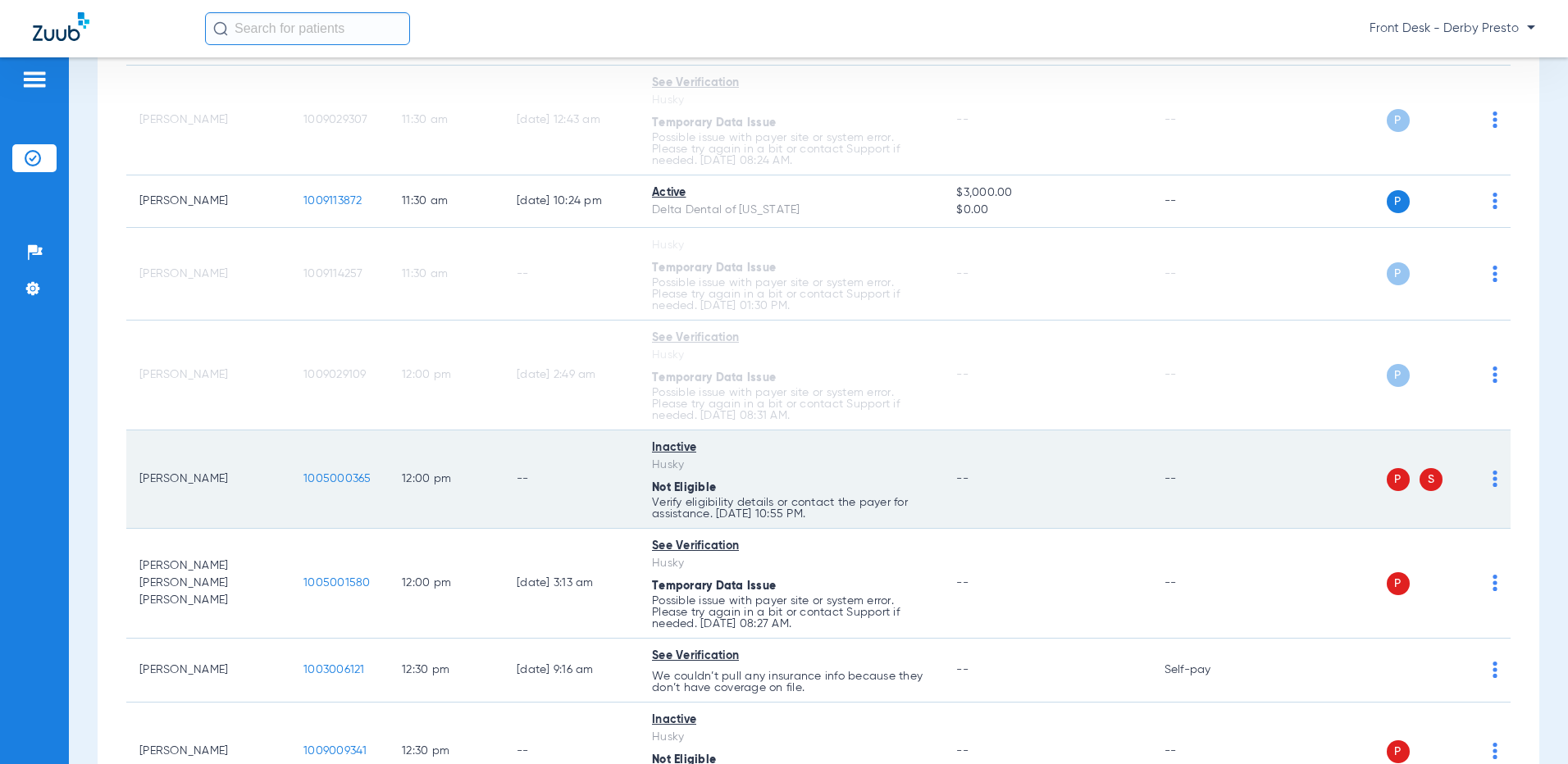
click at [1493, 479] on img at bounding box center [1495, 479] width 5 height 17
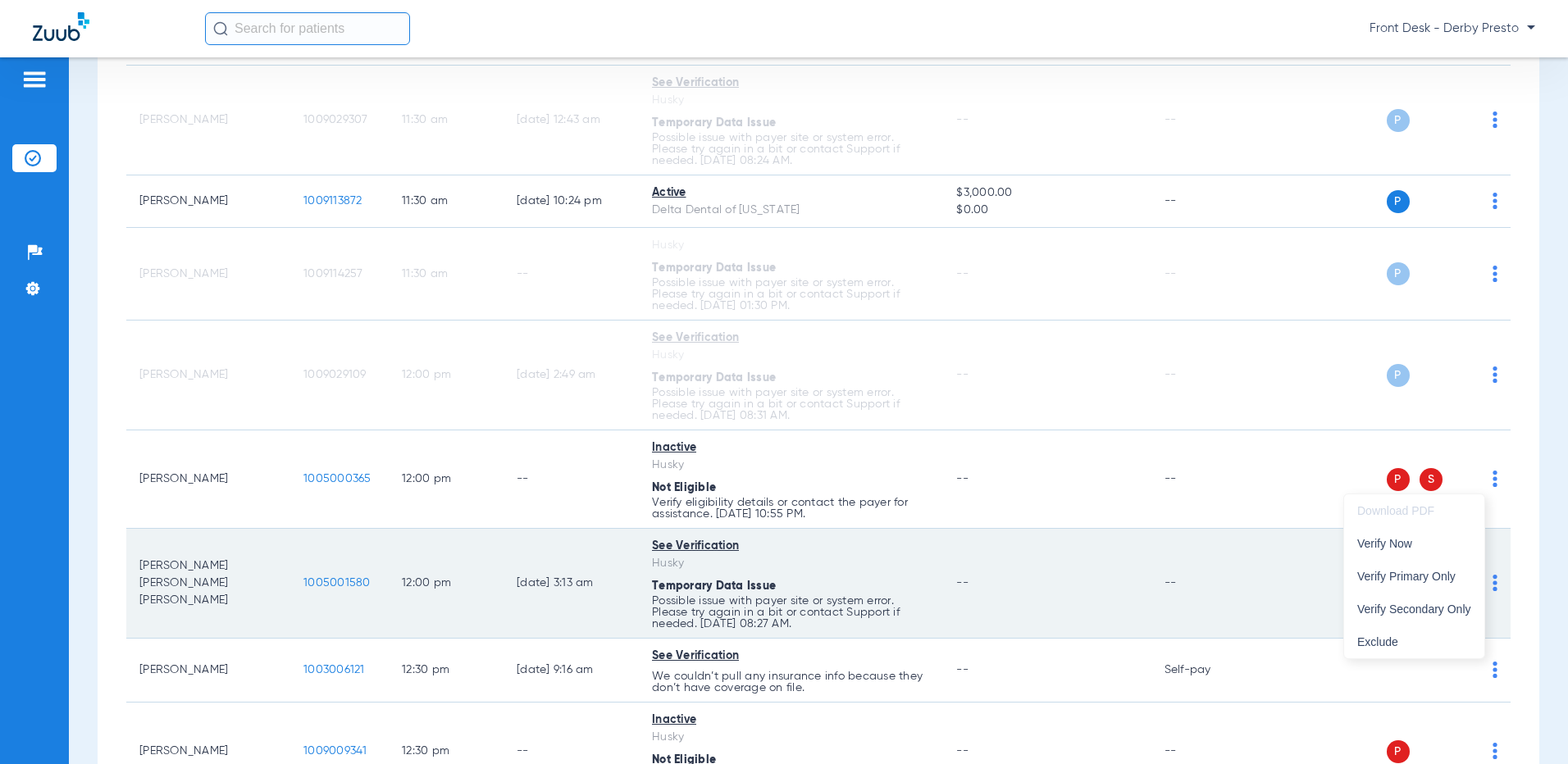
click at [1432, 540] on span "Verify Now" at bounding box center [1415, 544] width 114 height 12
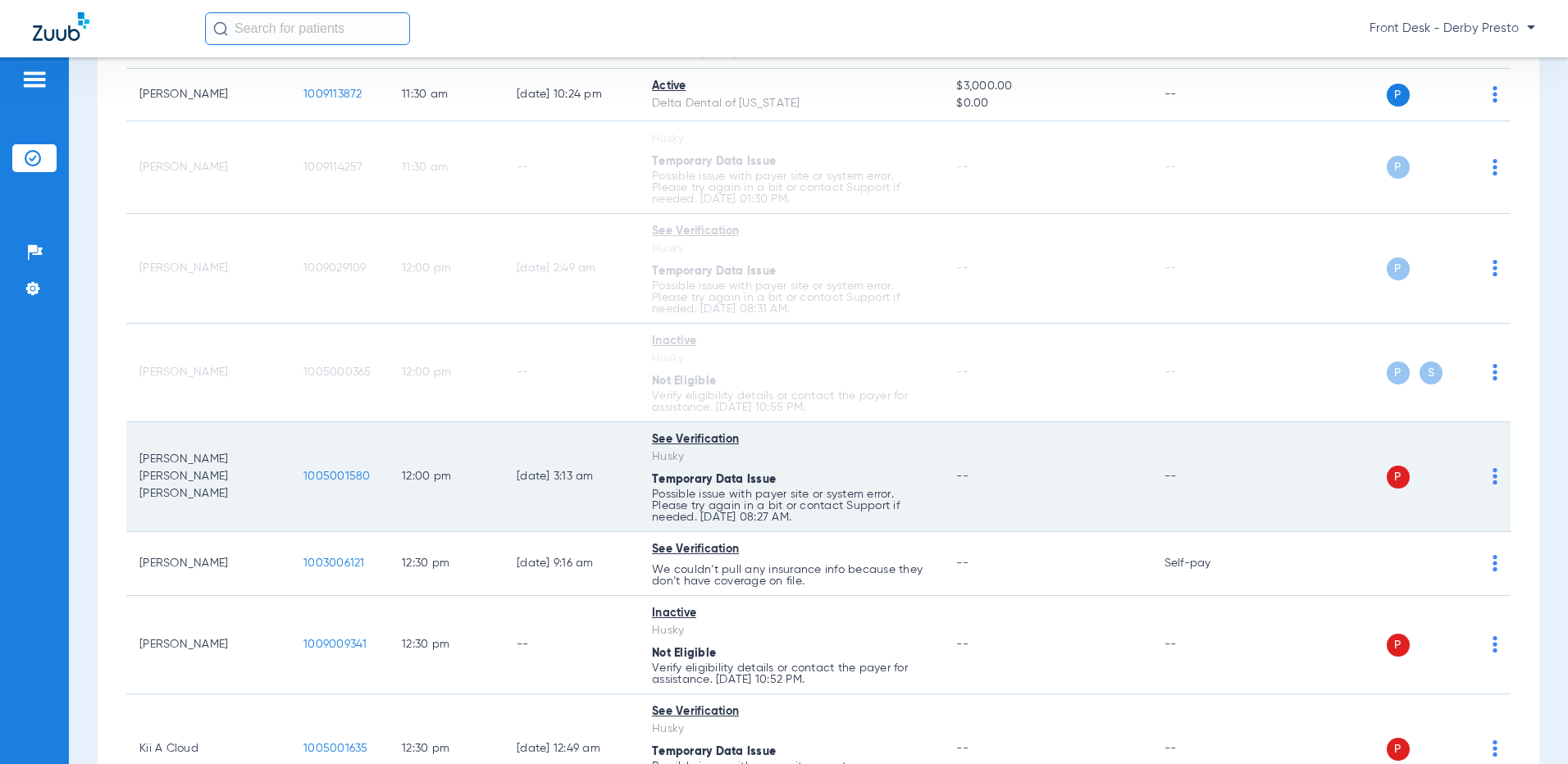
scroll to position [2378, 0]
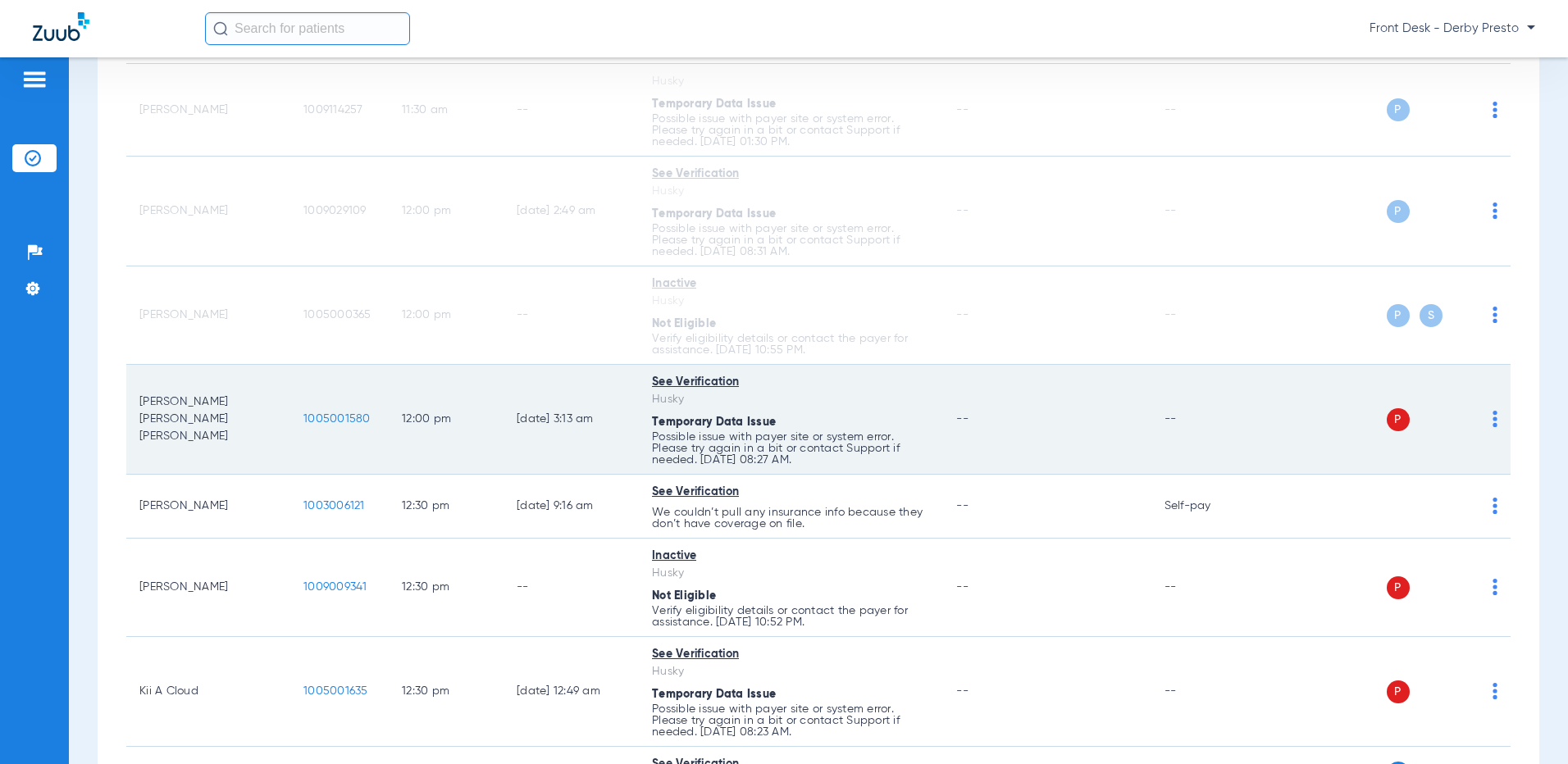
click at [1493, 416] on img at bounding box center [1495, 419] width 5 height 17
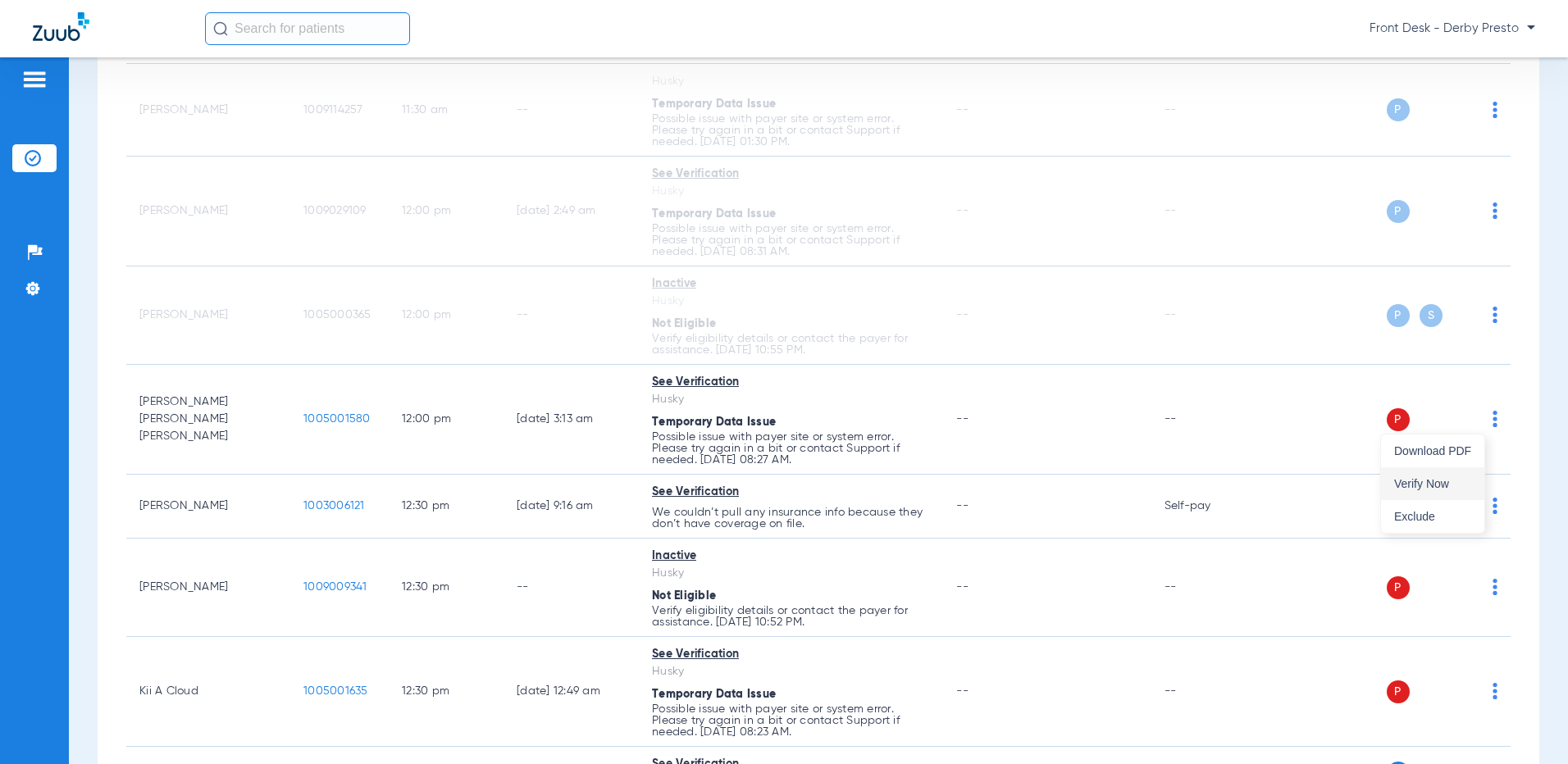
click at [1448, 478] on span "Verify Now" at bounding box center [1432, 483] width 77 height 12
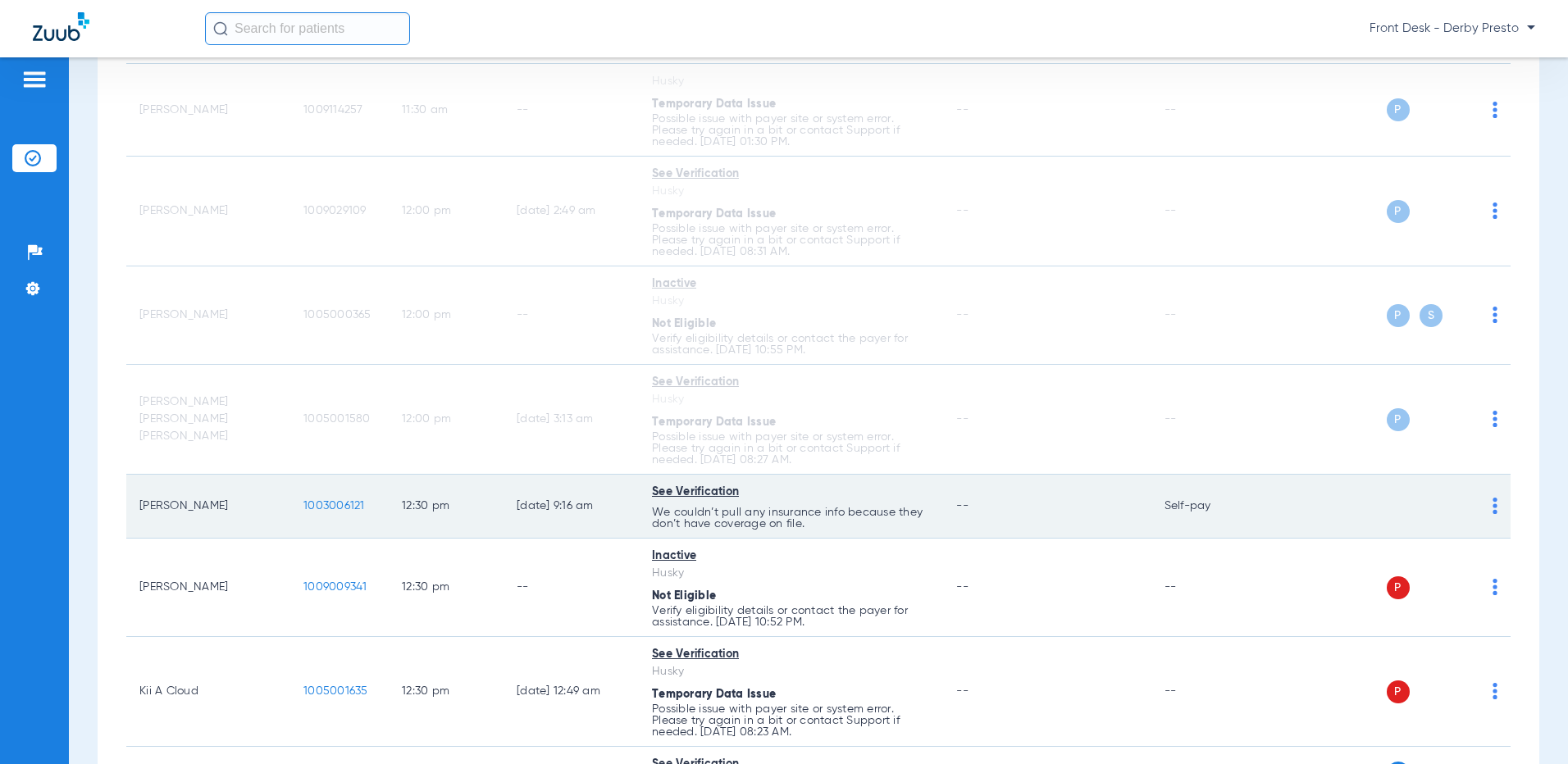
click at [1485, 502] on td "P S" at bounding box center [1386, 507] width 248 height 64
click at [1493, 506] on img at bounding box center [1495, 506] width 5 height 17
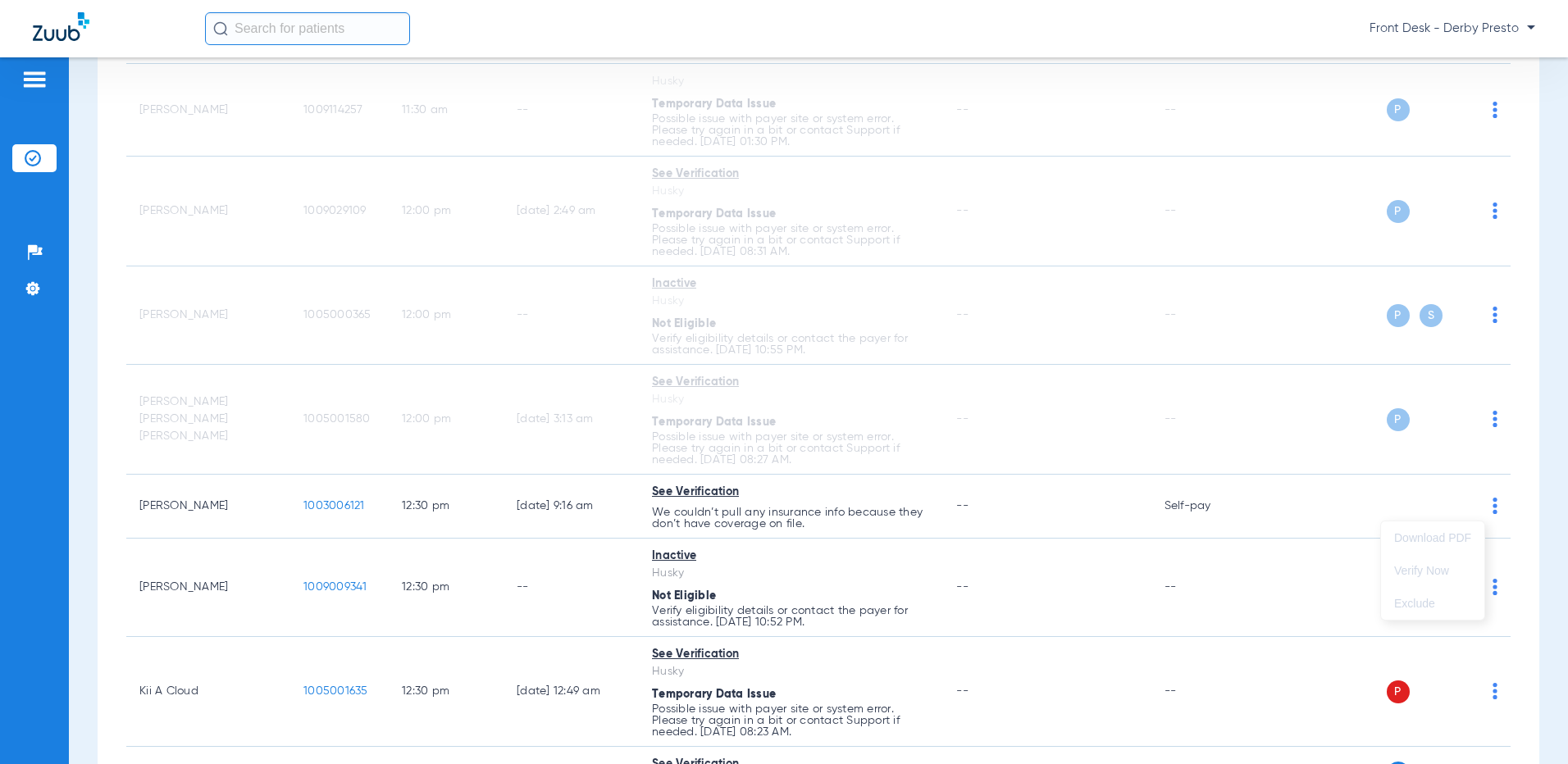
click at [1518, 449] on div at bounding box center [784, 382] width 1568 height 764
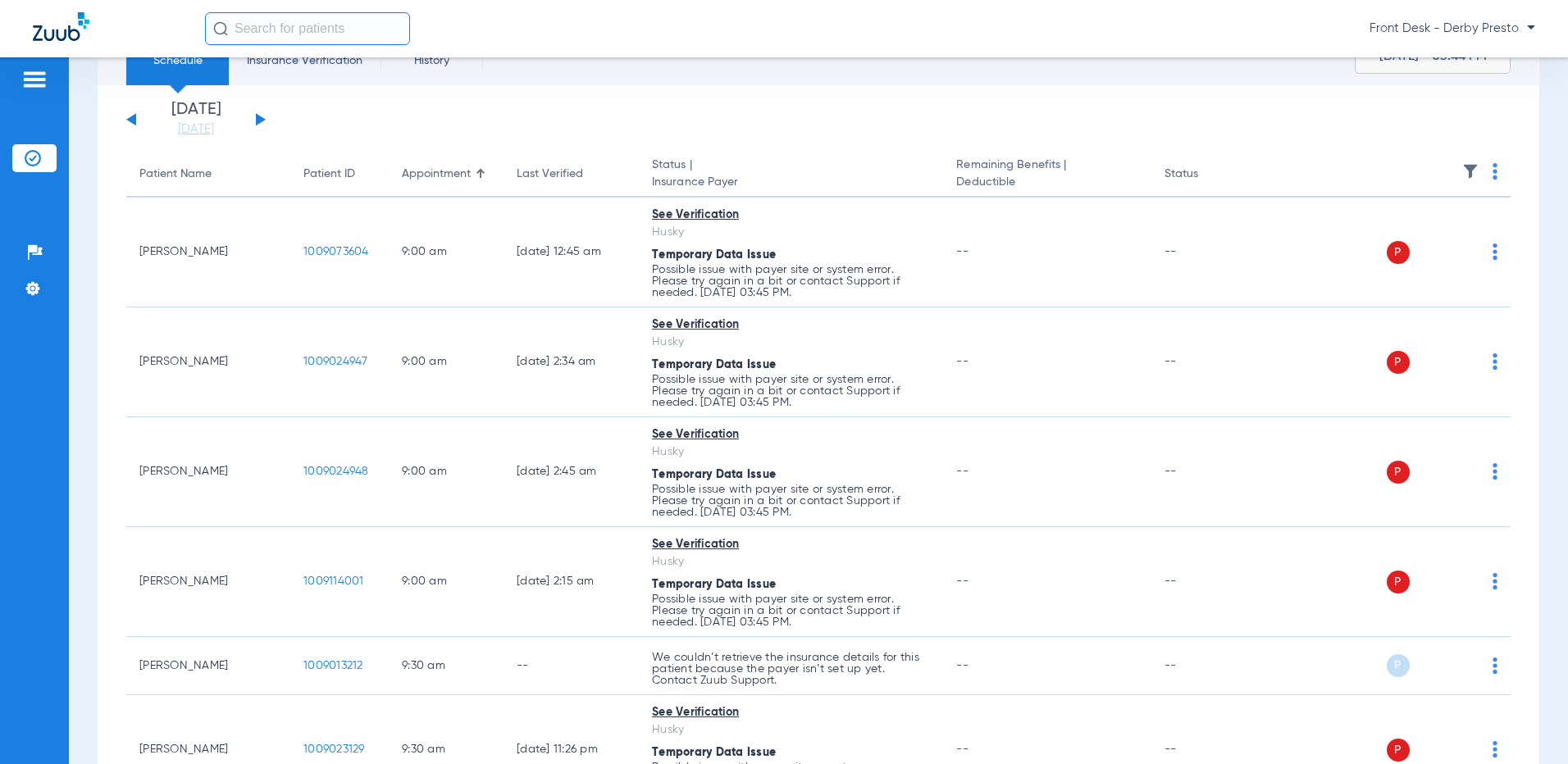
scroll to position [0, 0]
